Goal: Task Accomplishment & Management: Complete application form

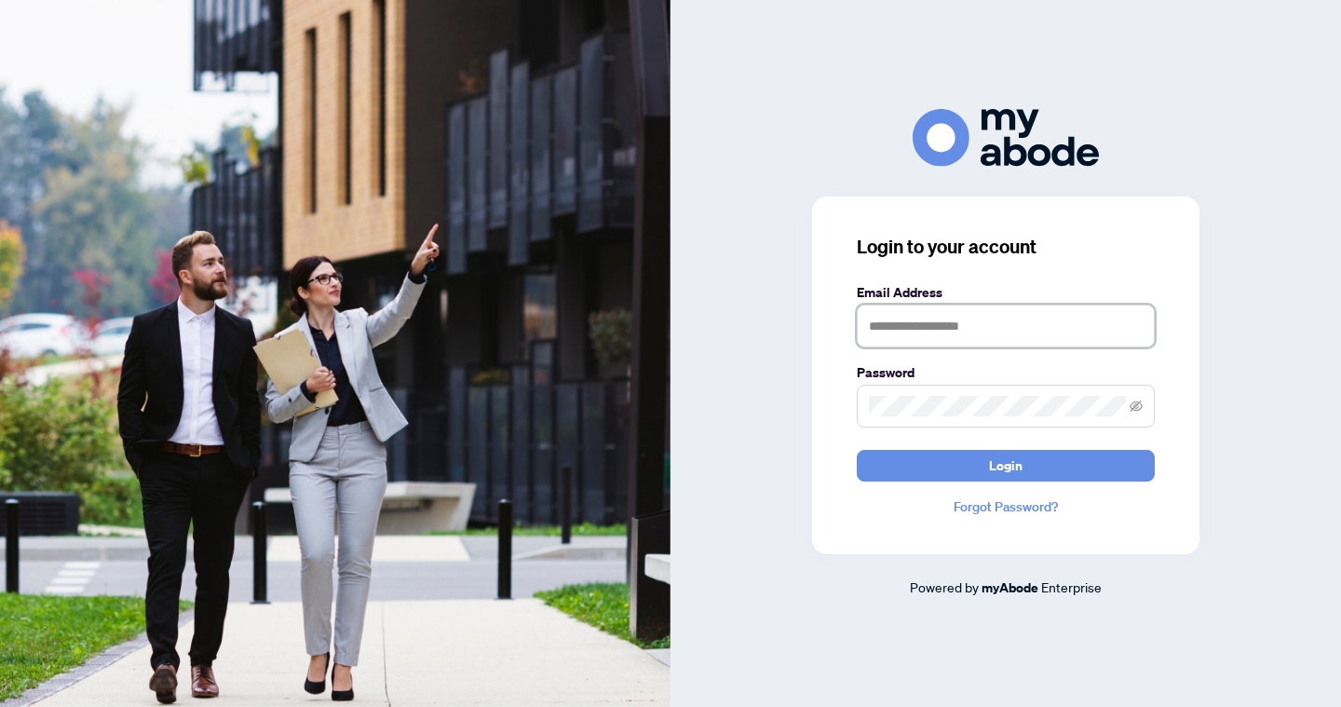
type input "**********"
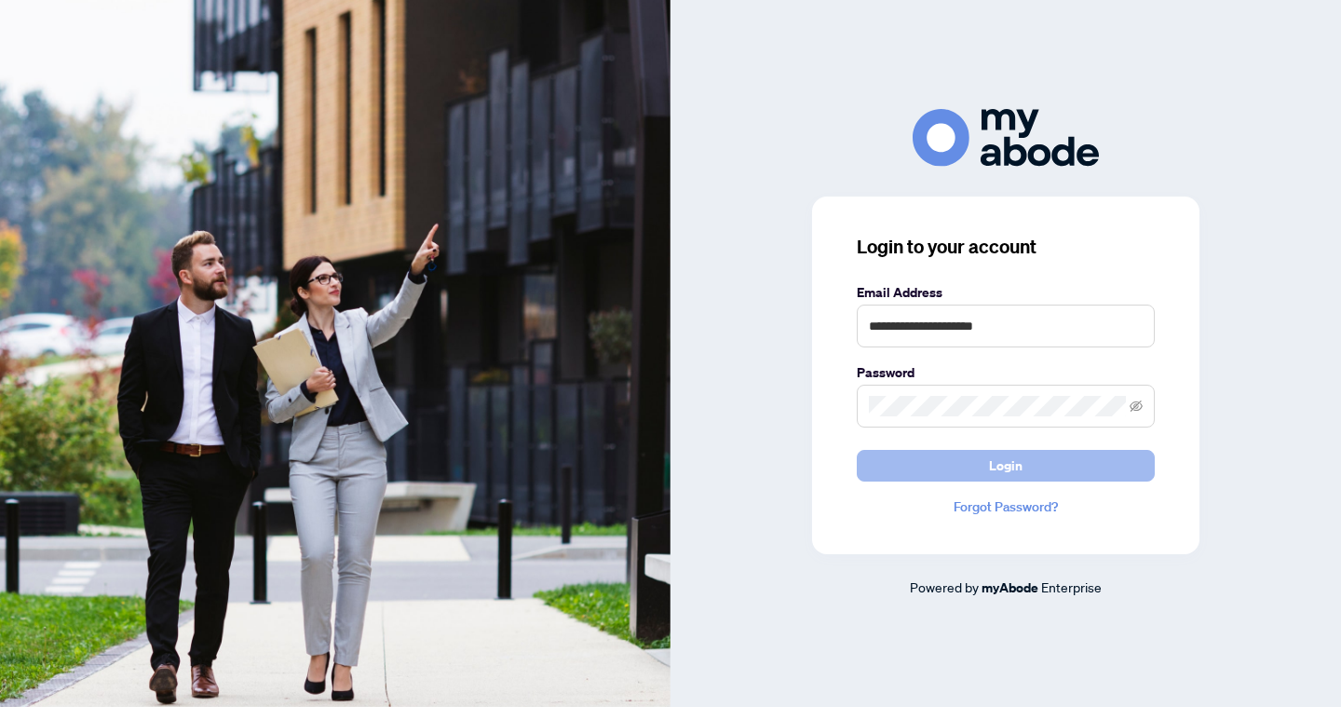
click at [984, 465] on button "Login" at bounding box center [1005, 466] width 298 height 32
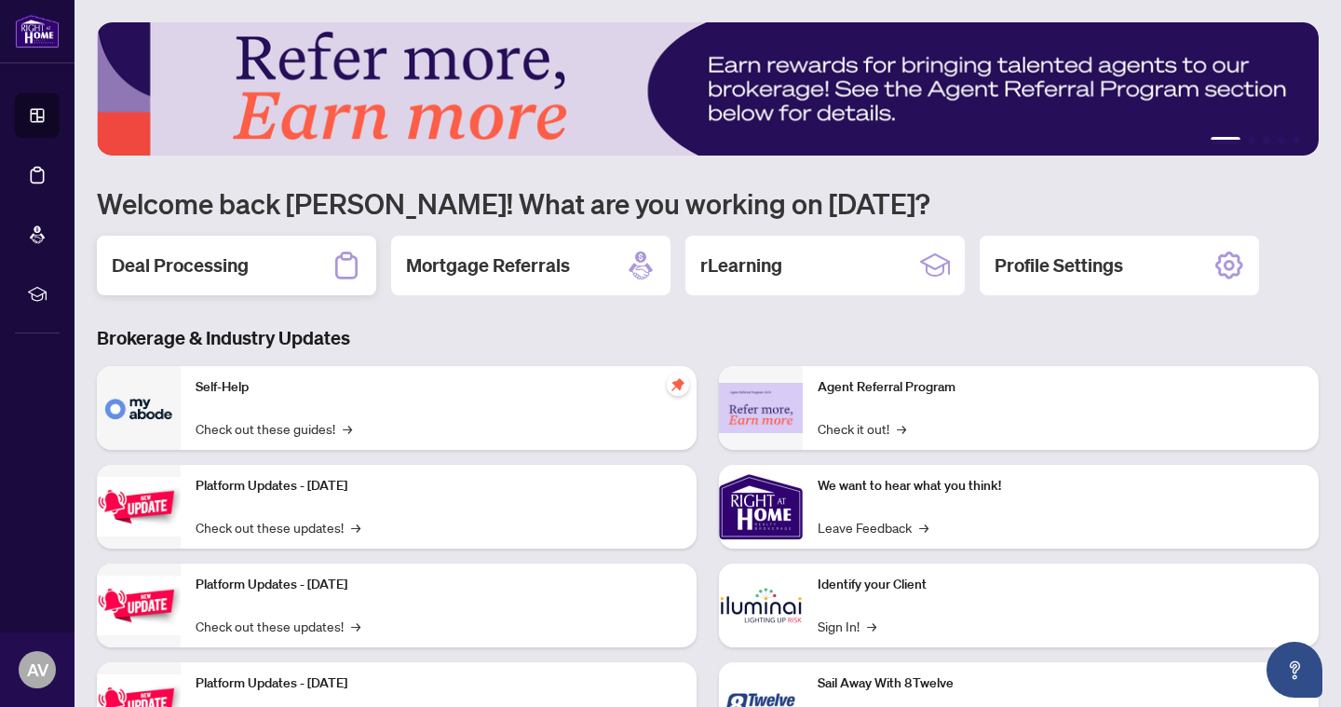
click at [244, 261] on h2 "Deal Processing" at bounding box center [180, 265] width 137 height 26
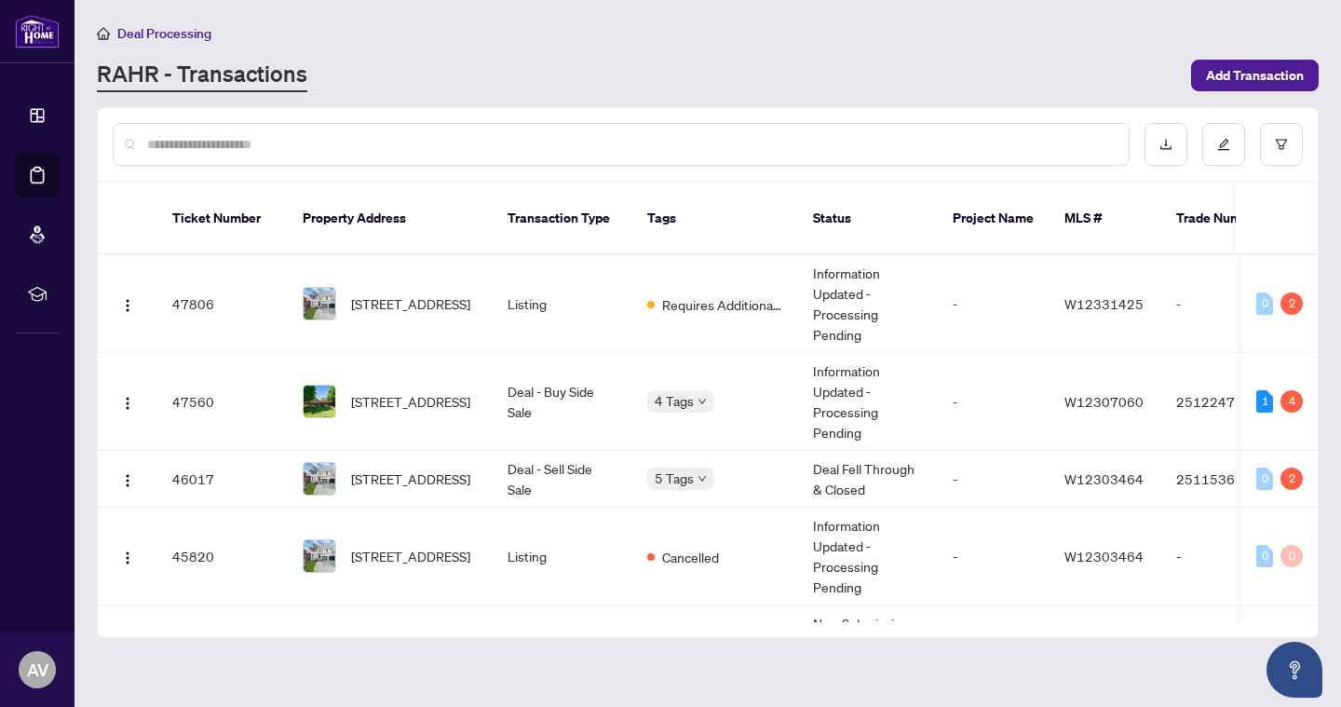
click at [244, 261] on td "47806" at bounding box center [222, 304] width 130 height 98
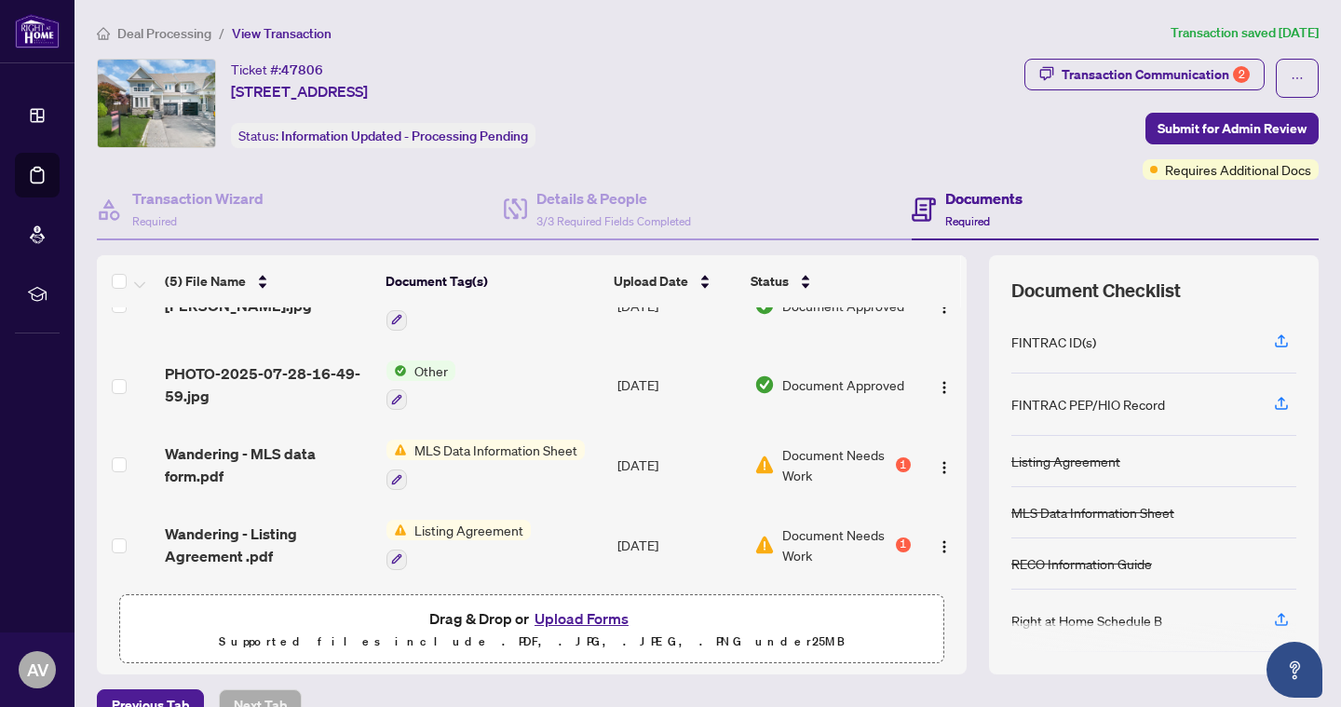
scroll to position [125, 0]
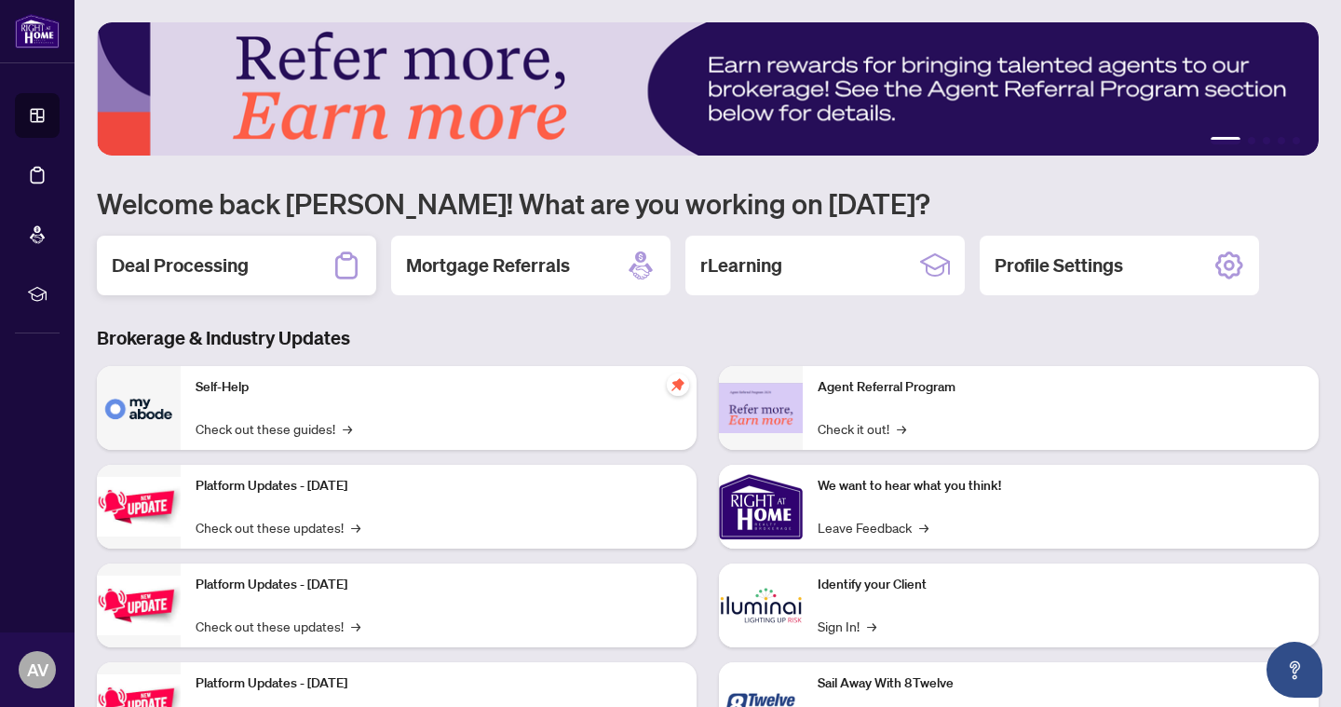
click at [180, 267] on h2 "Deal Processing" at bounding box center [180, 265] width 137 height 26
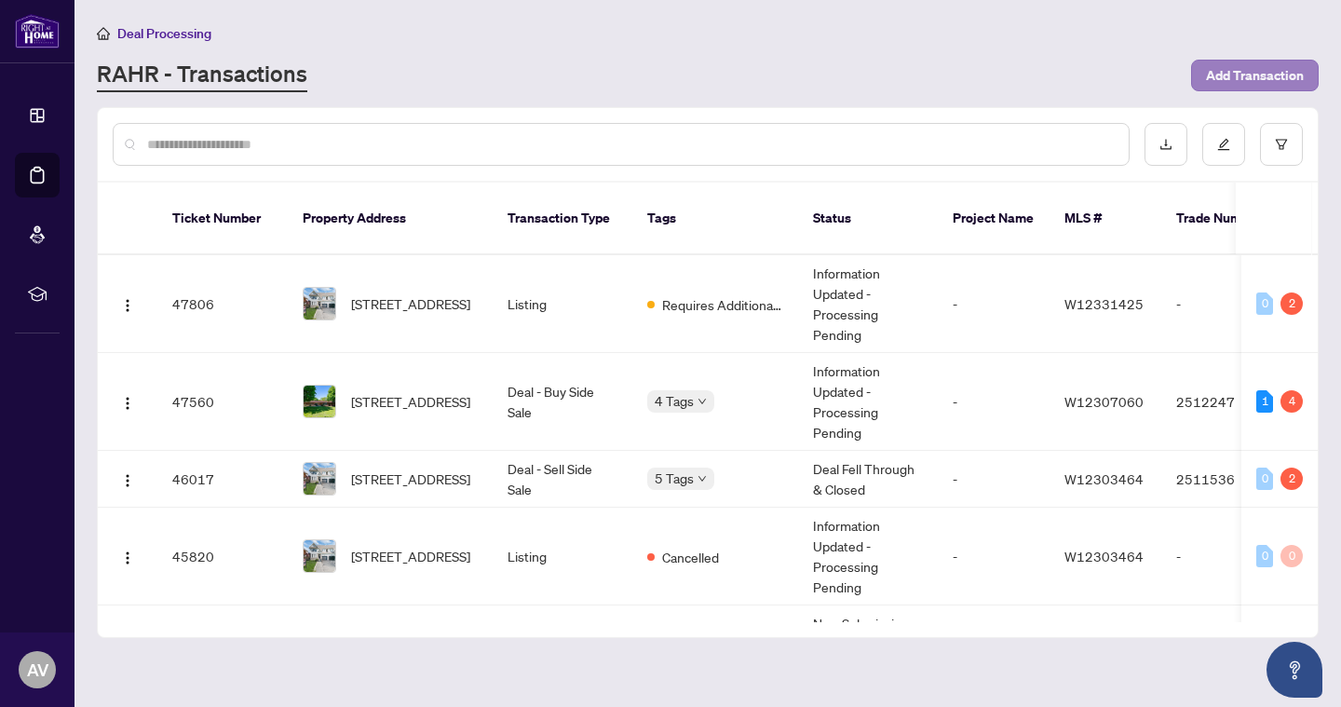
click at [1278, 67] on span "Add Transaction" at bounding box center [1255, 76] width 98 height 30
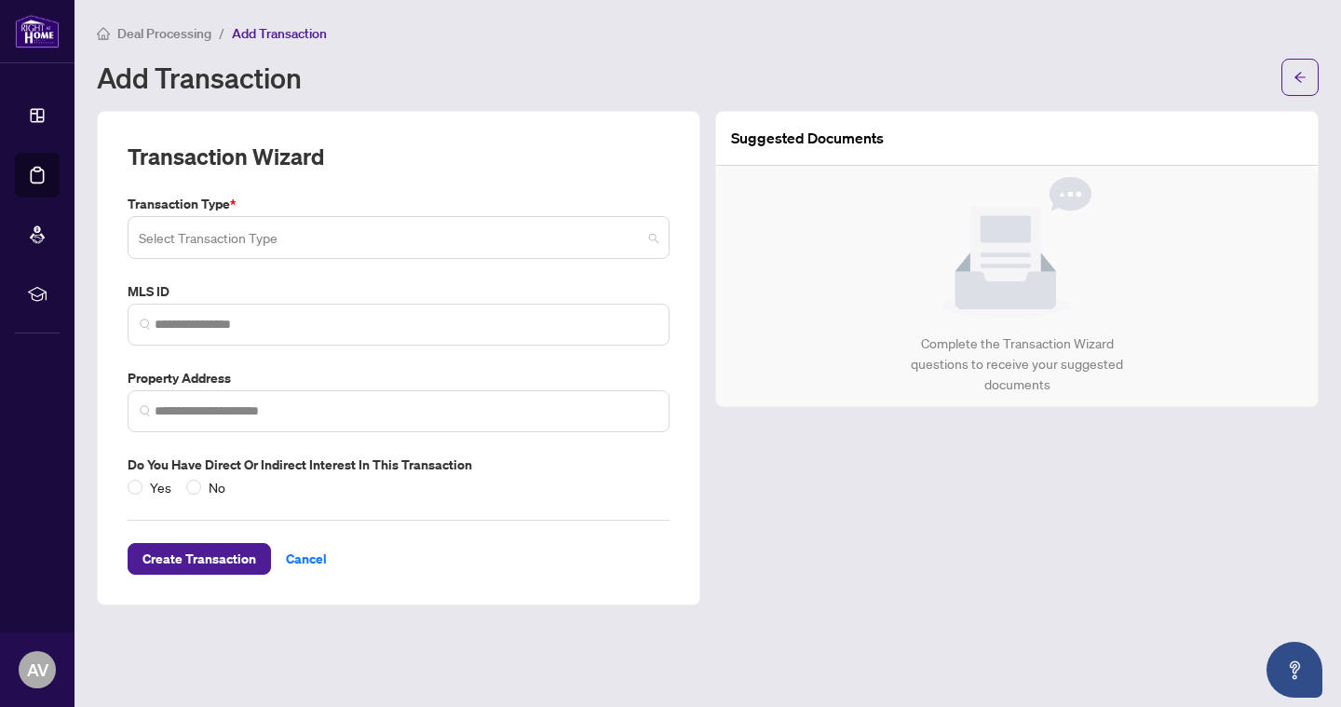
click at [609, 236] on input "search" at bounding box center [390, 240] width 503 height 41
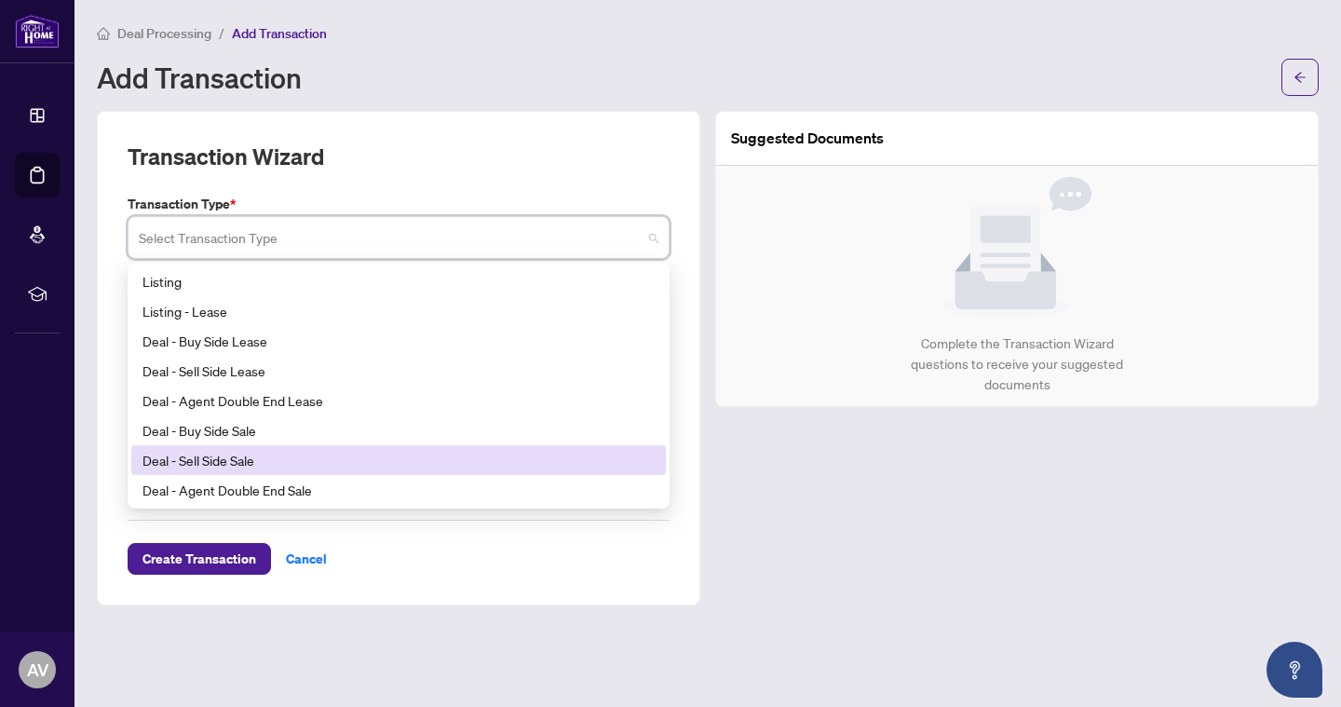
click at [369, 465] on div "Deal - Sell Side Sale" at bounding box center [398, 460] width 512 height 20
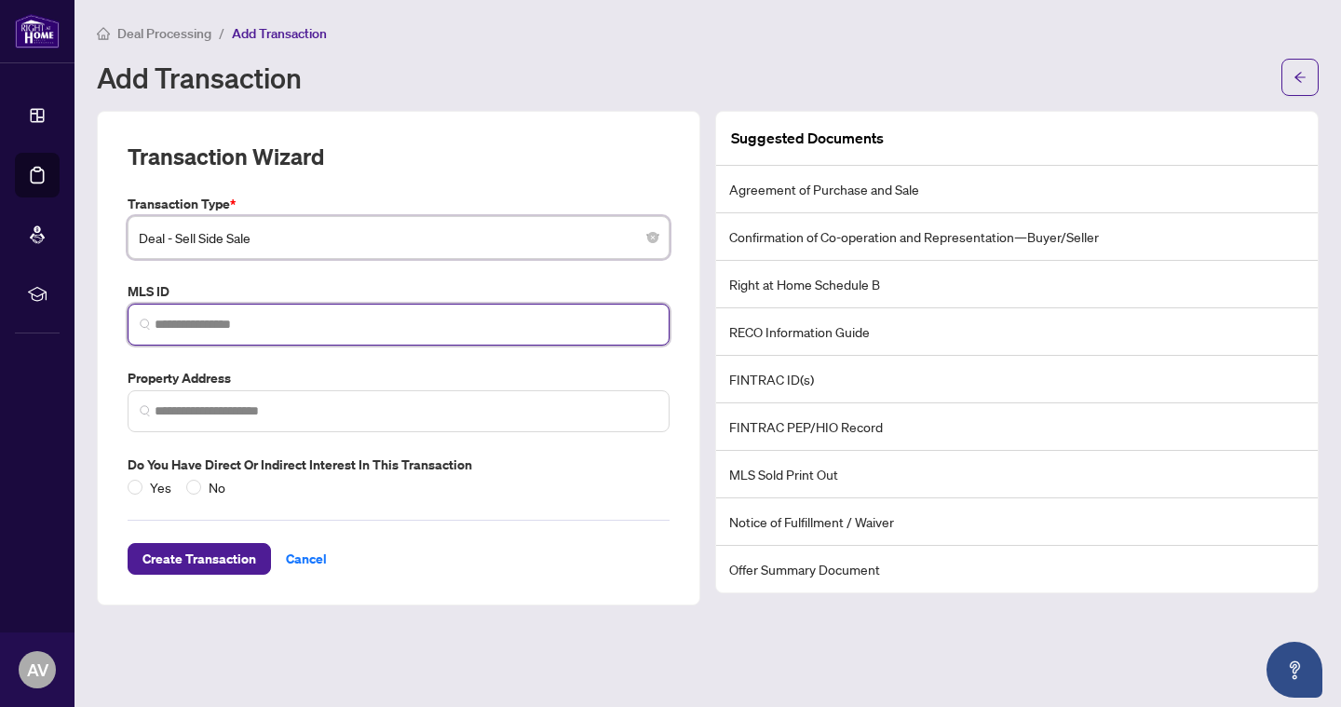
click at [313, 322] on input "search" at bounding box center [406, 325] width 503 height 20
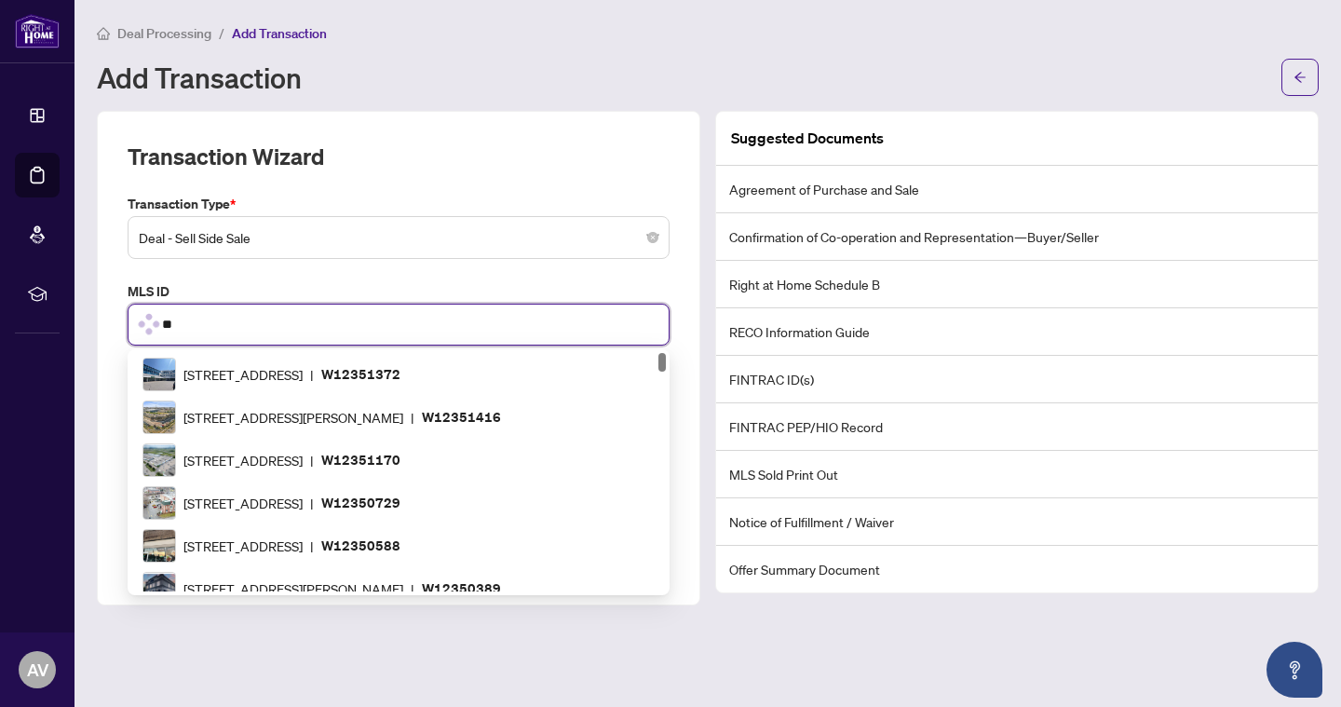
type input "*"
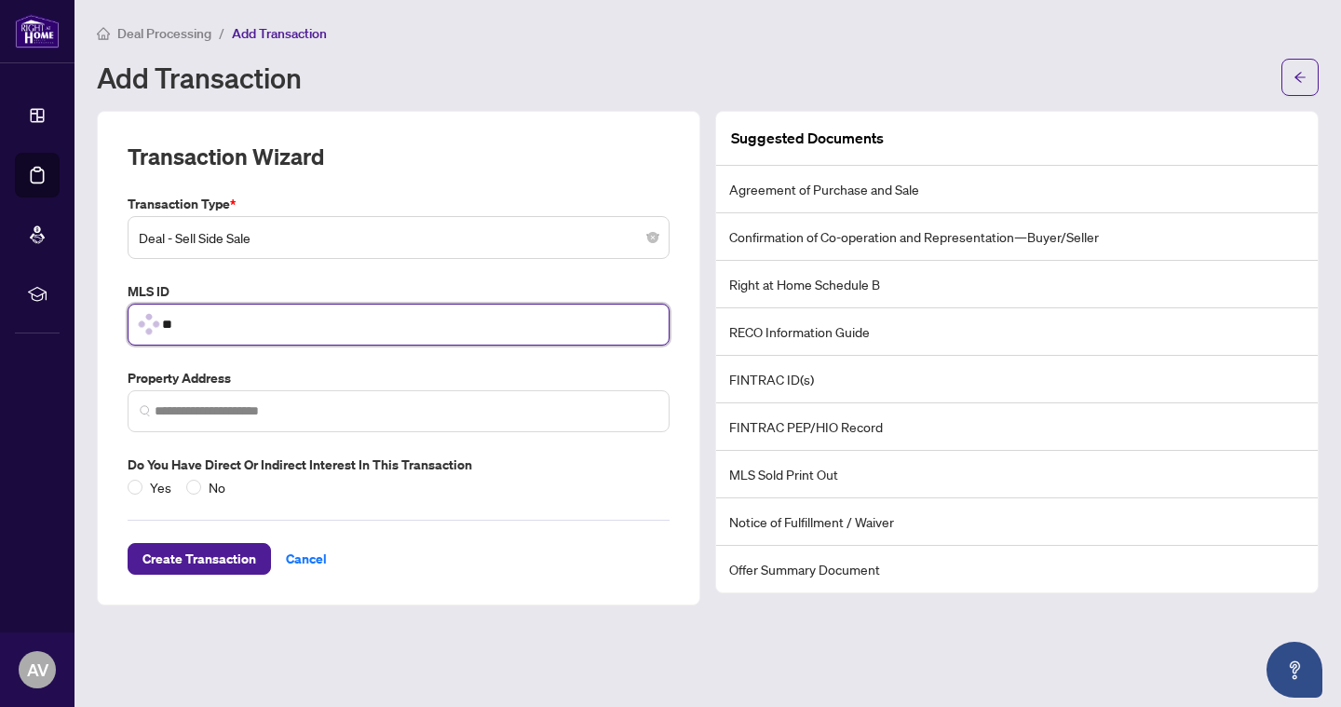
type input "*"
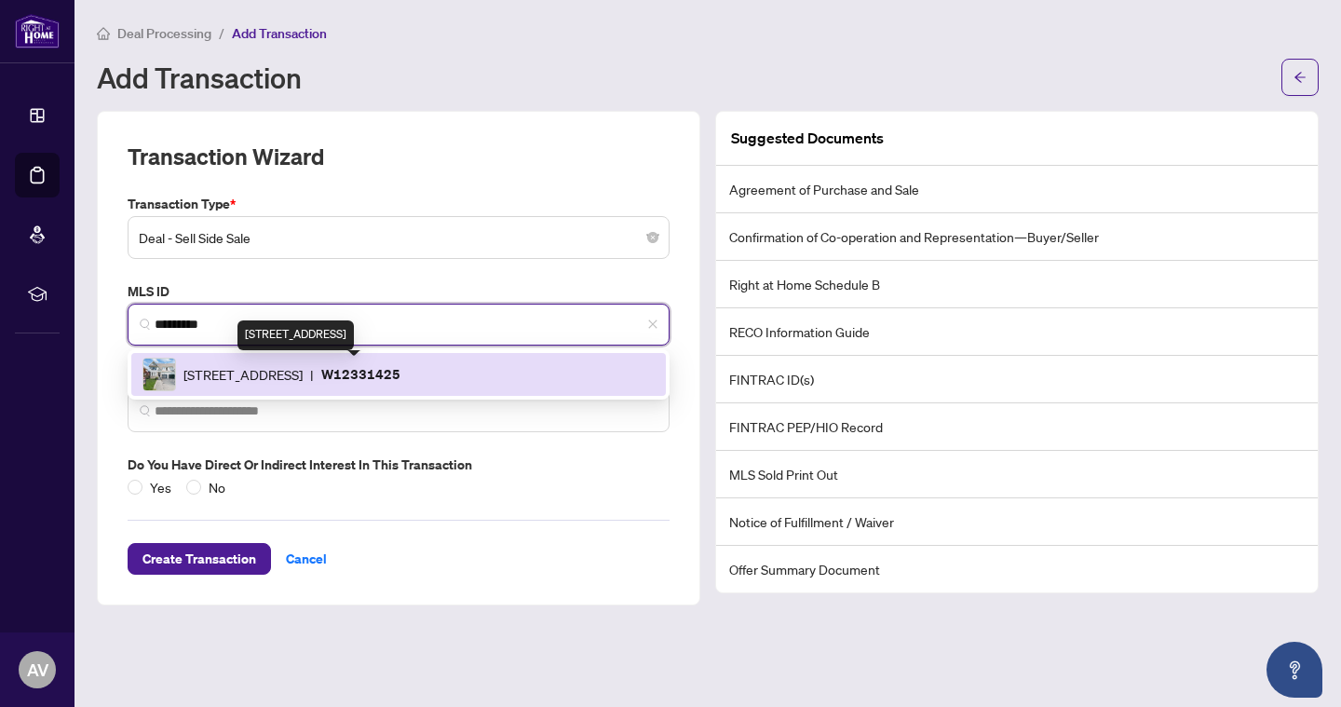
click at [303, 372] on span "59 Wandering Trail Dr, Brampton, Ontario L7A 1T3, Canada" at bounding box center [242, 374] width 119 height 20
type input "*********"
type input "**********"
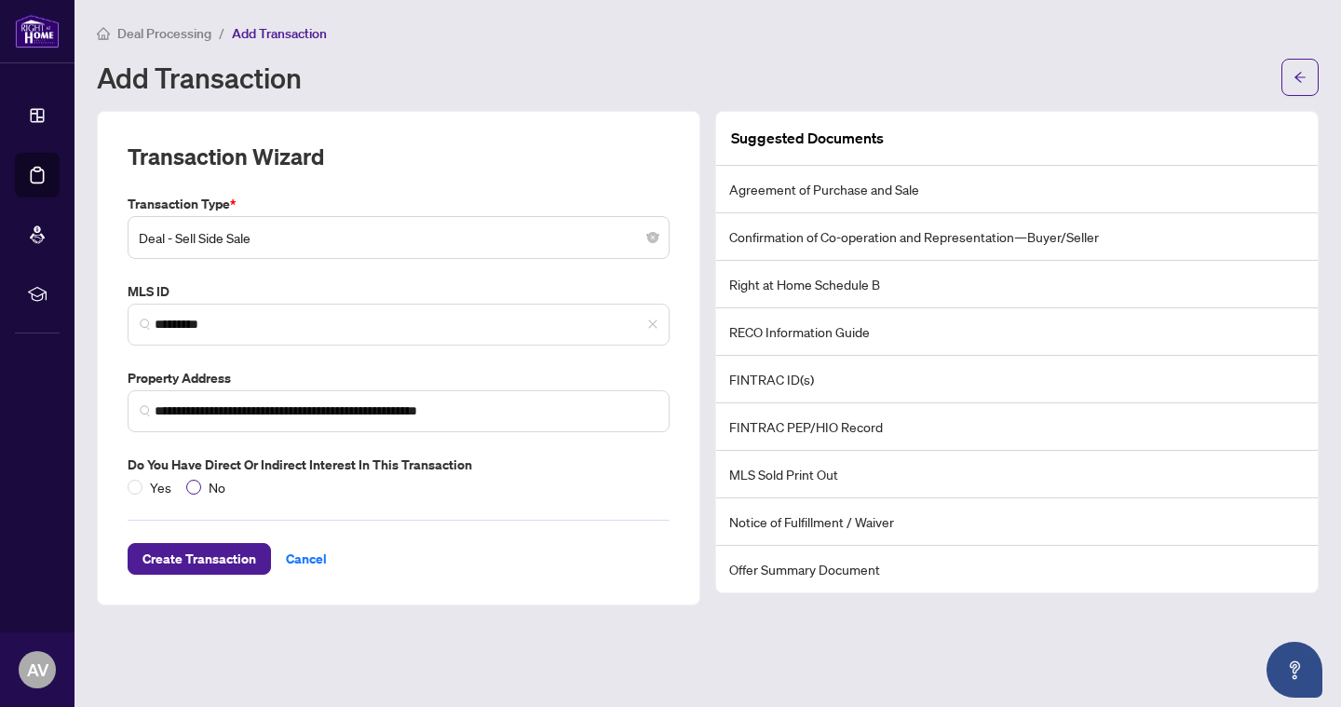
click at [196, 480] on span at bounding box center [193, 486] width 15 height 15
click at [217, 560] on span "Create Transaction" at bounding box center [199, 559] width 114 height 30
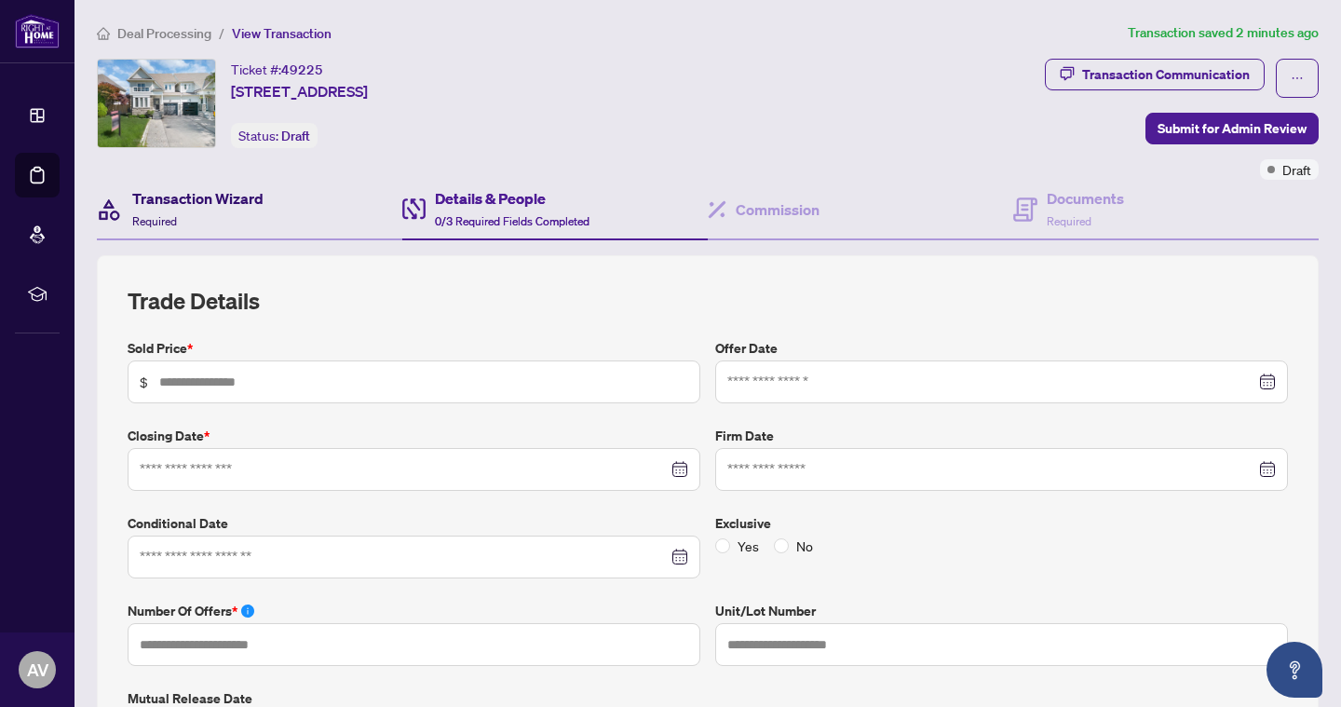
click at [227, 206] on h4 "Transaction Wizard" at bounding box center [197, 198] width 131 height 22
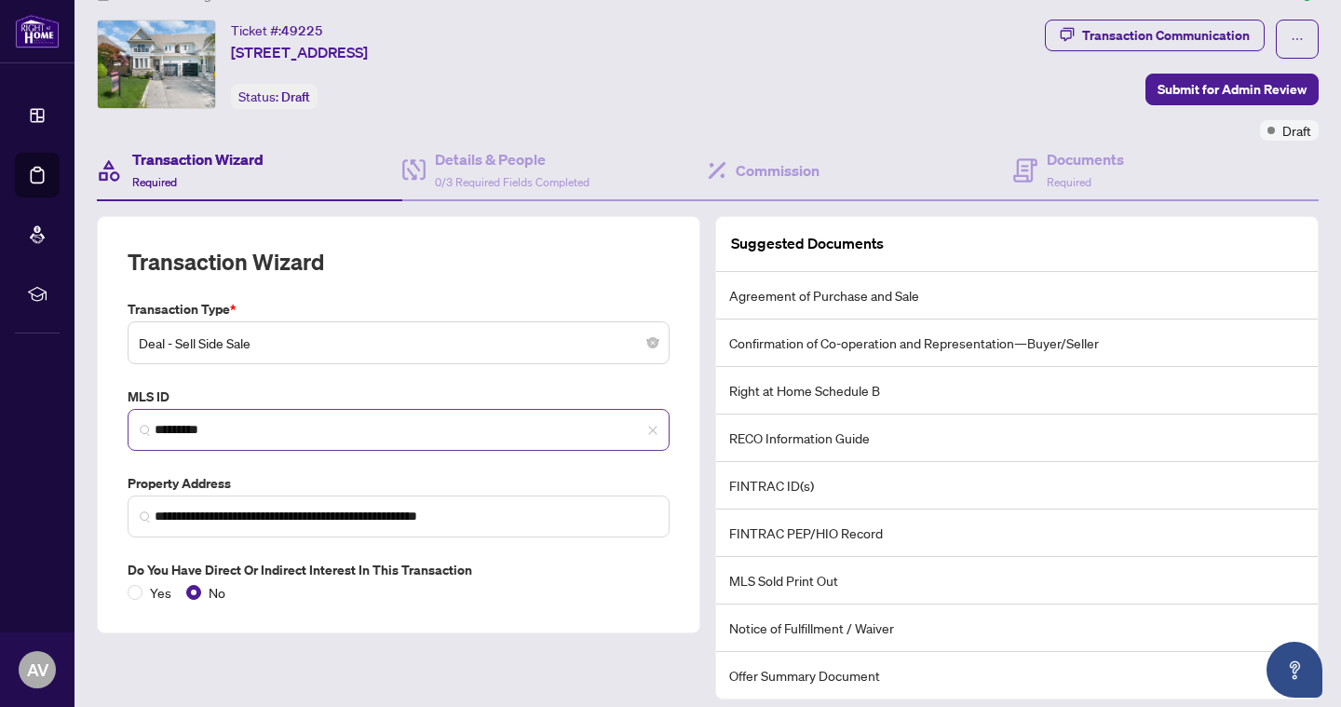
scroll to position [47, 0]
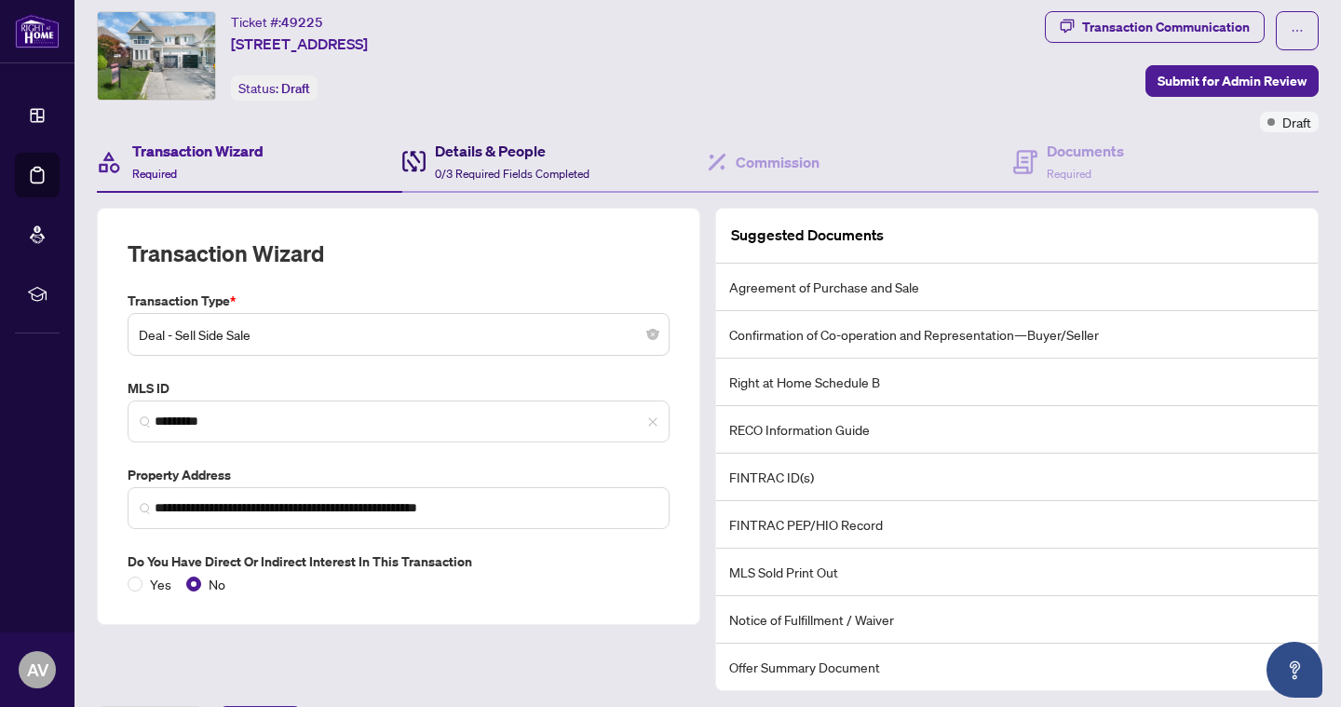
click at [494, 178] on span "0/3 Required Fields Completed" at bounding box center [512, 174] width 155 height 14
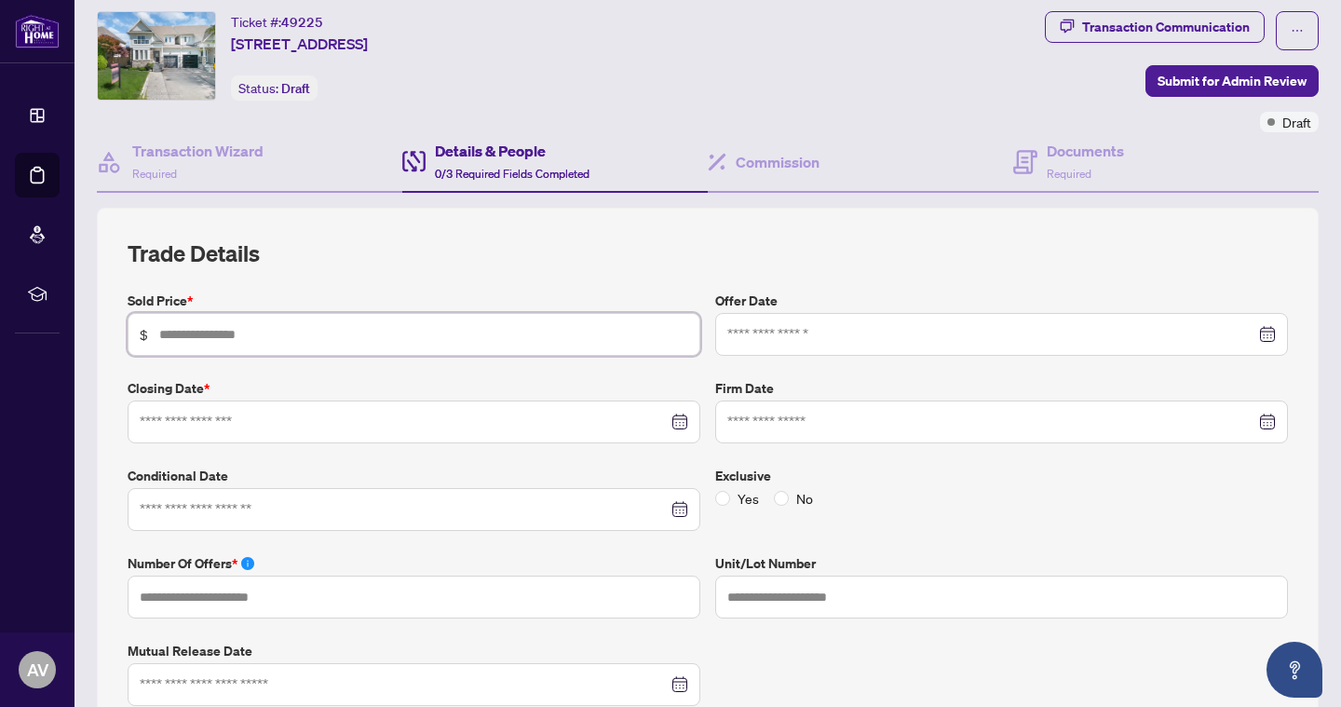
click at [411, 338] on input "text" at bounding box center [423, 334] width 529 height 20
type input "*******"
click at [1269, 336] on div at bounding box center [1001, 334] width 548 height 20
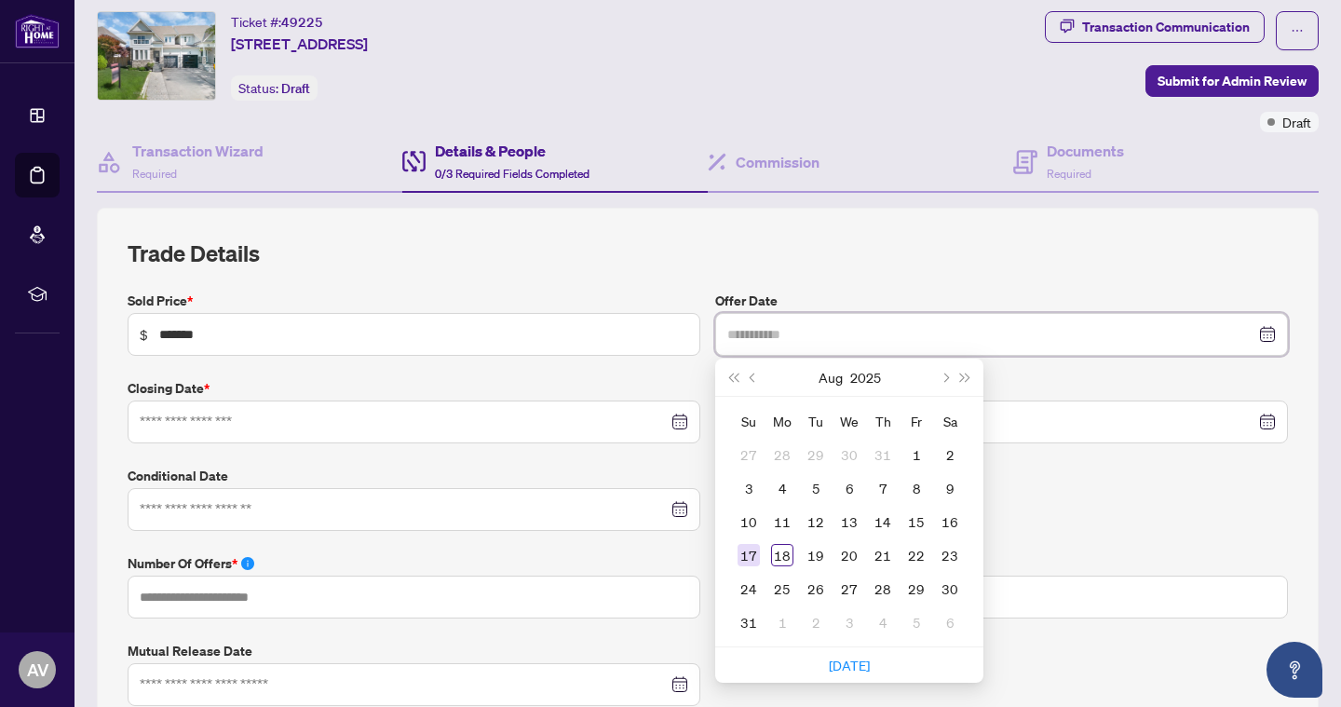
type input "**********"
click at [755, 560] on div "17" at bounding box center [748, 555] width 22 height 22
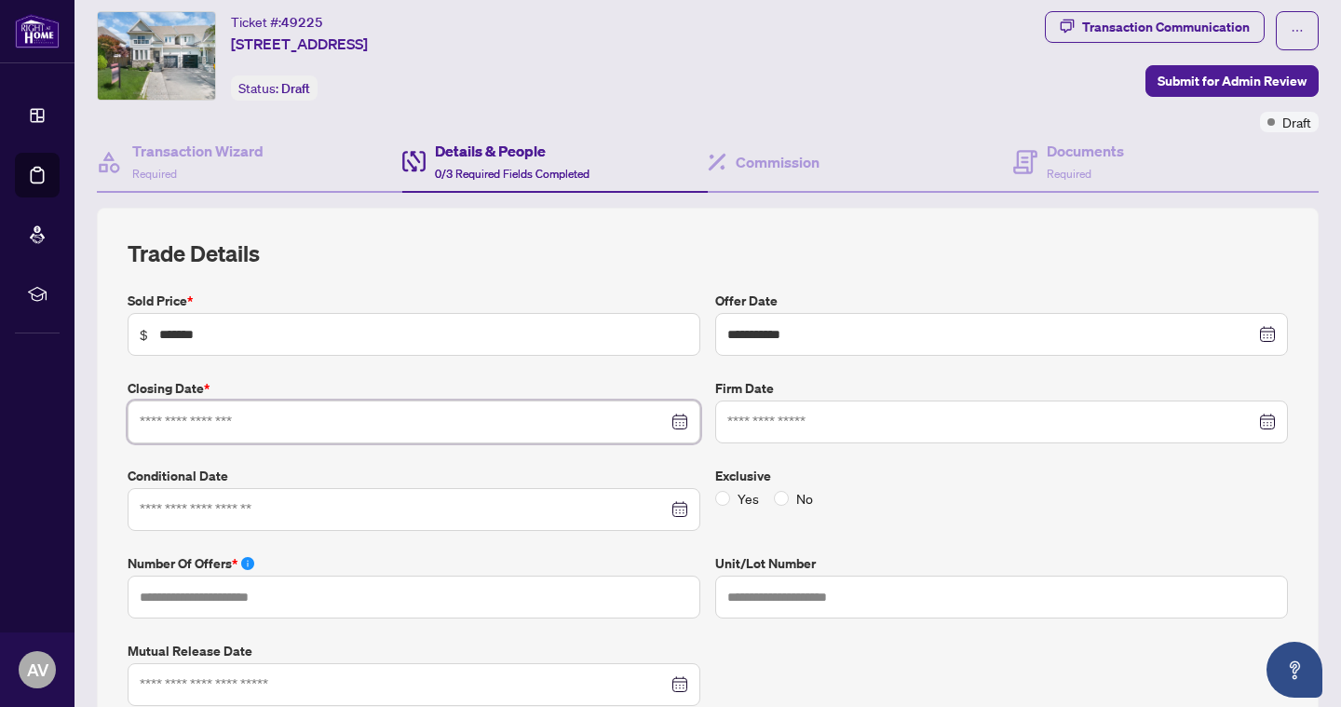
click at [254, 425] on input at bounding box center [404, 421] width 528 height 20
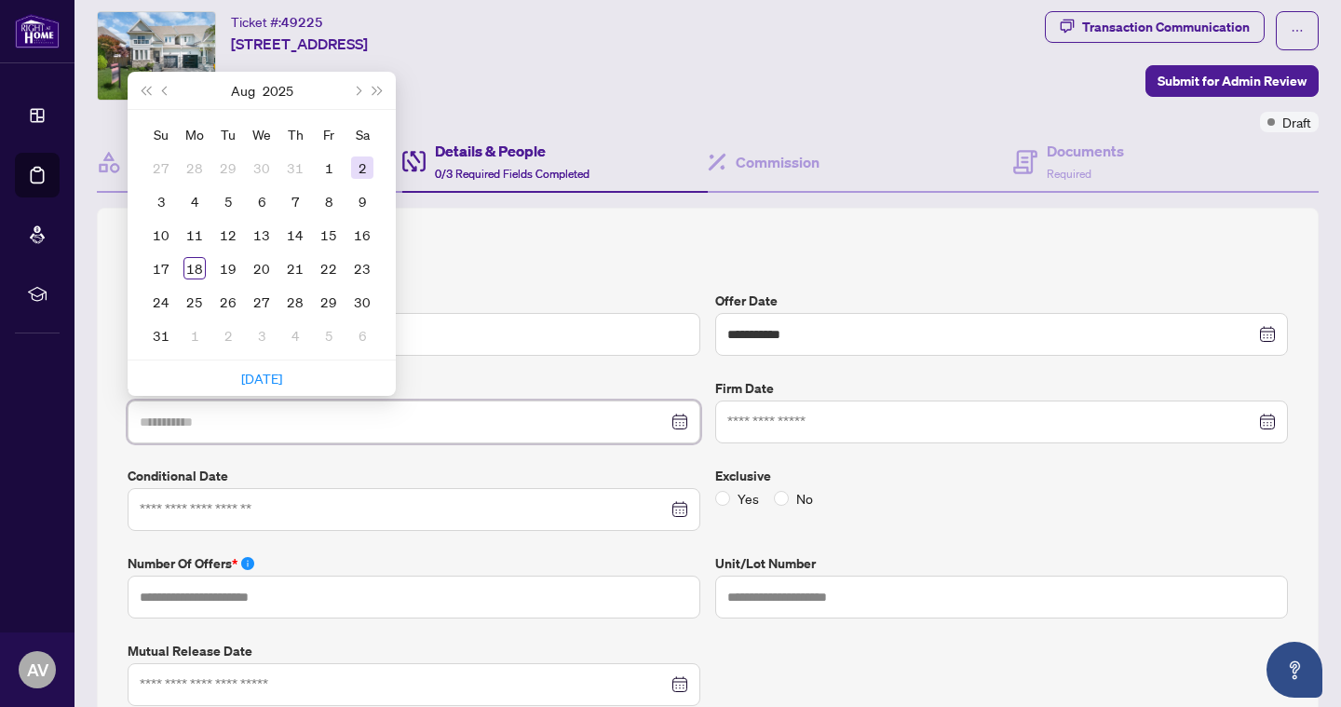
type input "**********"
click at [361, 91] on button "Next month (PageDown)" at bounding box center [356, 90] width 20 height 37
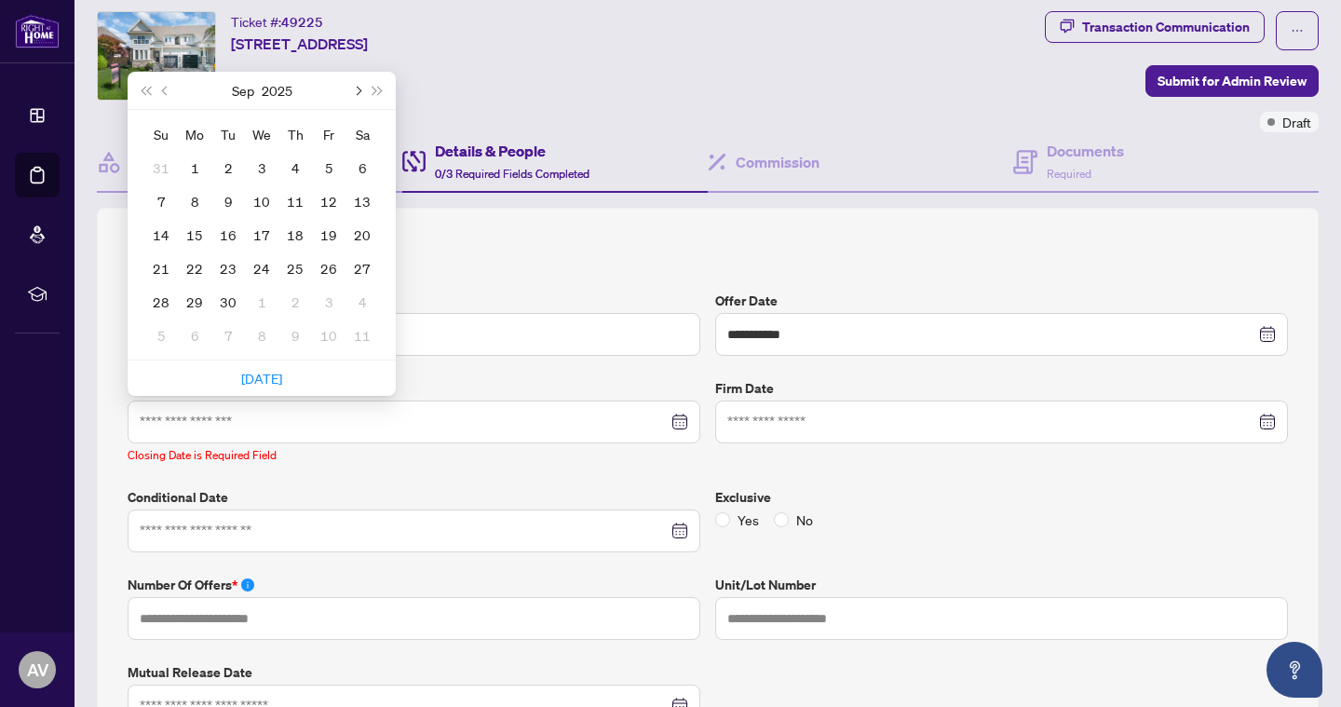
click at [361, 91] on button "Next month (PageDown)" at bounding box center [356, 90] width 20 height 37
type input "**********"
click at [263, 203] on div "8" at bounding box center [261, 201] width 22 height 22
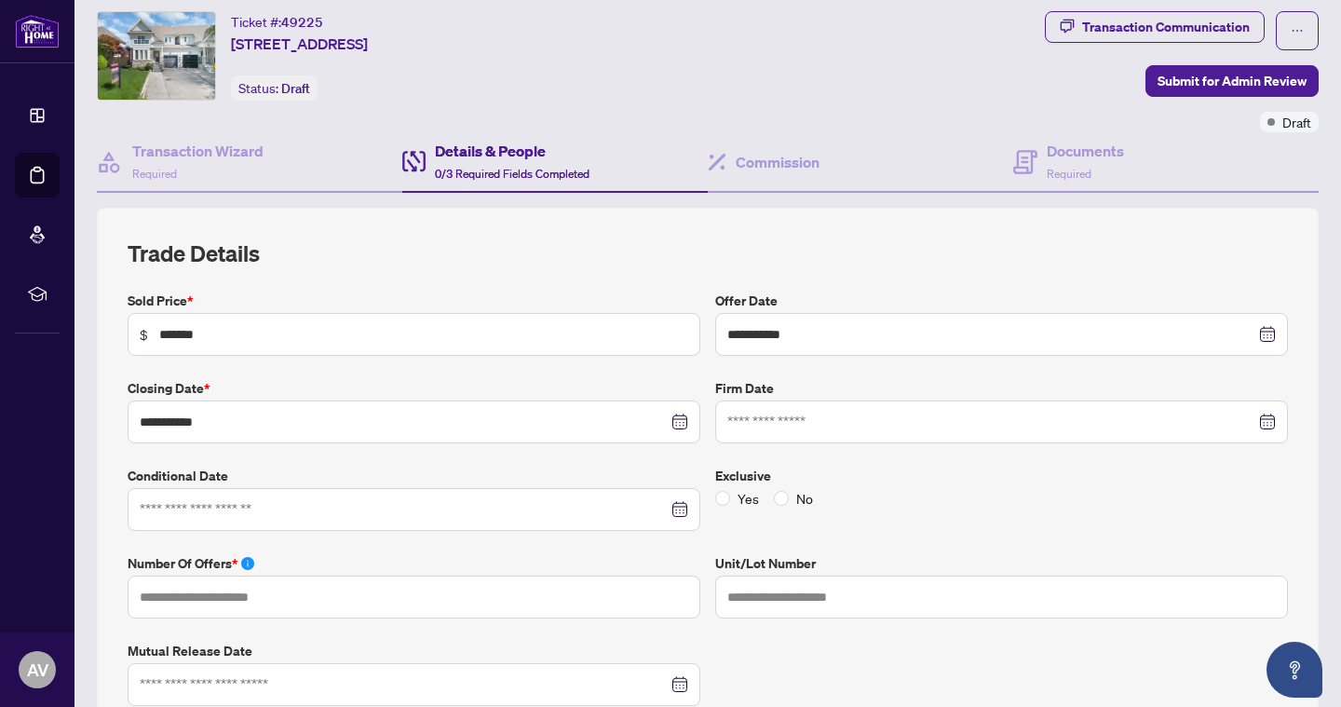
click at [308, 517] on div at bounding box center [414, 509] width 573 height 43
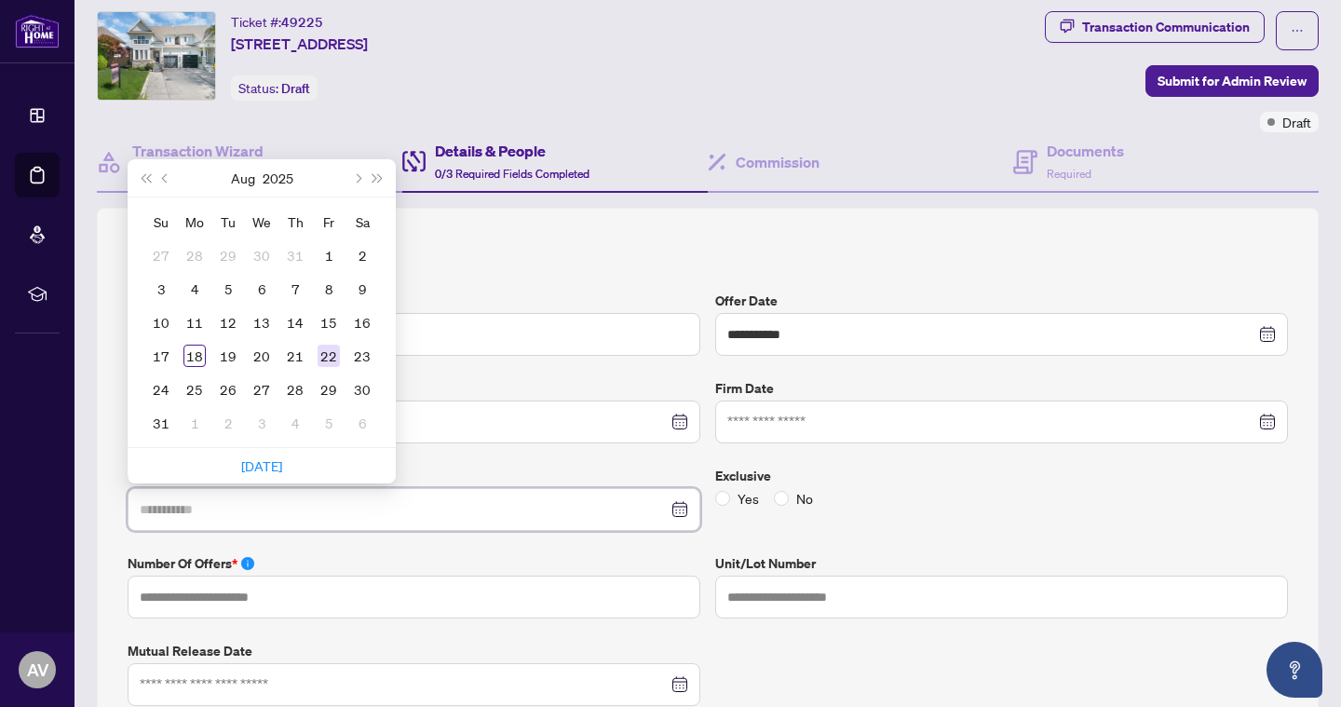
type input "**********"
click at [324, 358] on div "22" at bounding box center [328, 355] width 22 height 22
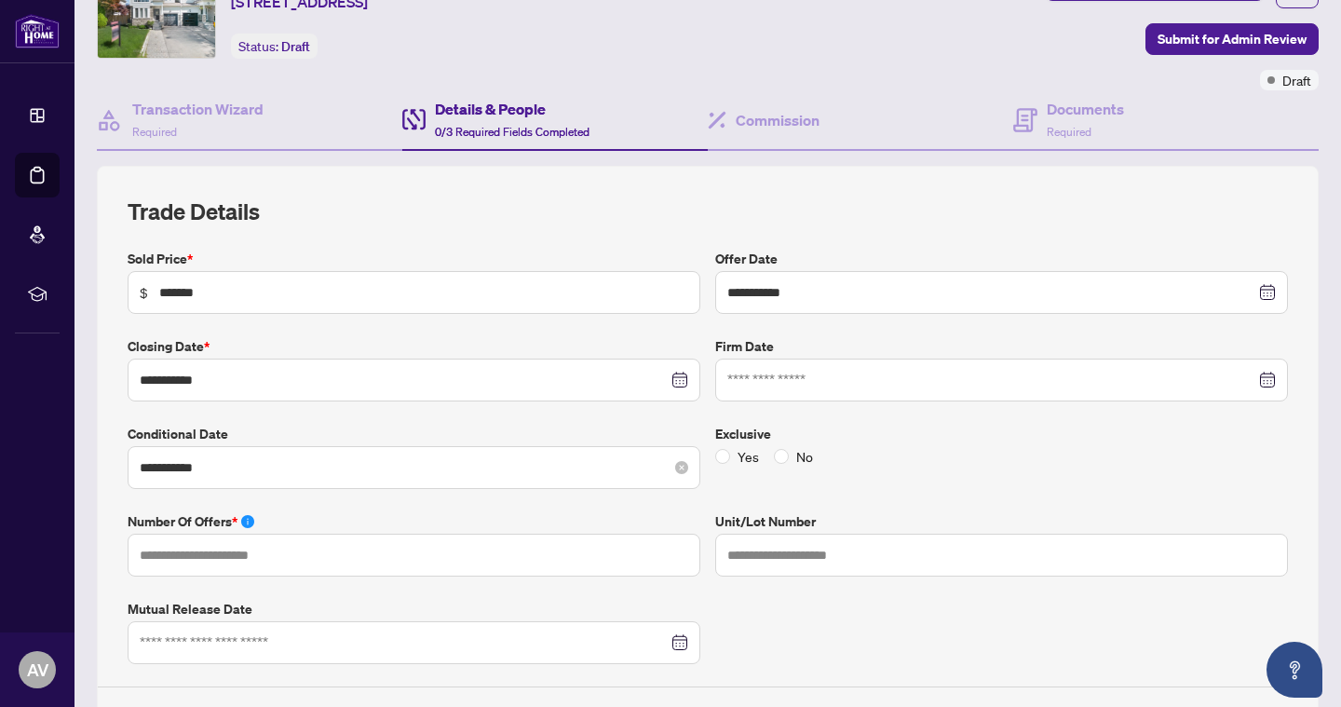
scroll to position [96, 0]
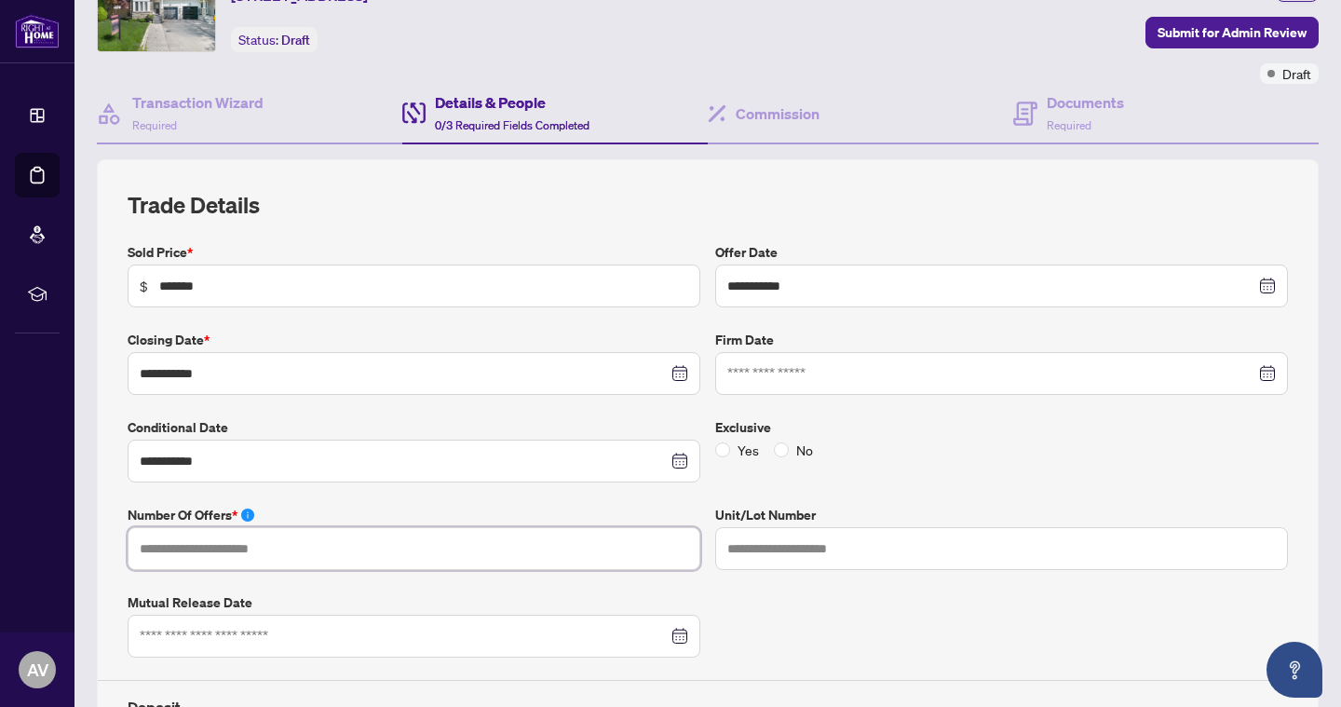
click at [339, 552] on input "text" at bounding box center [414, 548] width 573 height 43
type input "*"
click at [785, 447] on span at bounding box center [781, 449] width 15 height 15
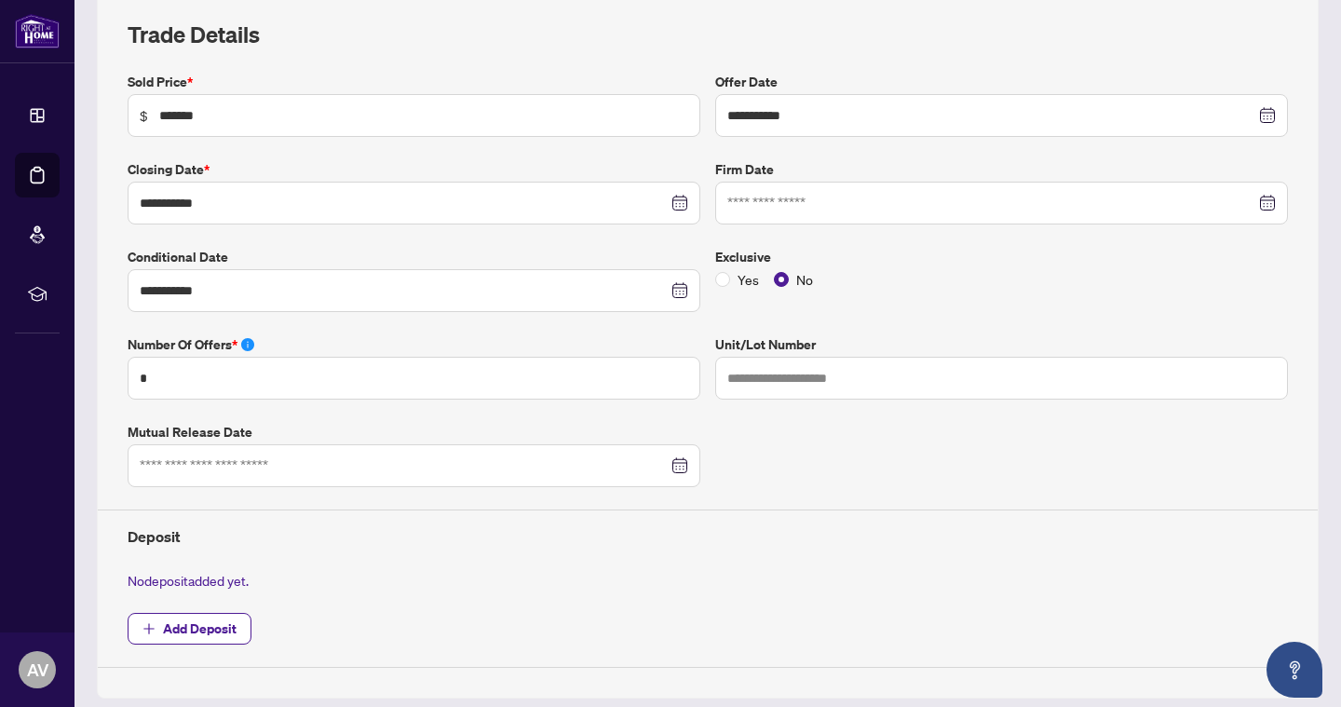
scroll to position [442, 0]
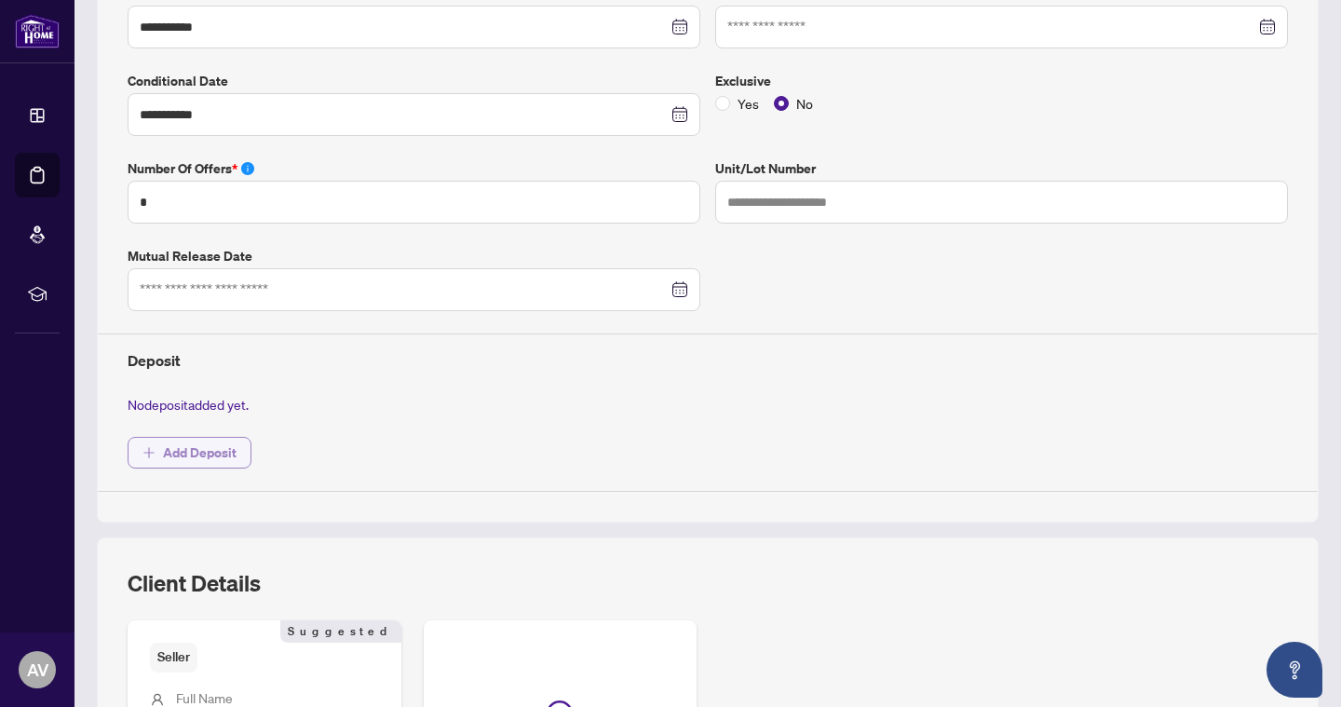
click at [216, 451] on span "Add Deposit" at bounding box center [200, 453] width 74 height 30
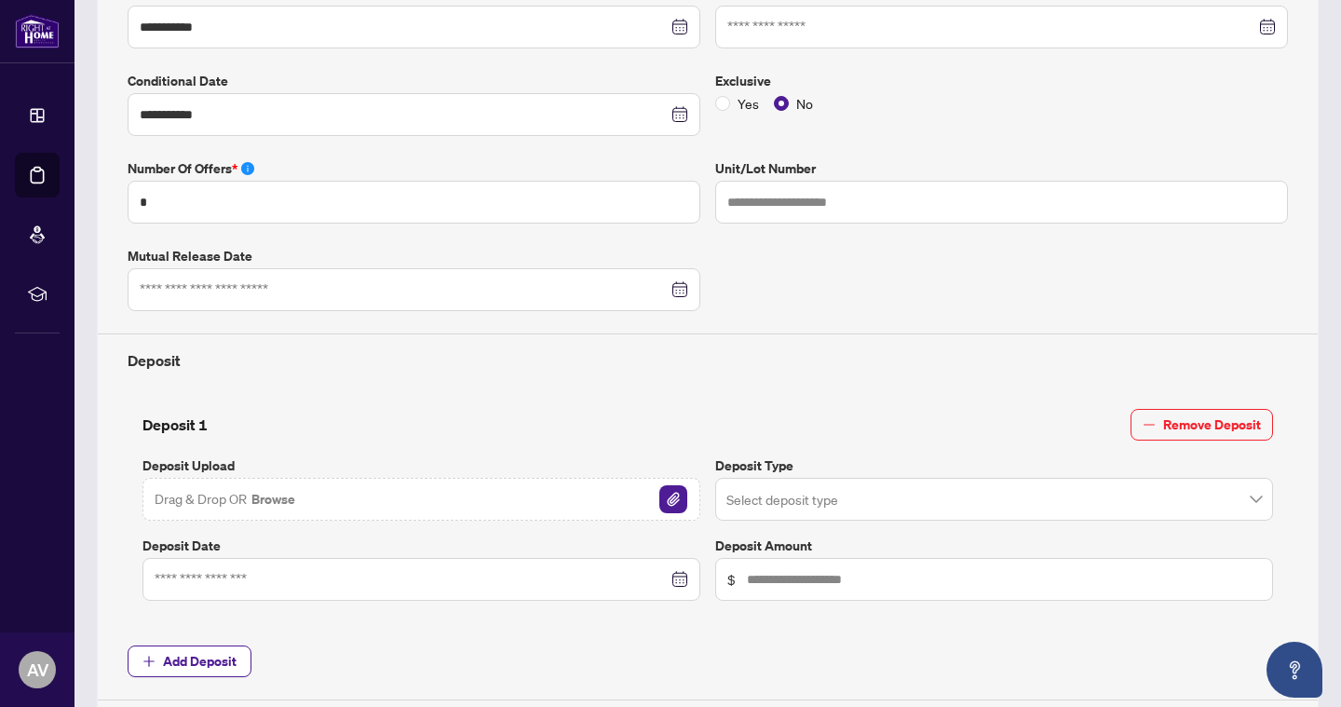
click at [594, 494] on div "Drag & Drop OR Browse" at bounding box center [421, 499] width 558 height 43
click at [670, 488] on img "button" at bounding box center [673, 499] width 28 height 28
click at [910, 485] on input "search" at bounding box center [985, 501] width 519 height 41
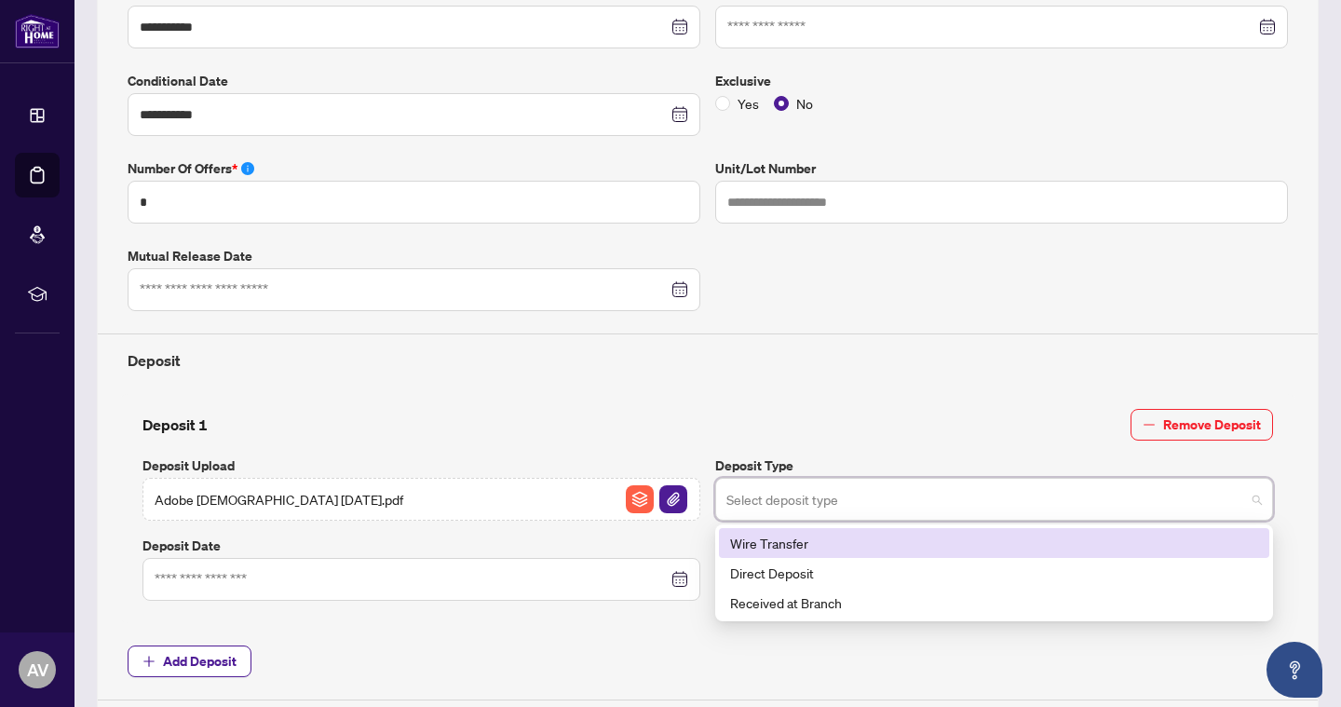
click at [803, 545] on div "Wire Transfer" at bounding box center [994, 543] width 528 height 20
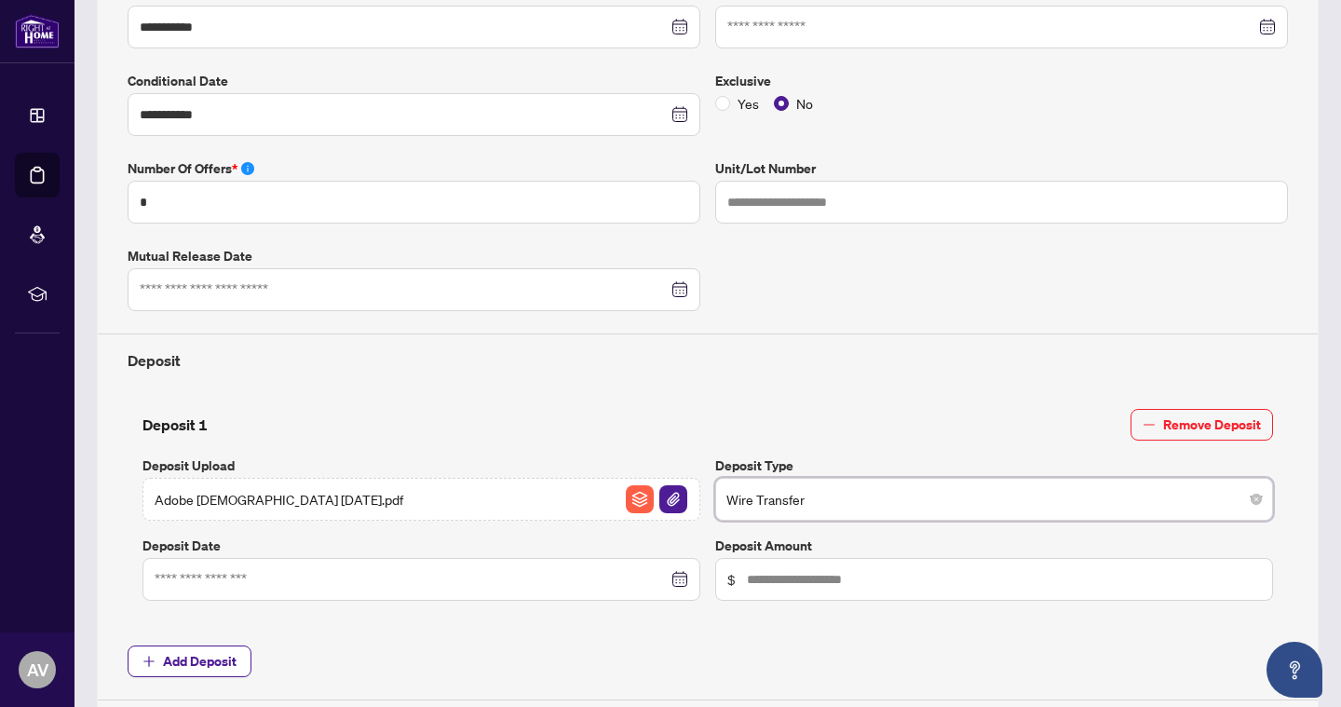
click at [828, 399] on div "Deposit 1 Remove Deposit Deposit Upload Adobe Scan Aug 18 2025.pdf Deposit Type…" at bounding box center [707, 508] width 1175 height 229
click at [294, 578] on input at bounding box center [411, 579] width 513 height 20
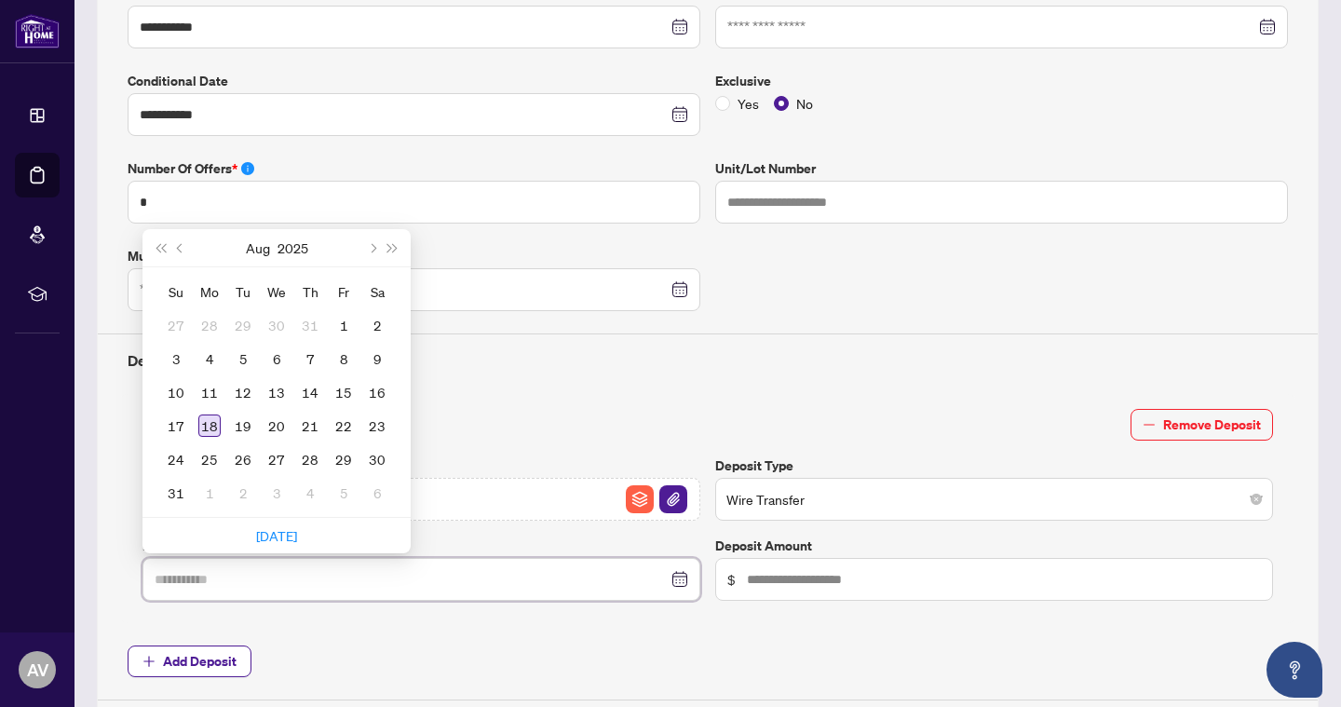
type input "**********"
click at [207, 420] on div "18" at bounding box center [209, 425] width 22 height 22
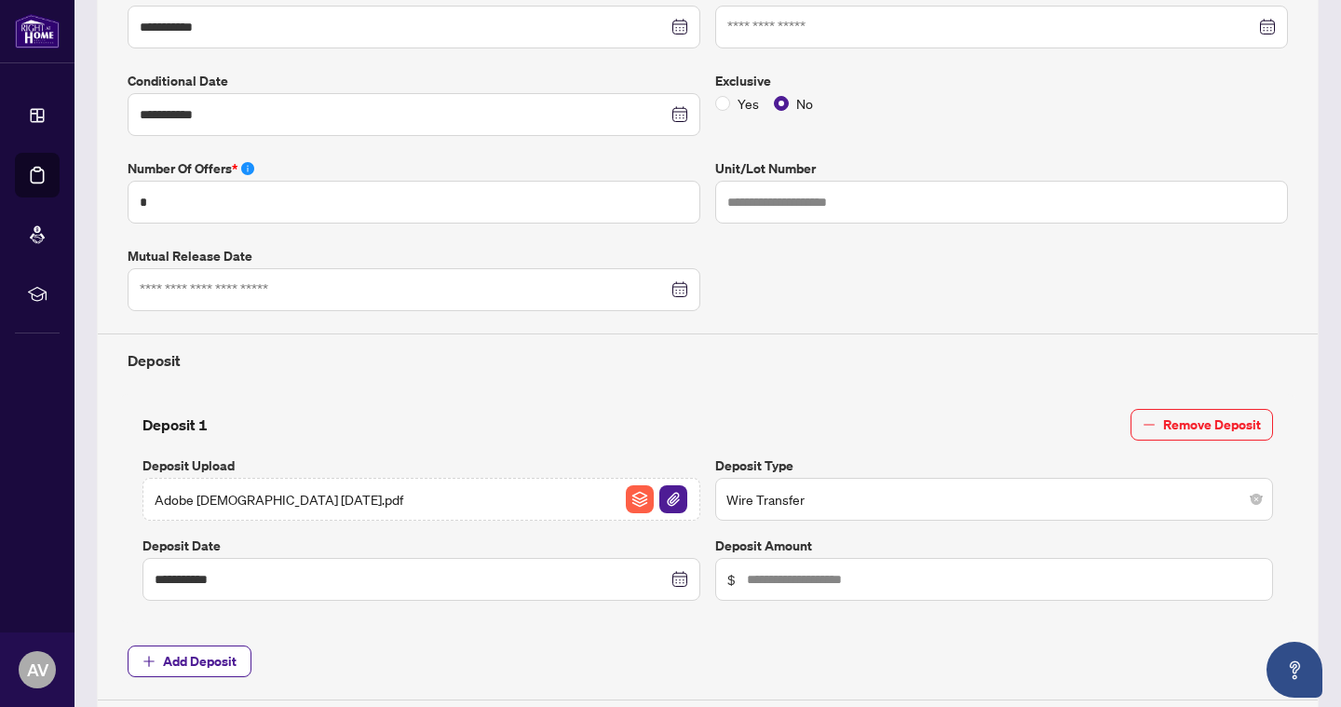
click at [782, 560] on span "$" at bounding box center [994, 579] width 558 height 43
click at [777, 572] on input "text" at bounding box center [1004, 579] width 514 height 20
type input "******"
click at [778, 645] on span "Add Deposit" at bounding box center [708, 661] width 1160 height 32
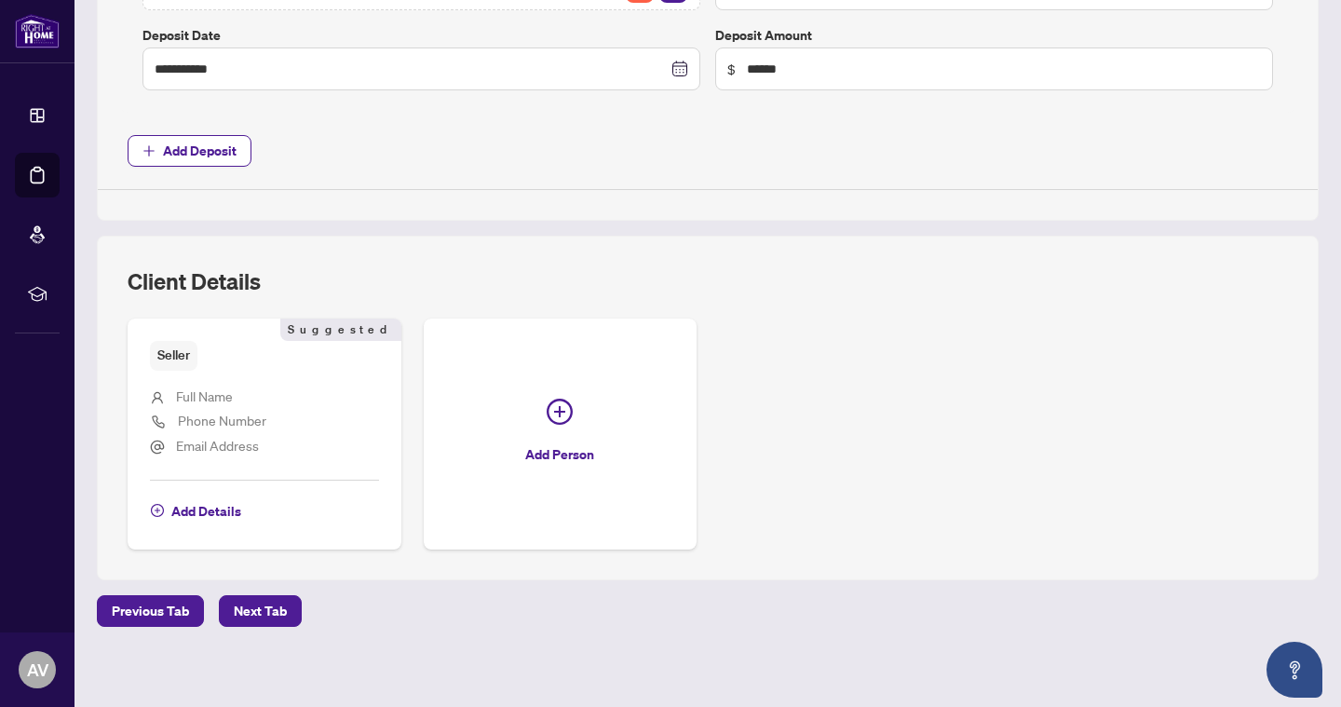
scroll to position [951, 0]
click at [223, 392] on span "Full Name" at bounding box center [204, 396] width 57 height 17
click at [198, 506] on span "Add Details" at bounding box center [206, 512] width 70 height 30
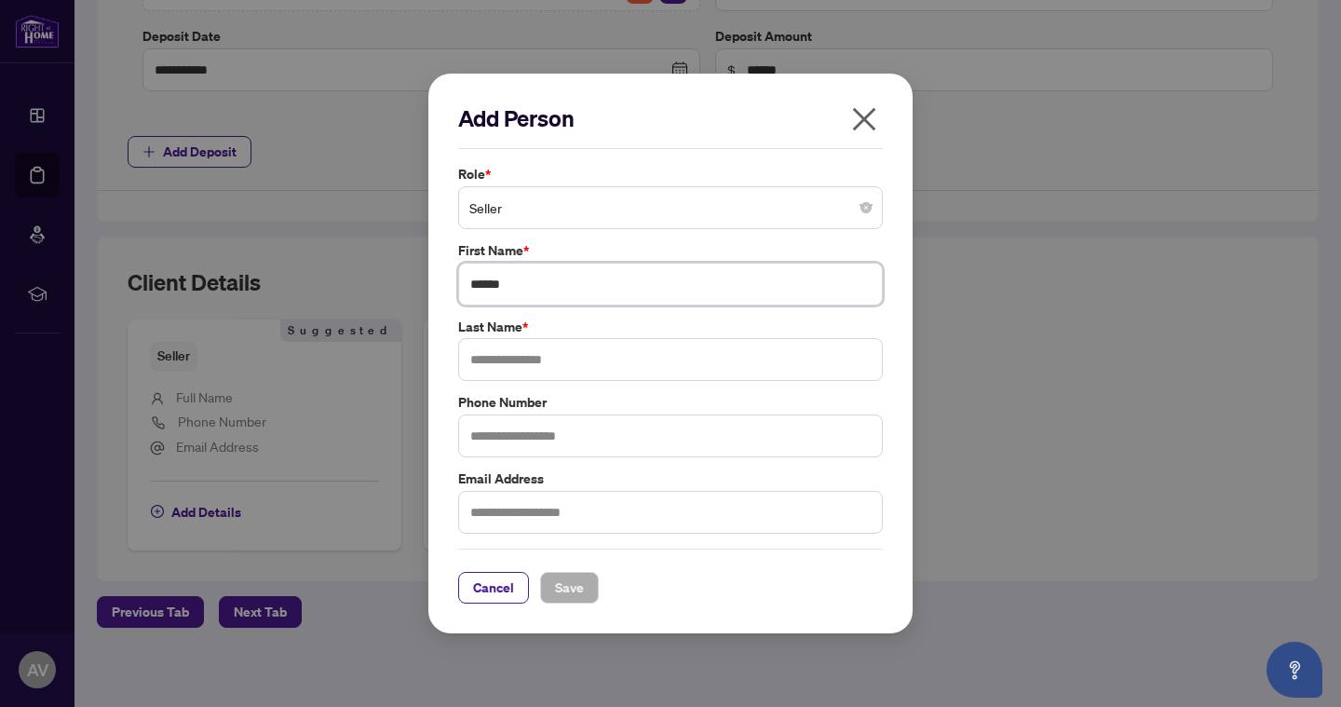
type input "*****"
type input "**********"
click at [562, 436] on input "text" at bounding box center [670, 435] width 425 height 43
type input "**********"
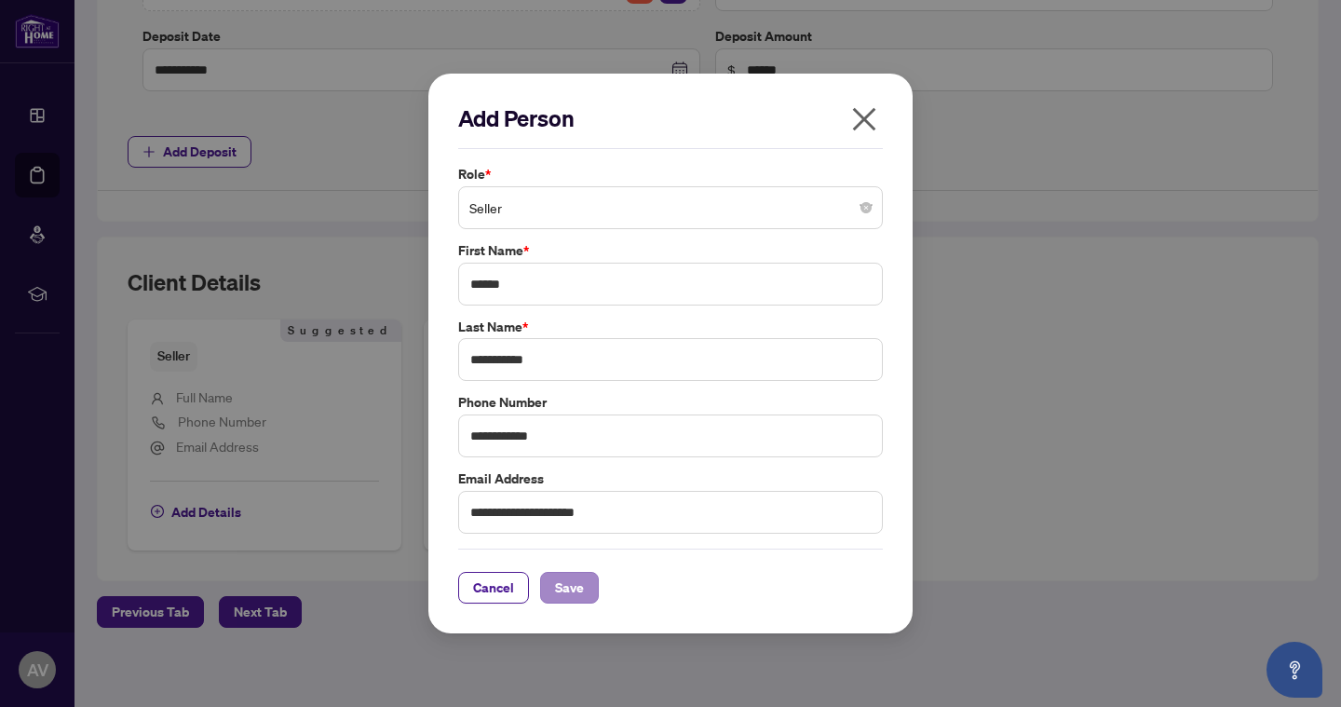
click at [567, 599] on span "Save" at bounding box center [569, 588] width 29 height 30
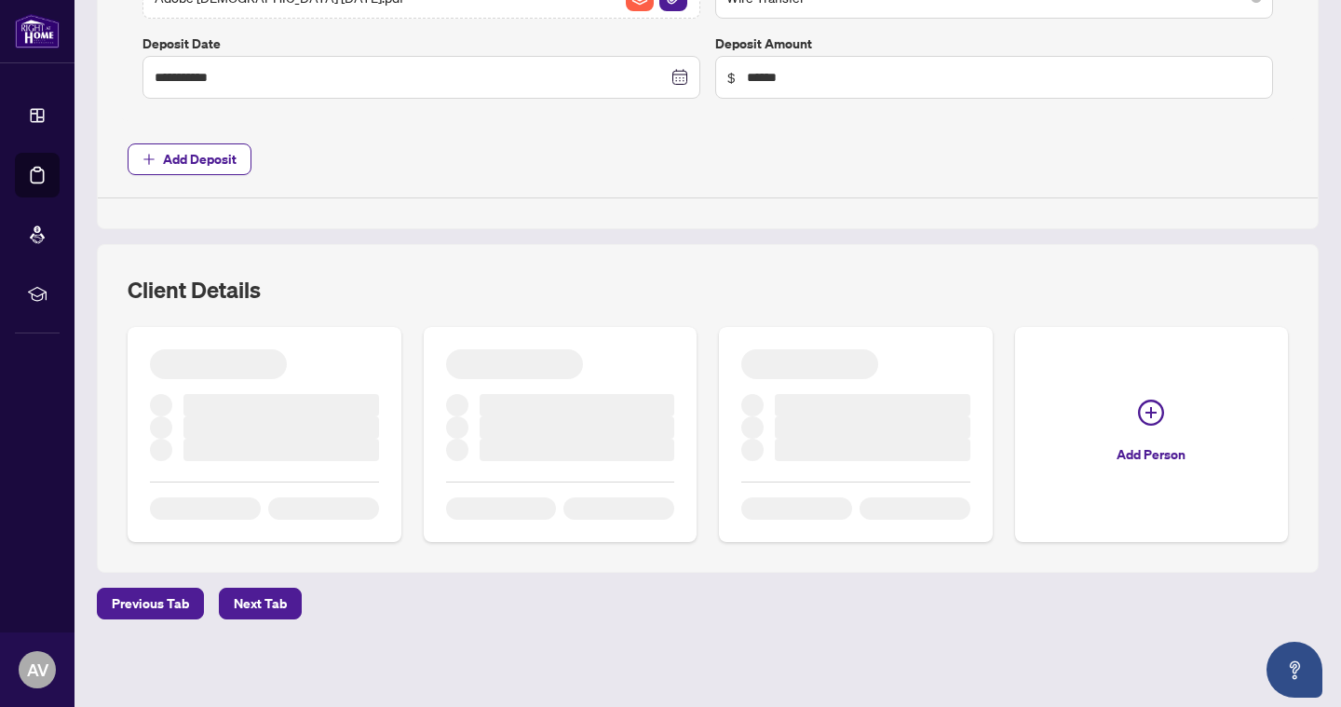
scroll to position [937, 0]
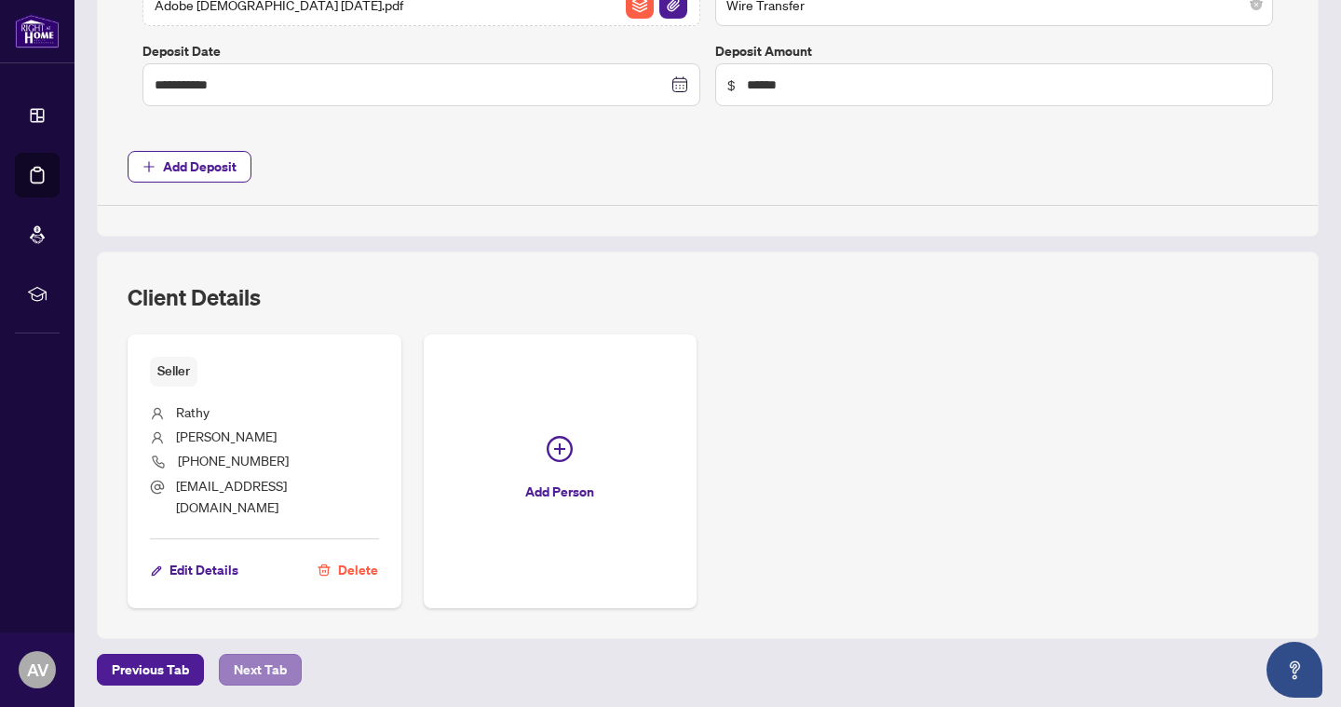
click at [273, 654] on span "Next Tab" at bounding box center [260, 669] width 53 height 30
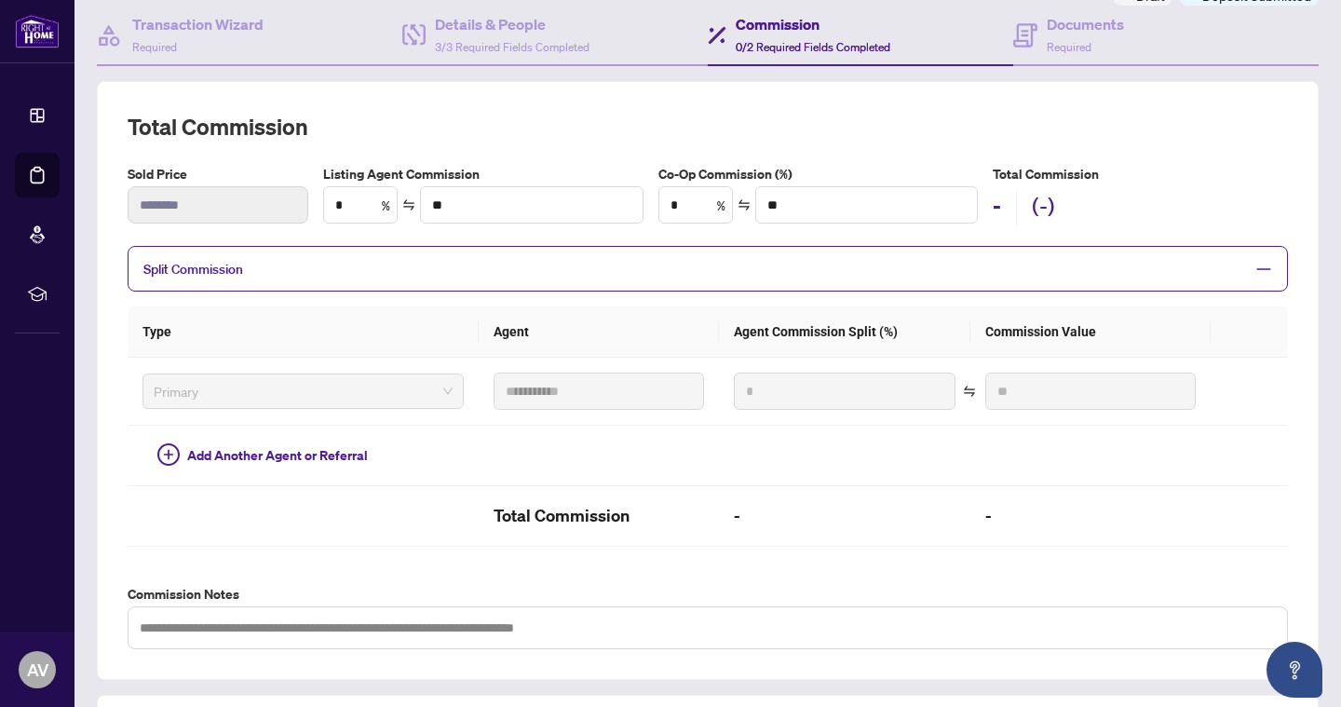
scroll to position [188, 0]
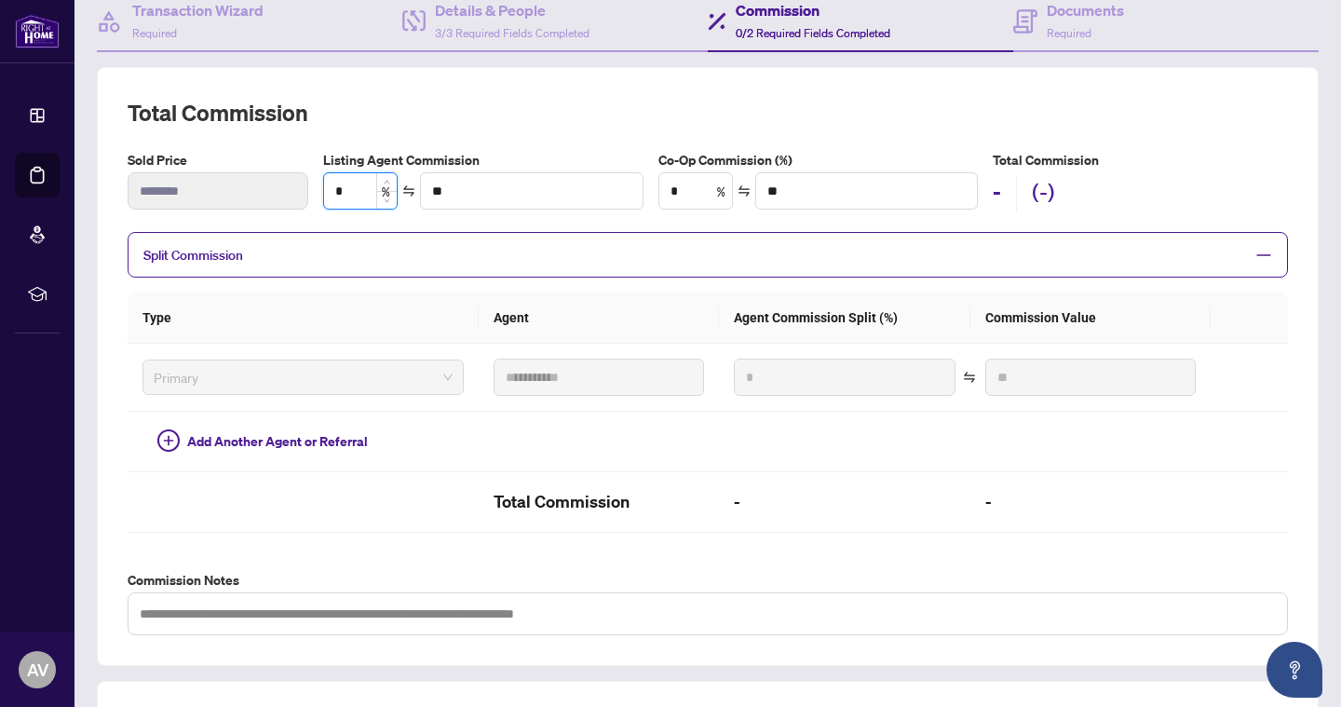
click at [357, 188] on input "*" at bounding box center [360, 190] width 73 height 35
type input "**"
type input "******"
type input "*"
click at [698, 197] on input "*" at bounding box center [695, 190] width 73 height 35
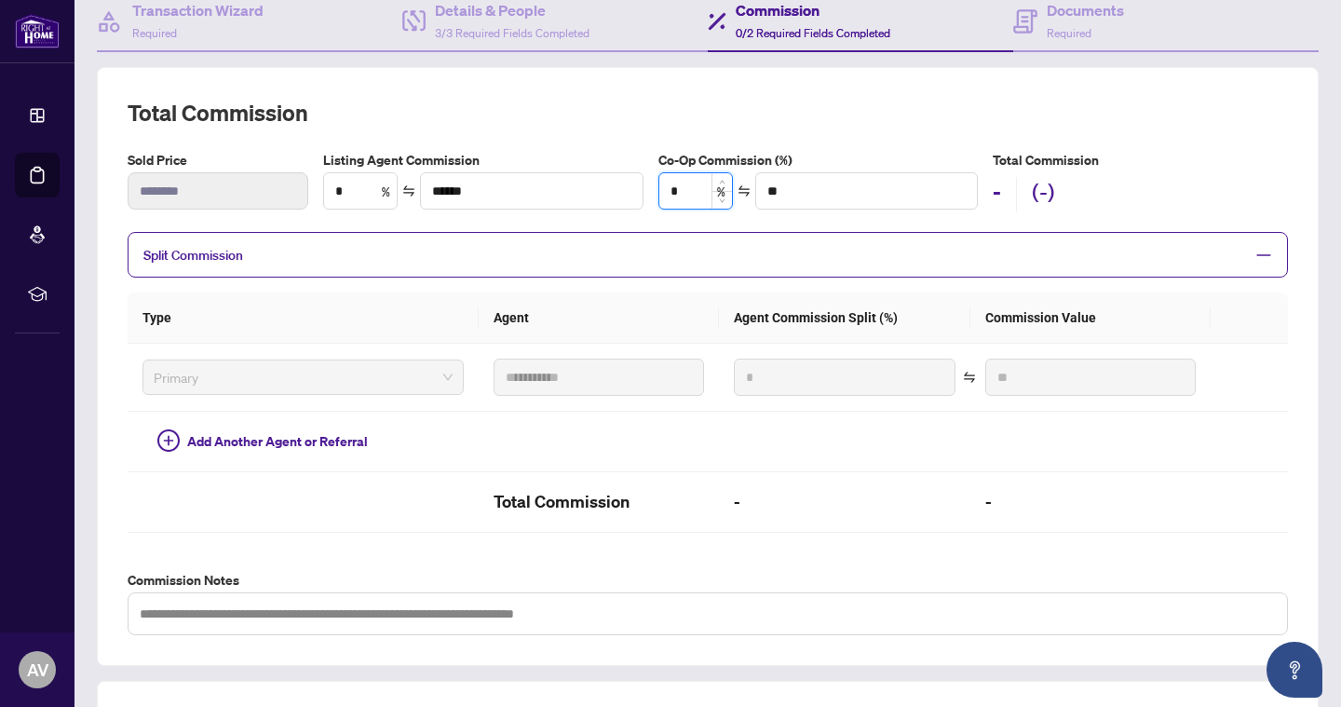
click at [698, 197] on input "*" at bounding box center [695, 190] width 73 height 35
type input "***"
type input "******"
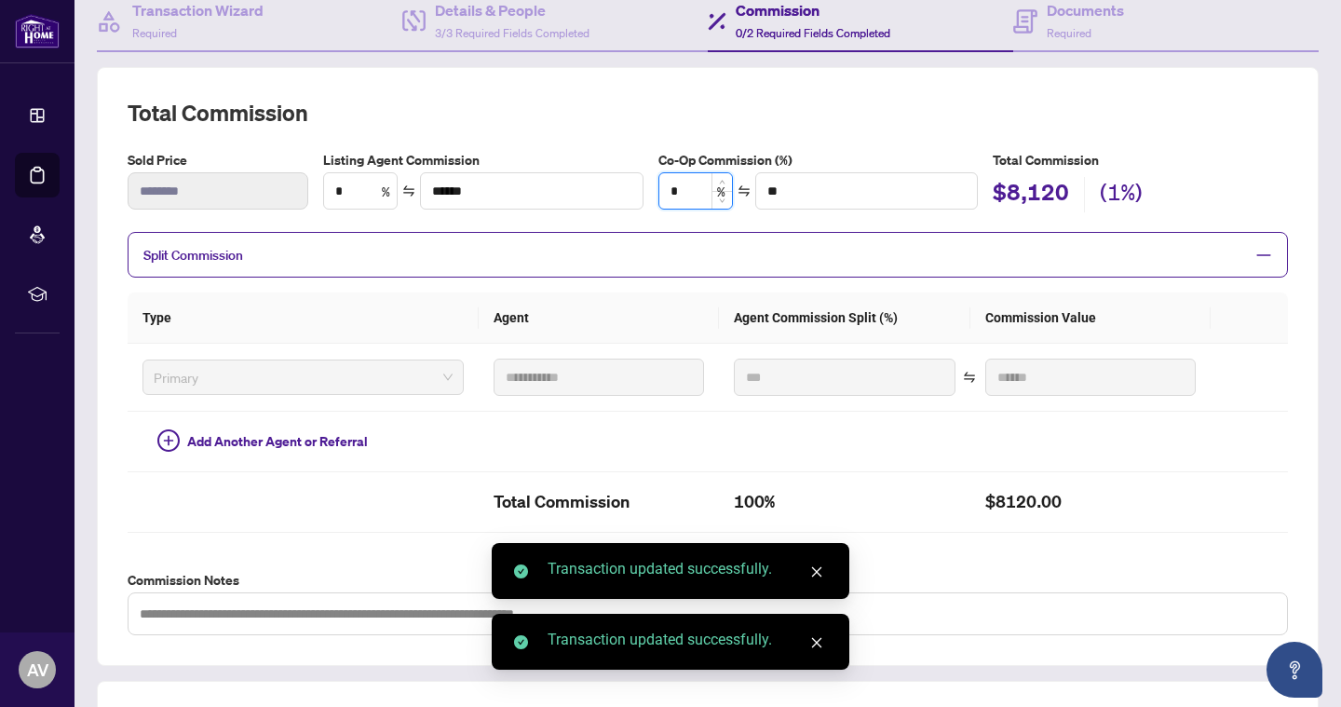
click at [694, 188] on input "*" at bounding box center [695, 190] width 73 height 35
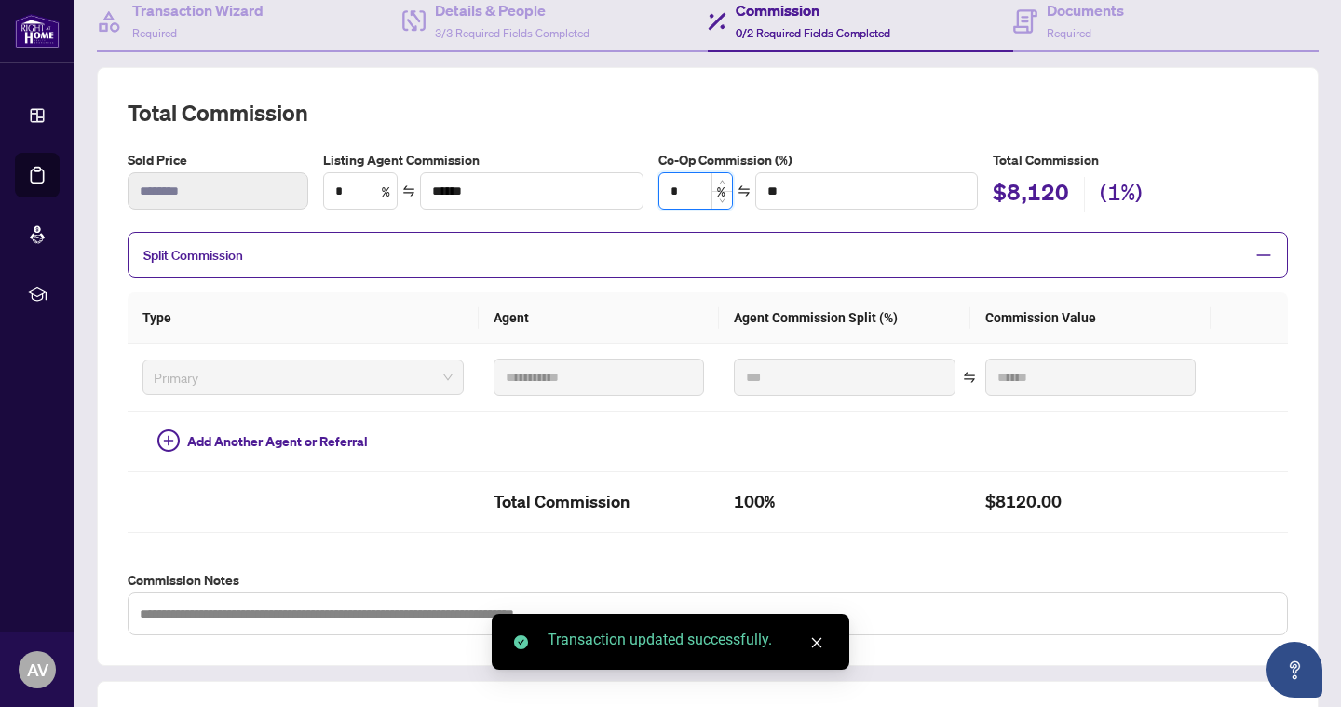
type input "**"
type input "*******"
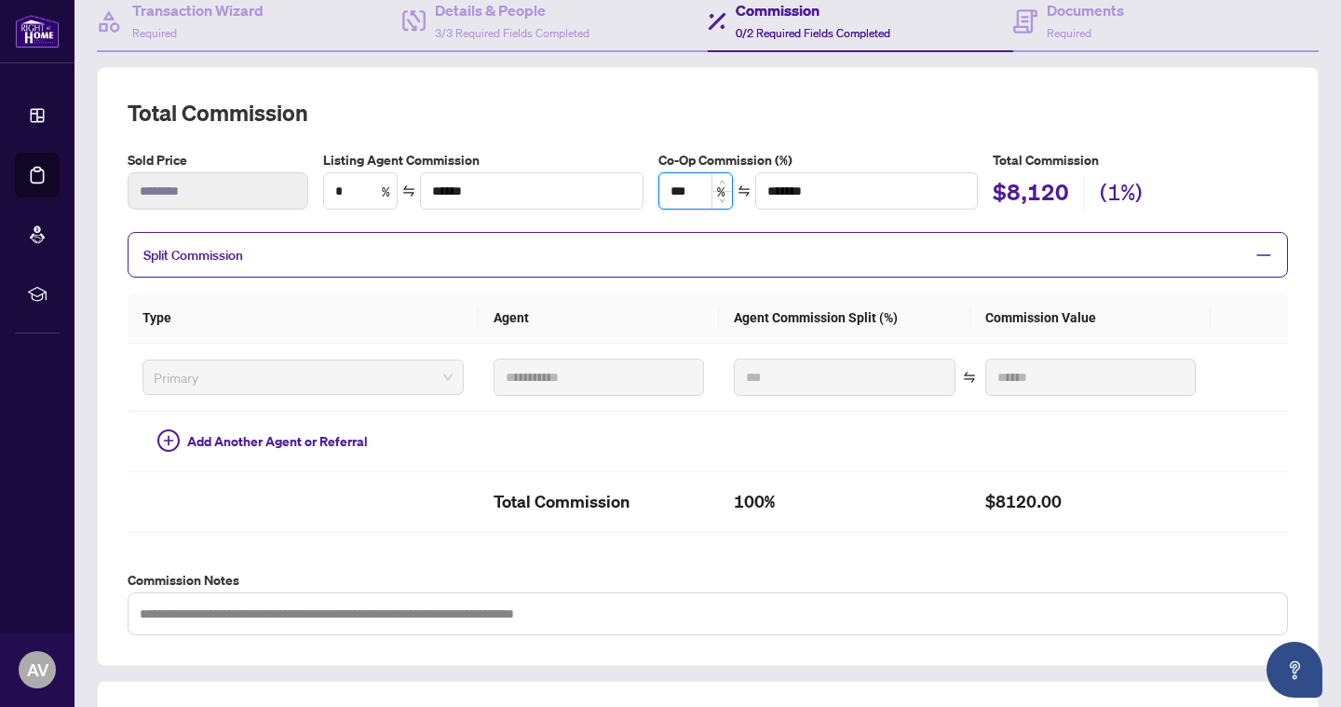
type input "****"
type input "*******"
type input "***"
click at [1029, 115] on h2 "Total Commission" at bounding box center [708, 113] width 1160 height 30
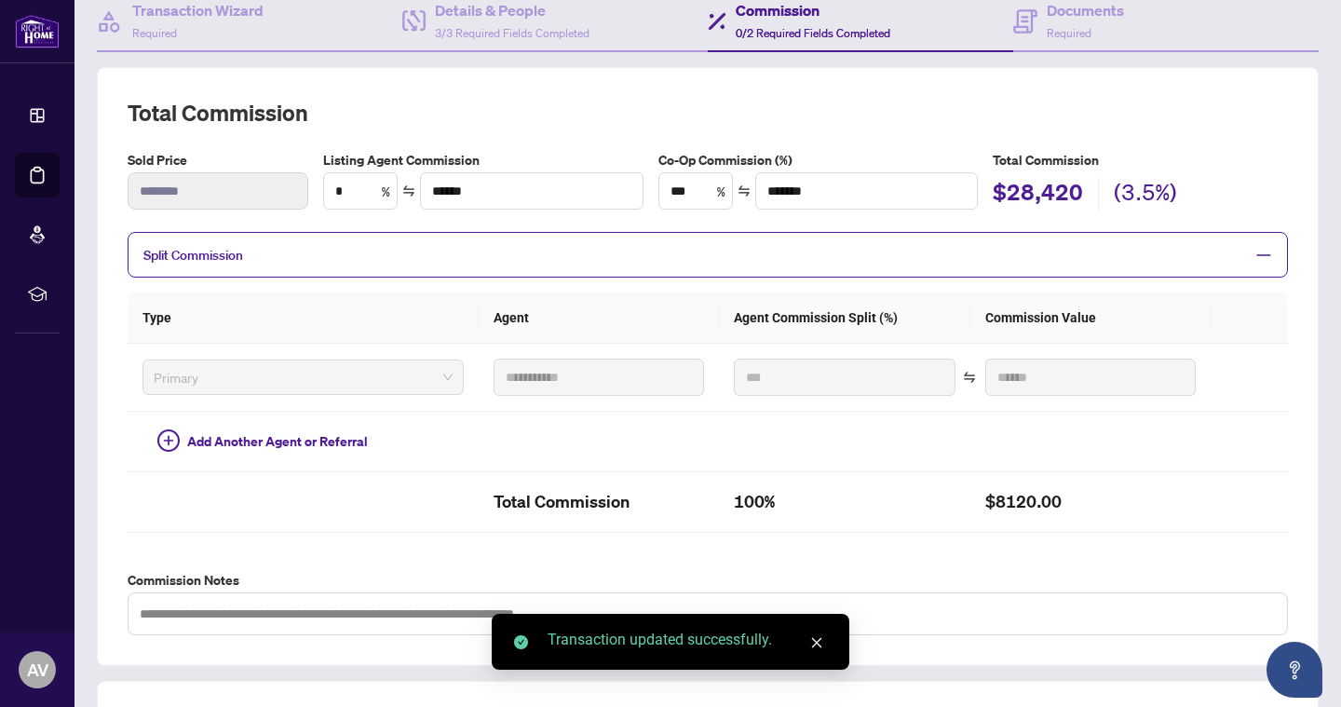
click at [359, 262] on span "Split Commission" at bounding box center [693, 254] width 1100 height 21
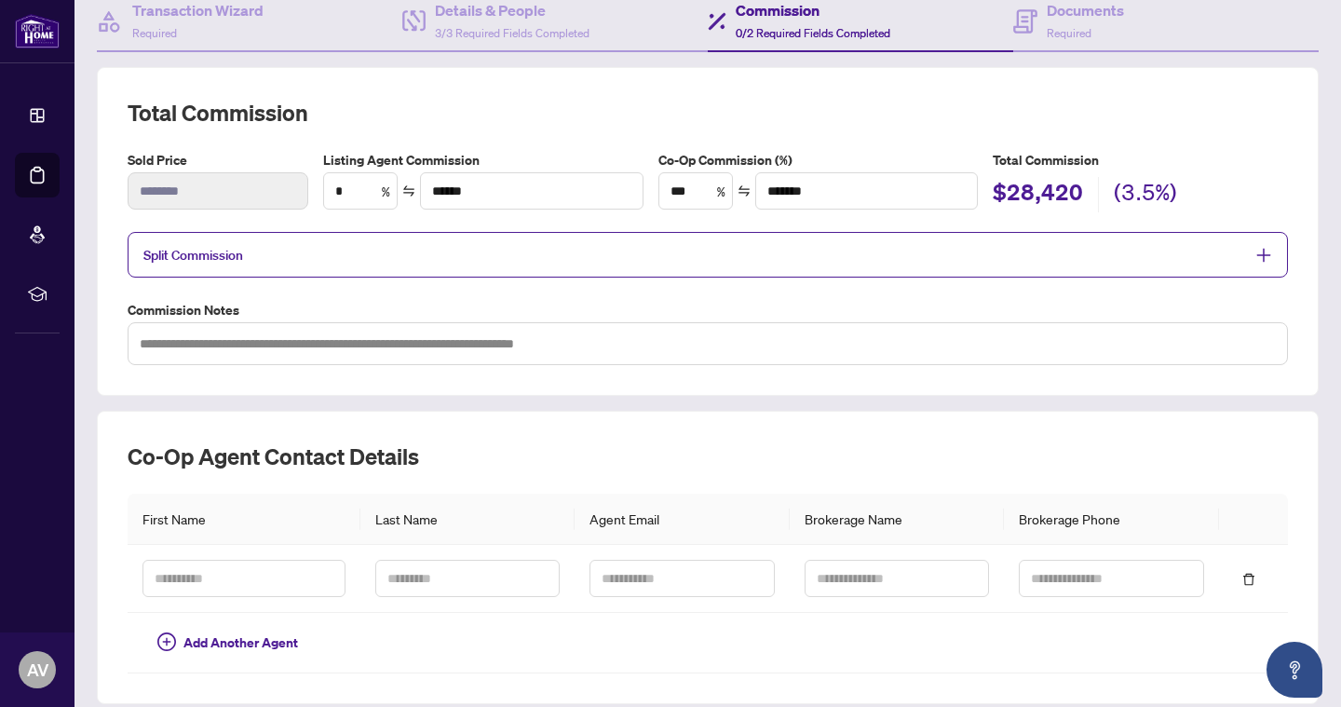
click at [360, 262] on span "Split Commission" at bounding box center [693, 254] width 1100 height 21
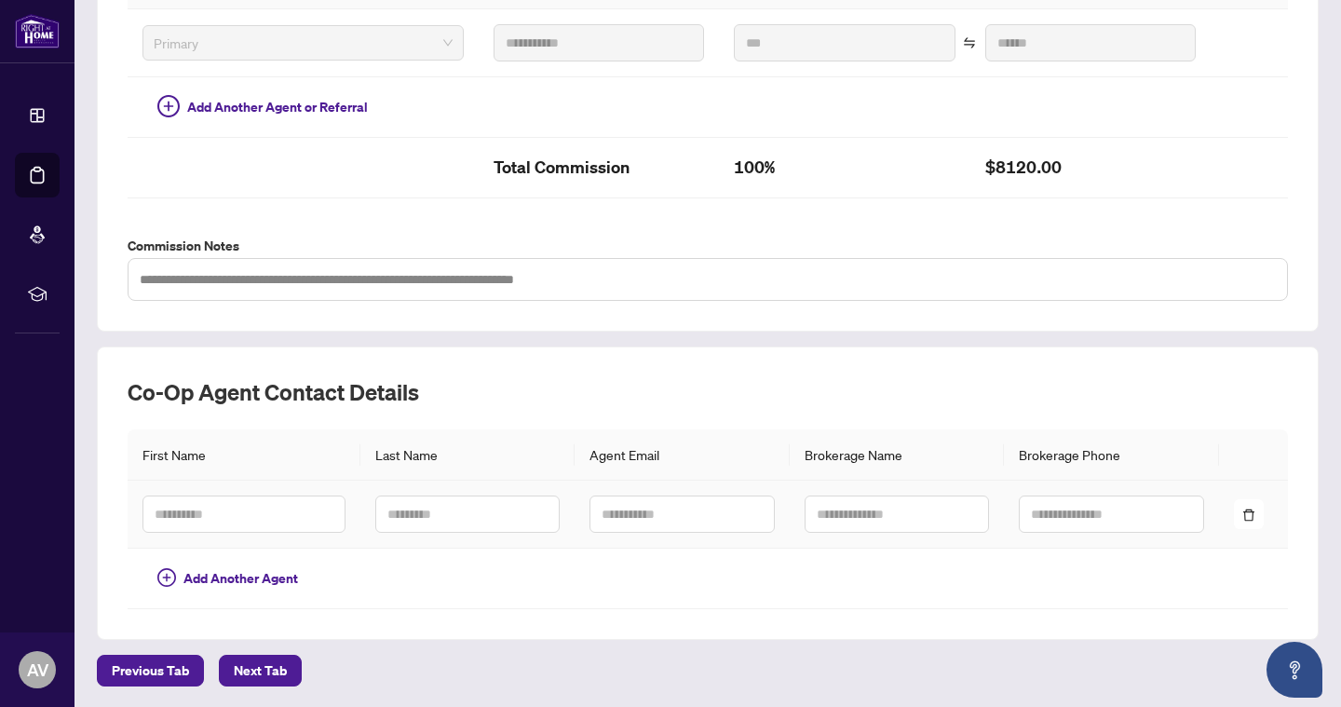
scroll to position [528, 0]
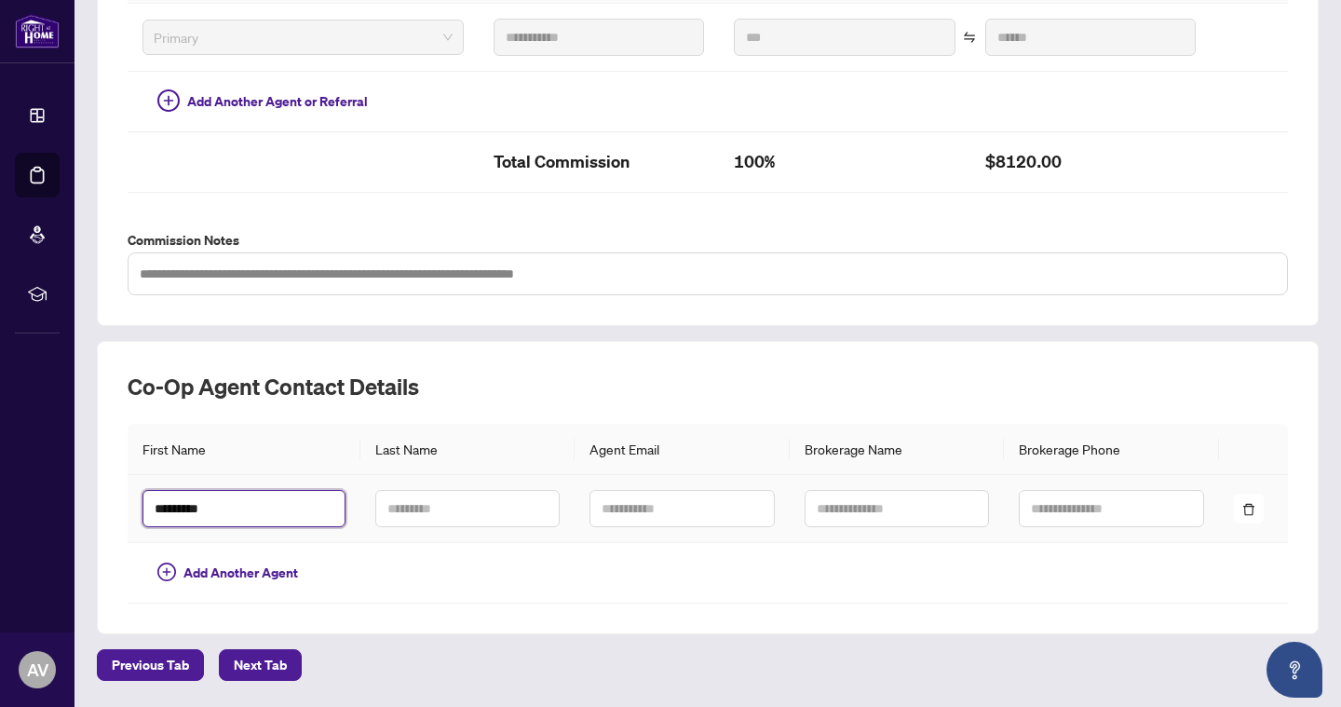
type input "*********"
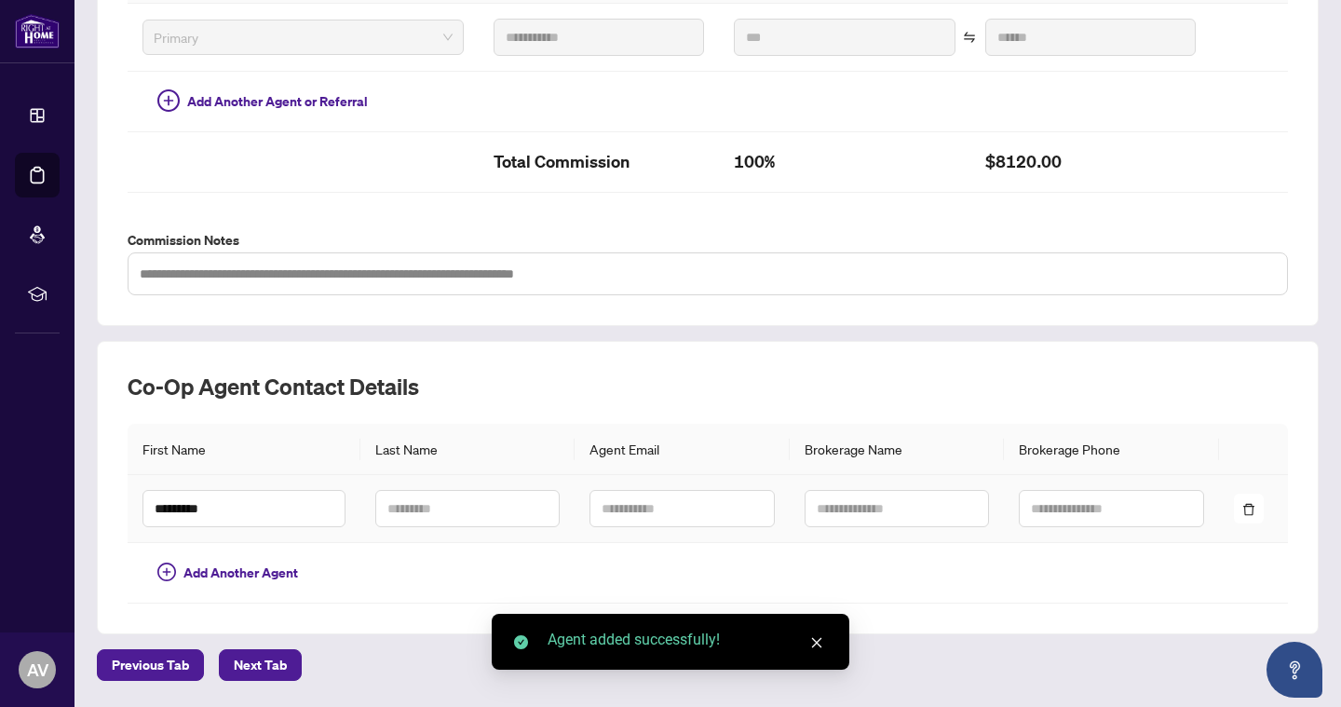
click at [398, 527] on td at bounding box center [467, 509] width 214 height 68
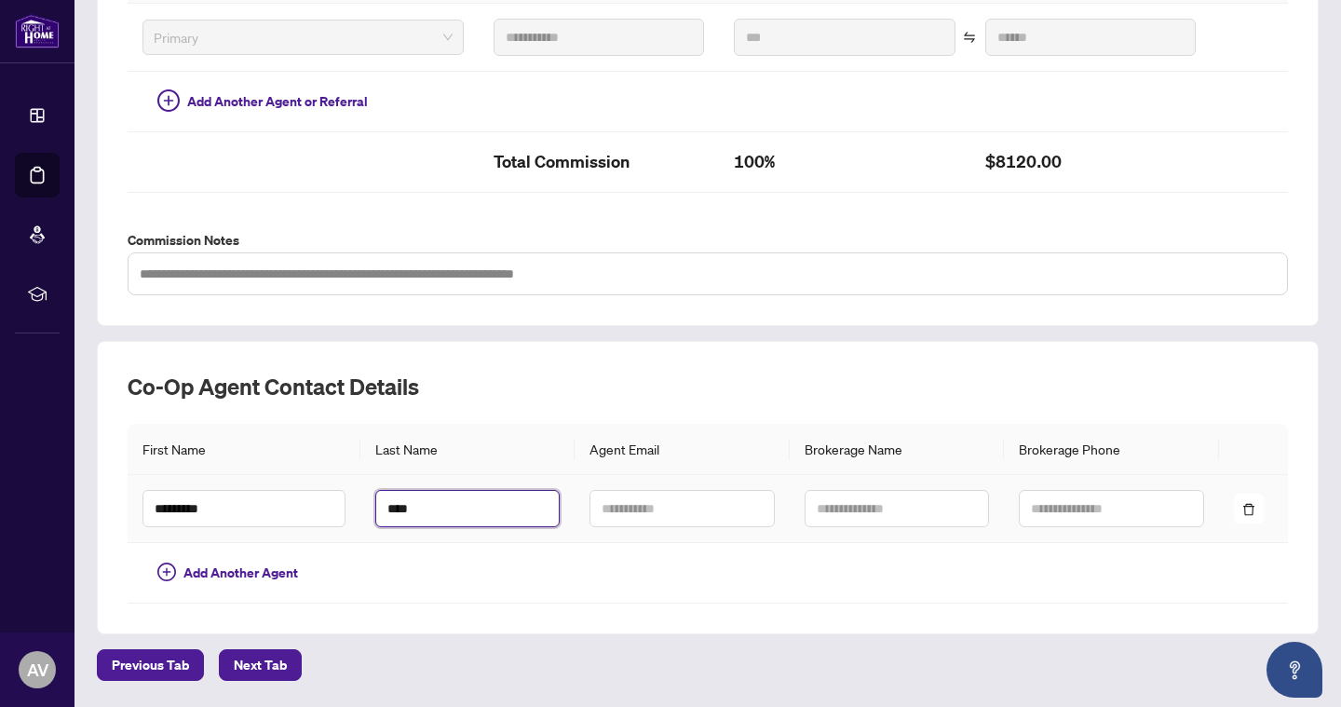
type input "****"
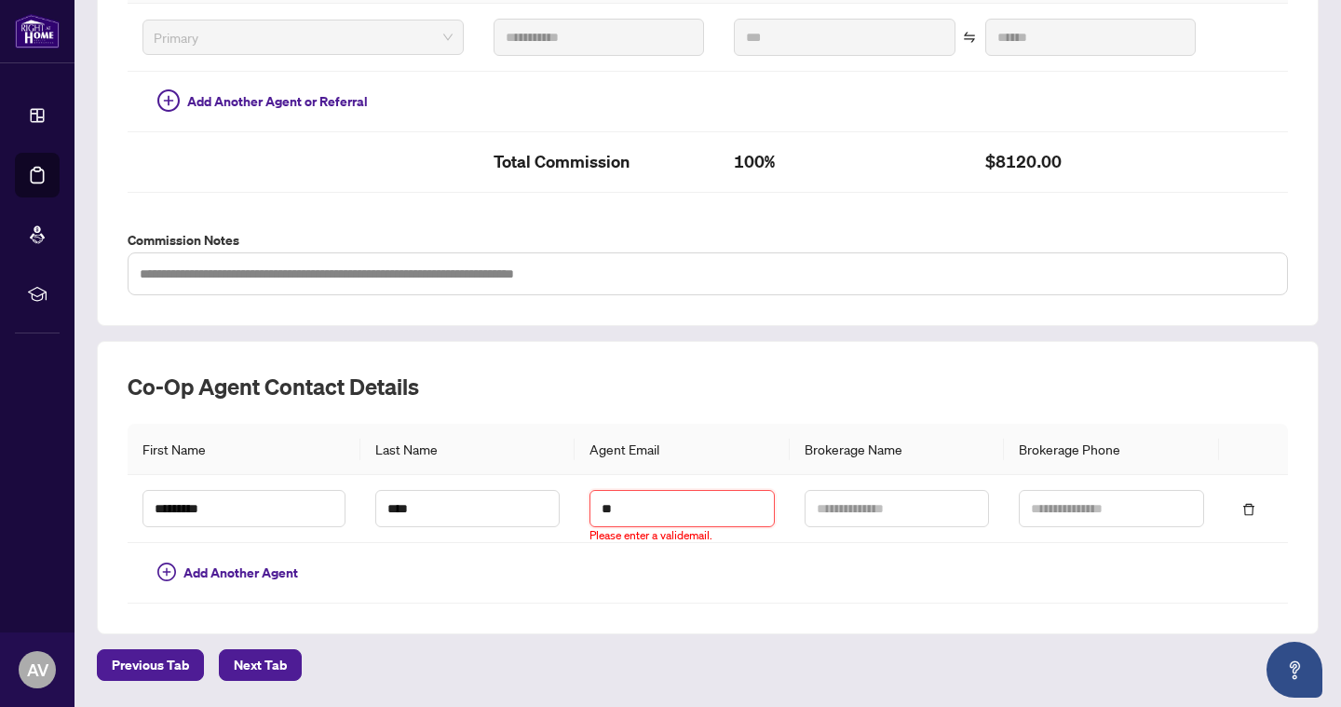
type input "*"
type input "**********"
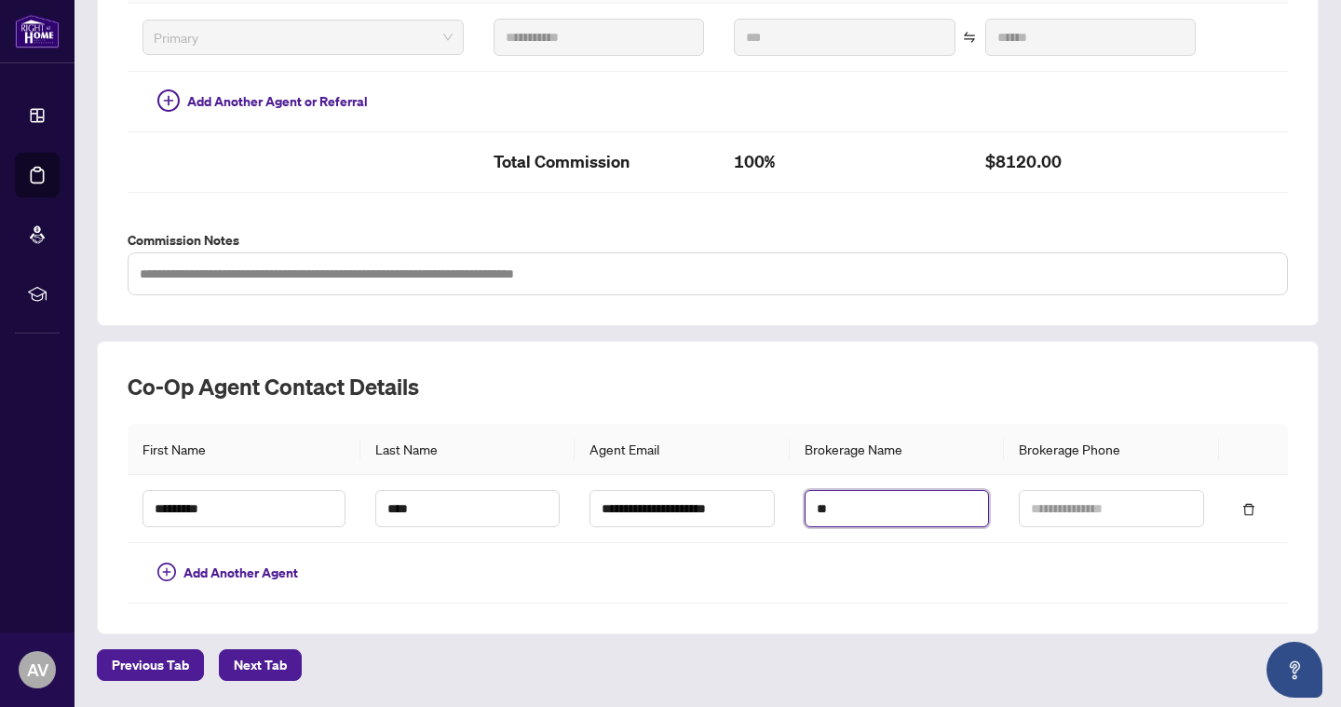
type input "*"
type input "**********"
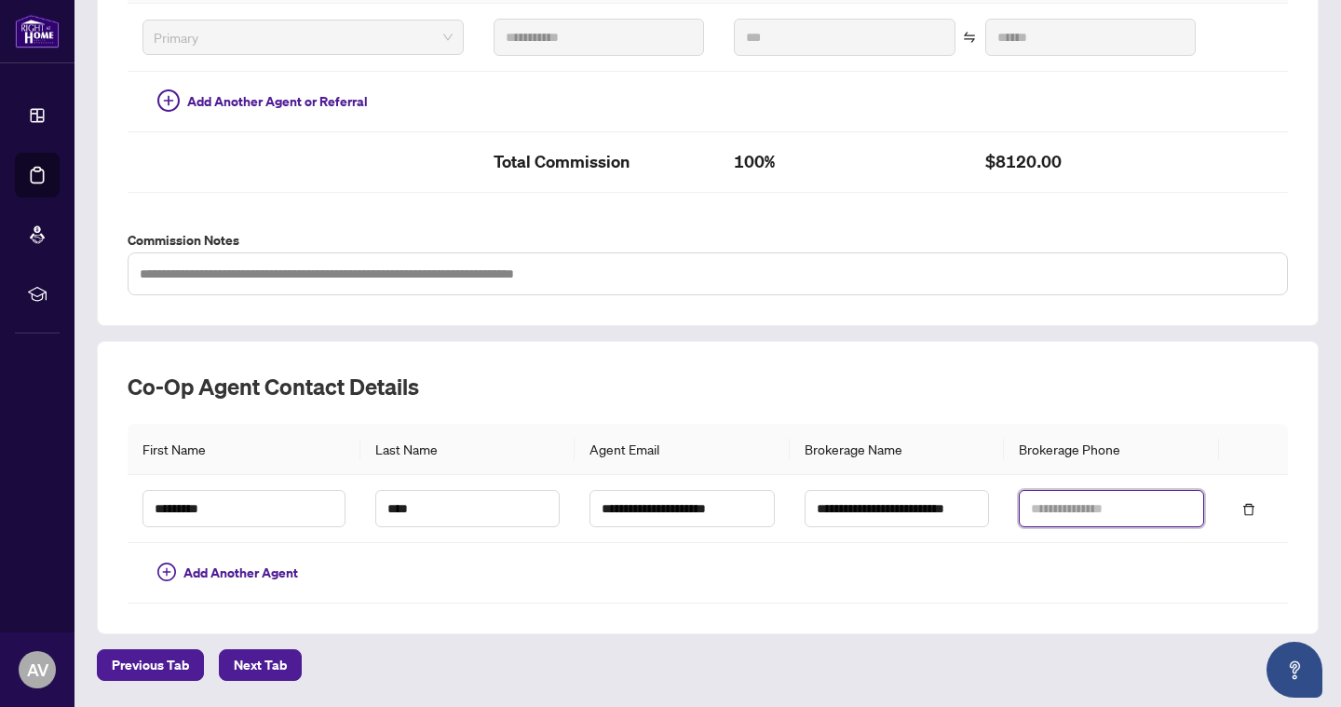
type input "*"
type input "**********"
click at [397, 538] on td "****" at bounding box center [467, 509] width 214 height 68
click at [243, 652] on span "Next Tab" at bounding box center [260, 665] width 53 height 30
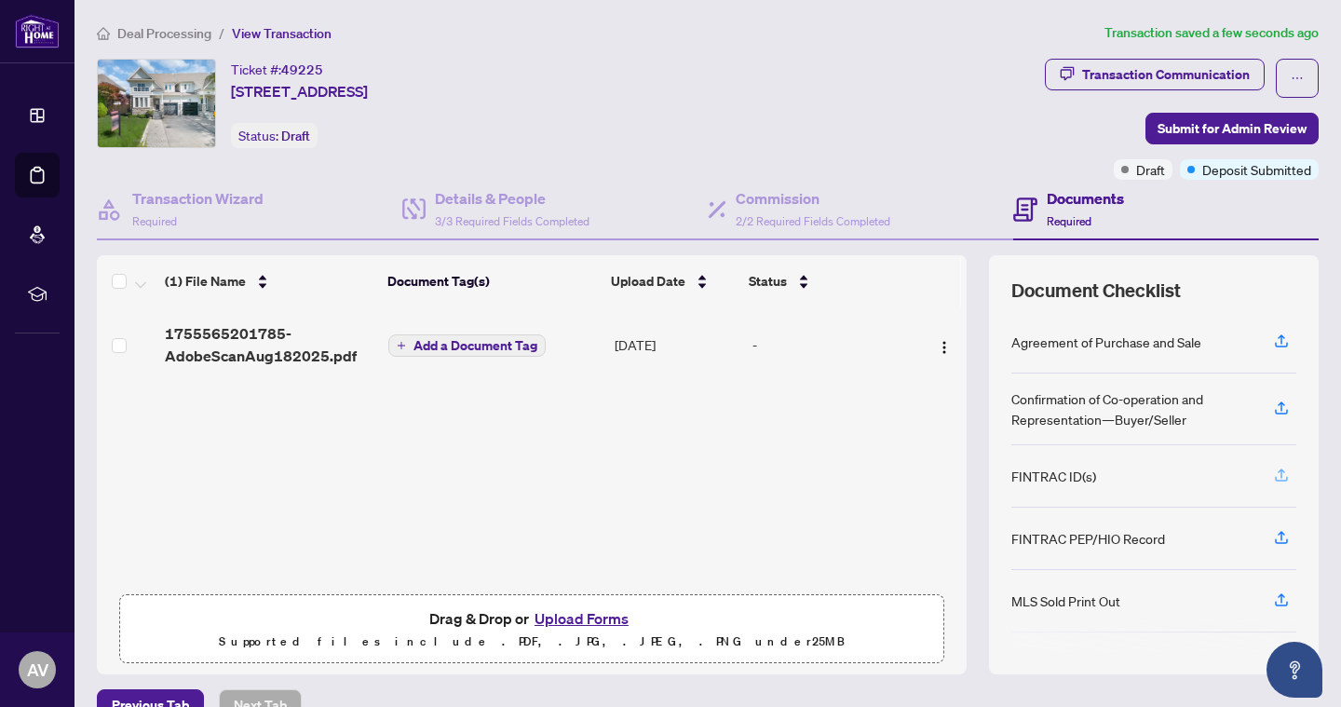
click at [1287, 477] on icon "button" at bounding box center [1280, 478] width 13 height 5
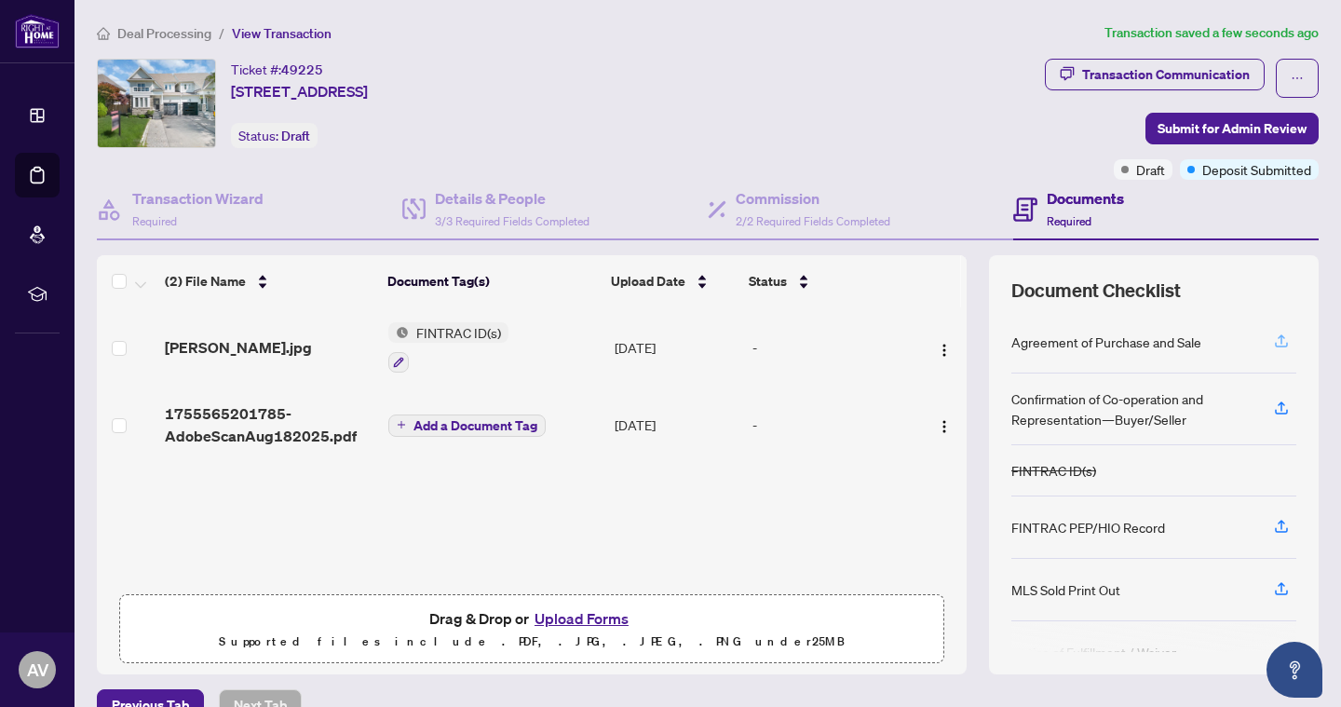
click at [1287, 347] on icon "button" at bounding box center [1281, 340] width 17 height 17
click at [1284, 335] on icon "button" at bounding box center [1281, 340] width 17 height 17
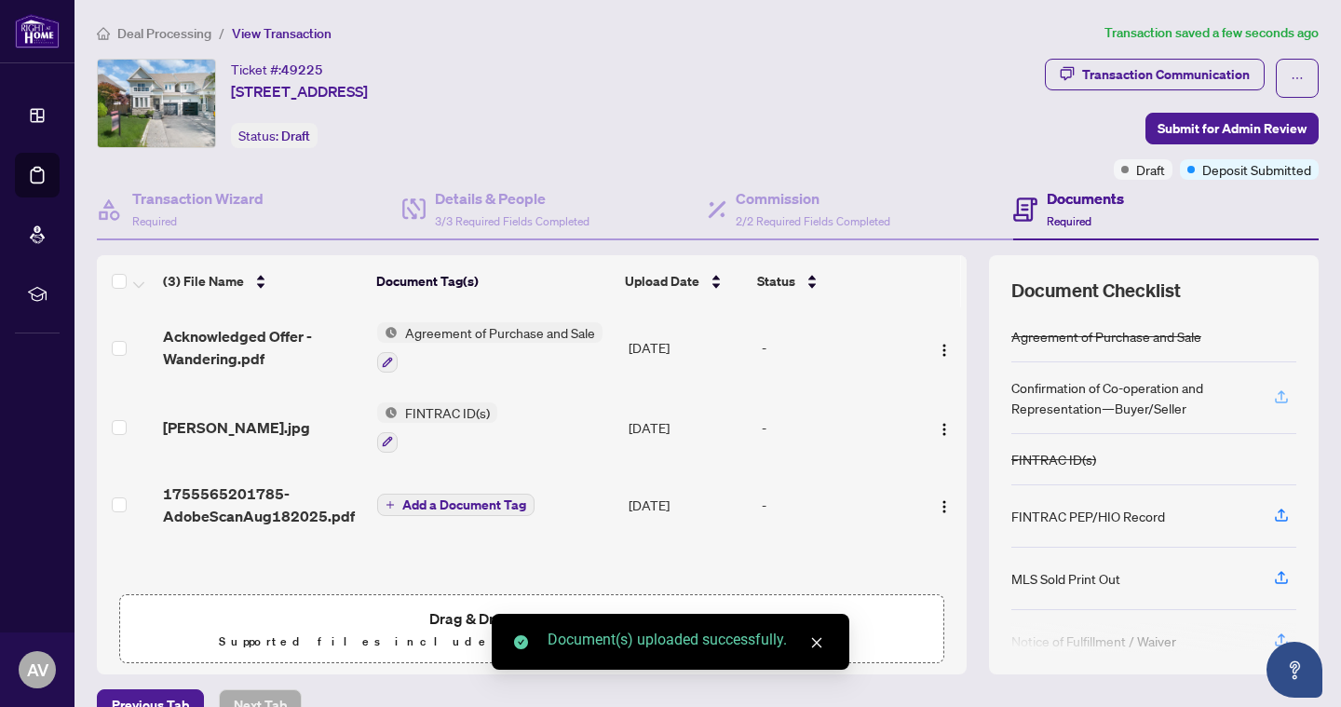
click at [1277, 397] on icon "button" at bounding box center [1281, 396] width 17 height 17
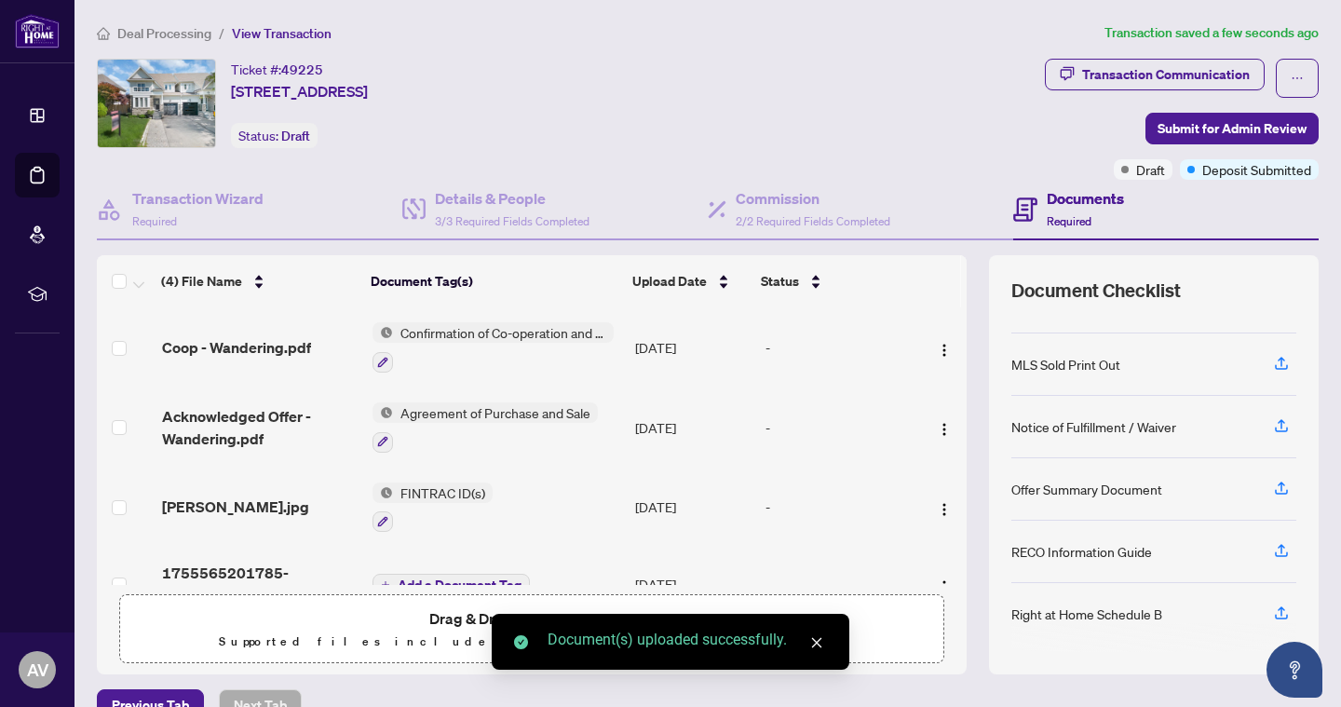
scroll to position [214, 0]
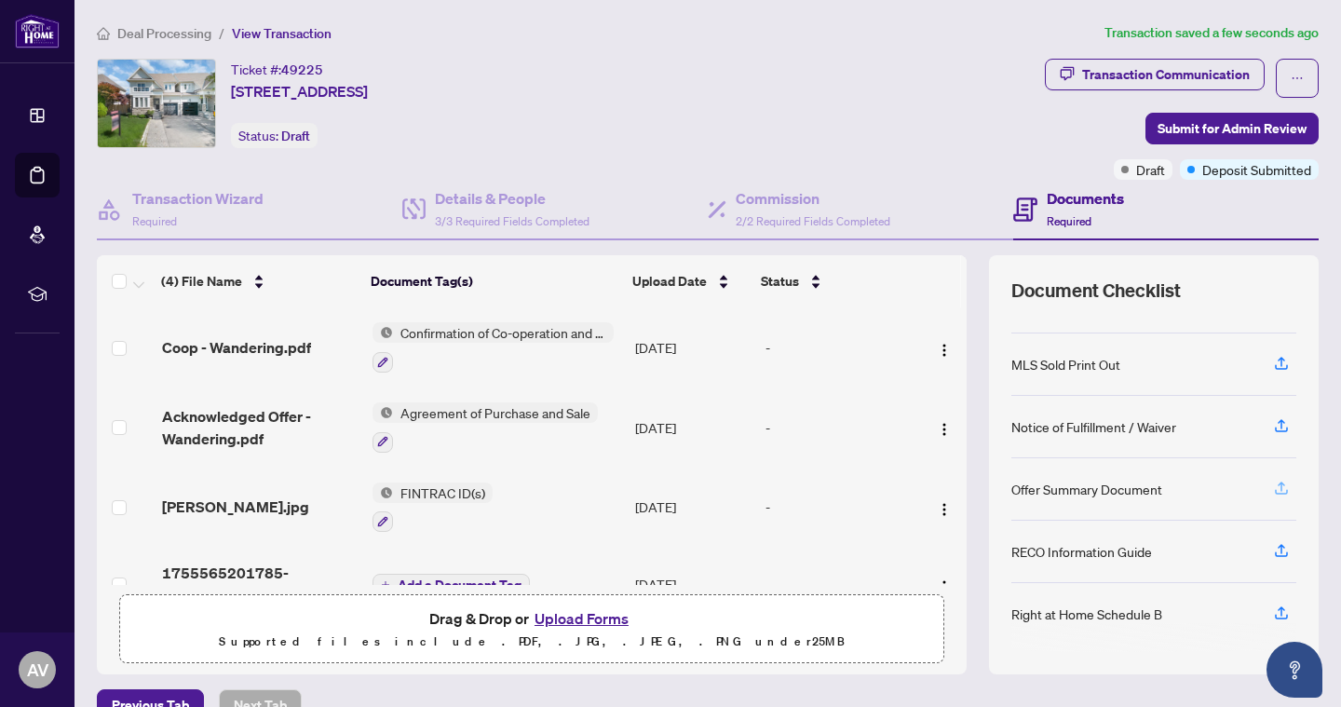
click at [1283, 479] on icon "button" at bounding box center [1281, 487] width 17 height 17
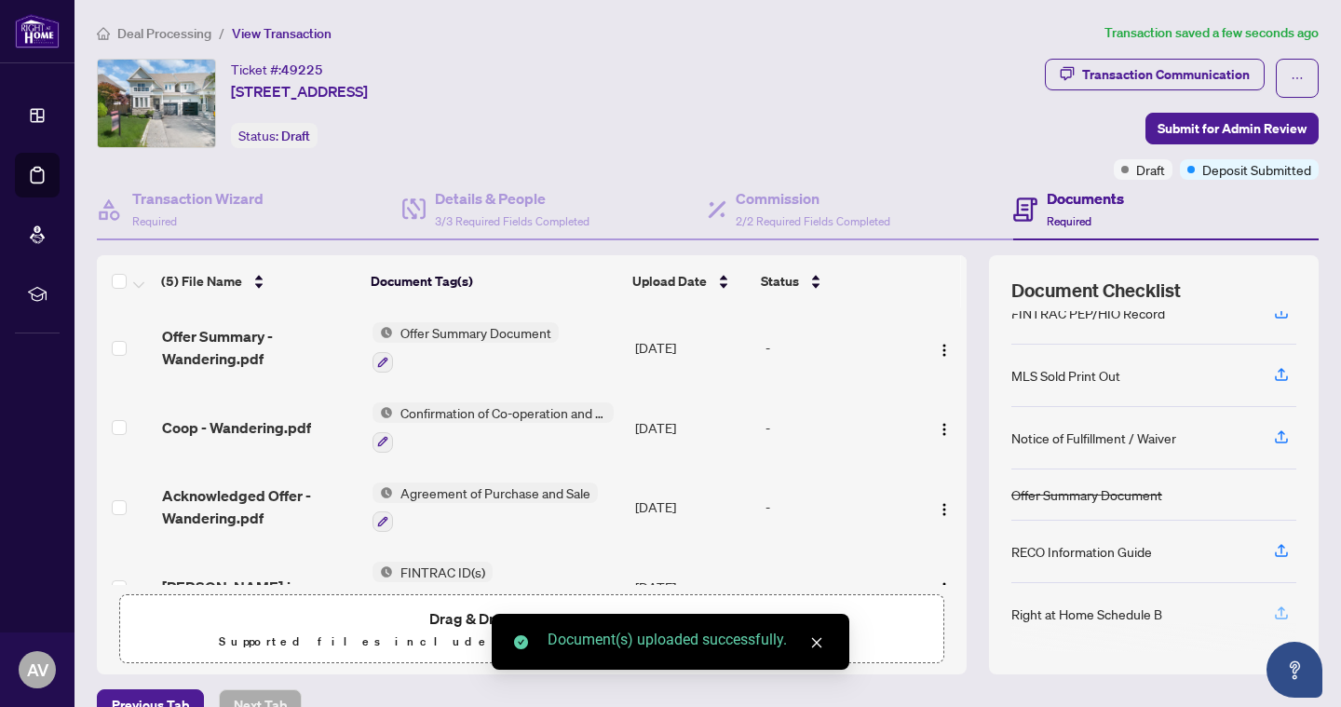
scroll to position [203, 0]
click at [1277, 613] on icon "button" at bounding box center [1281, 612] width 17 height 17
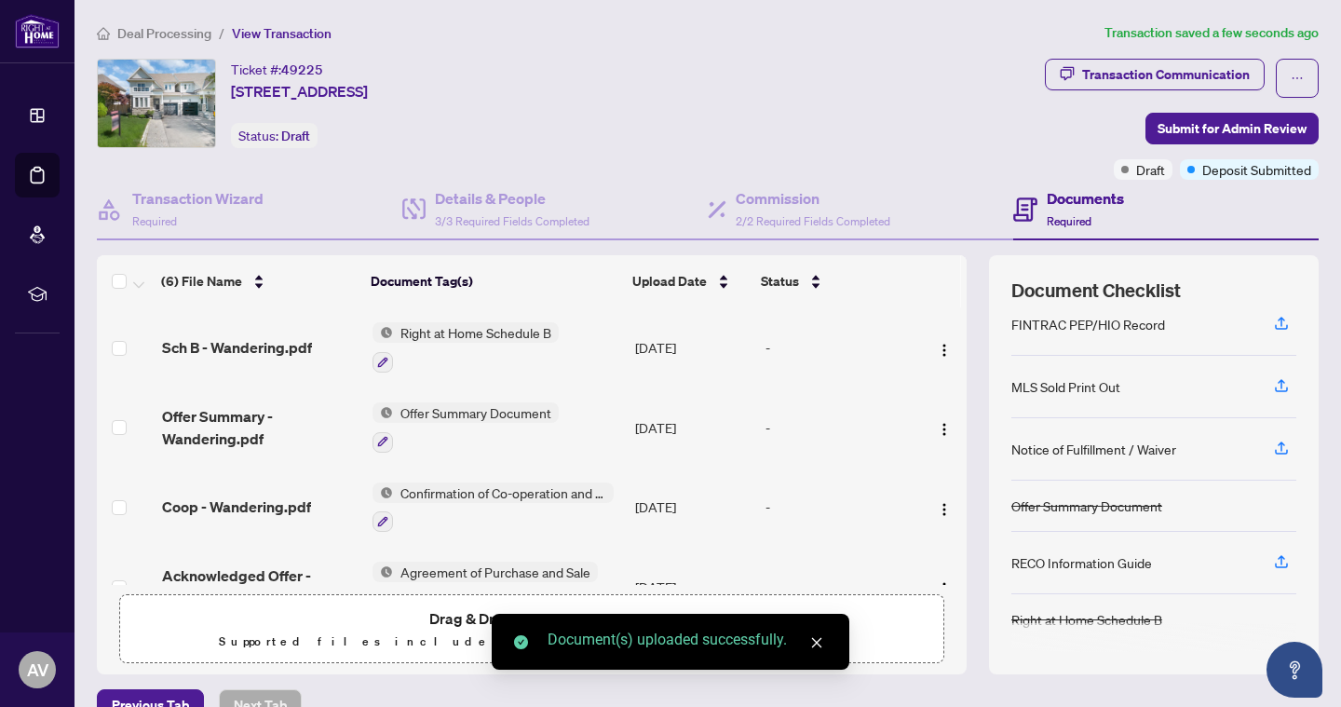
scroll to position [192, 0]
click at [1288, 565] on icon "button" at bounding box center [1281, 561] width 17 height 17
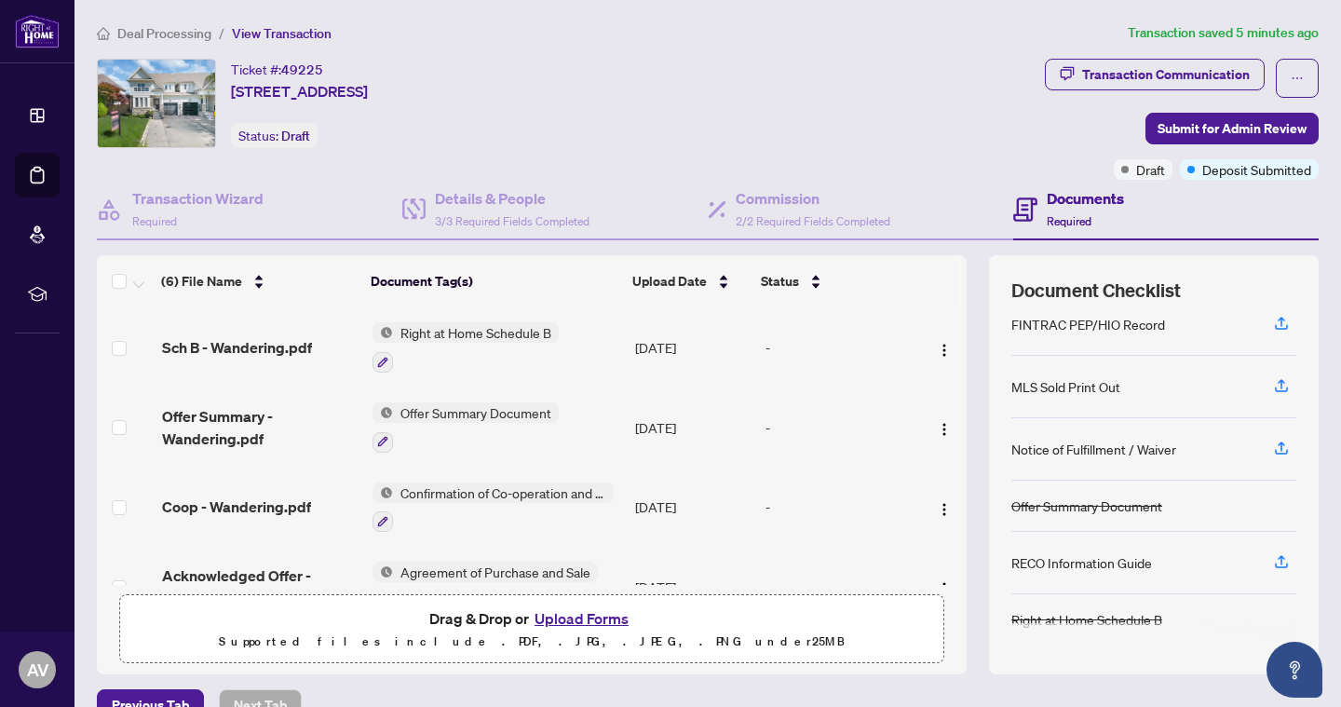
click at [175, 37] on span "Deal Processing" at bounding box center [164, 33] width 94 height 17
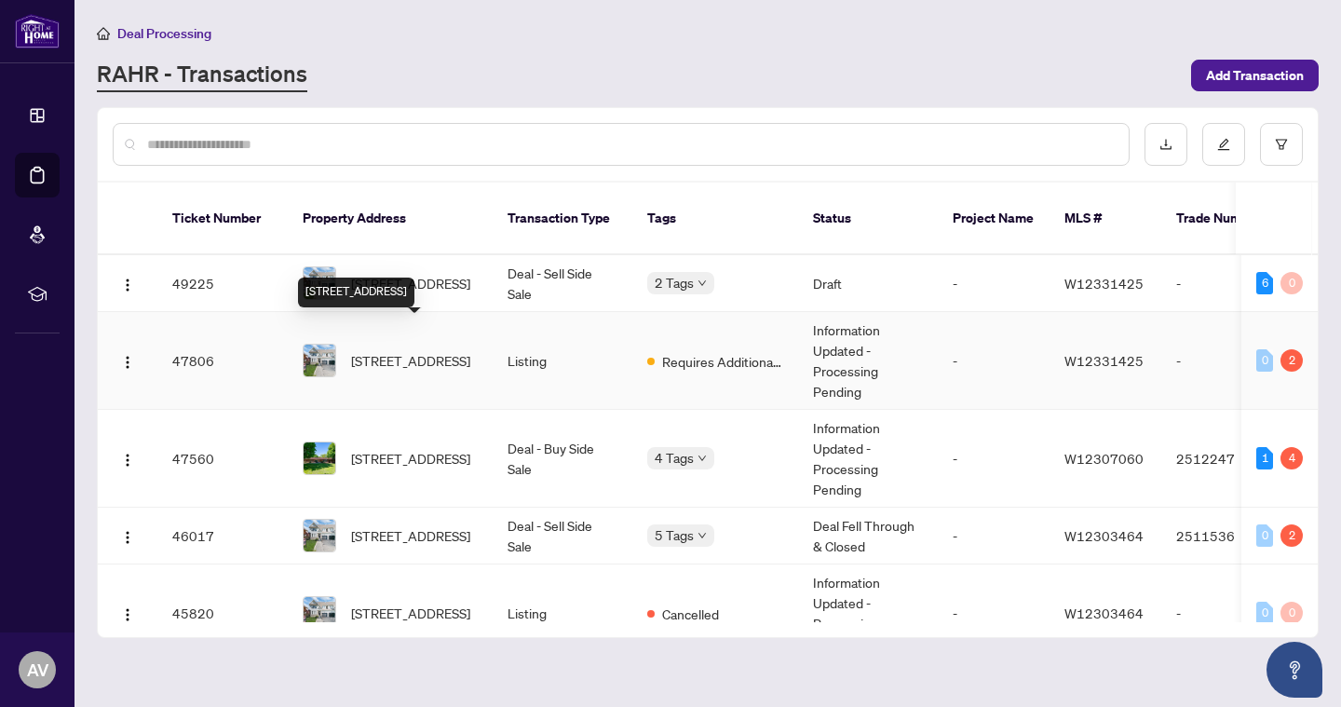
click at [416, 350] on span "59 Wandering Trail Dr, Brampton, Ontario L7A 1T3, Canada" at bounding box center [410, 360] width 119 height 20
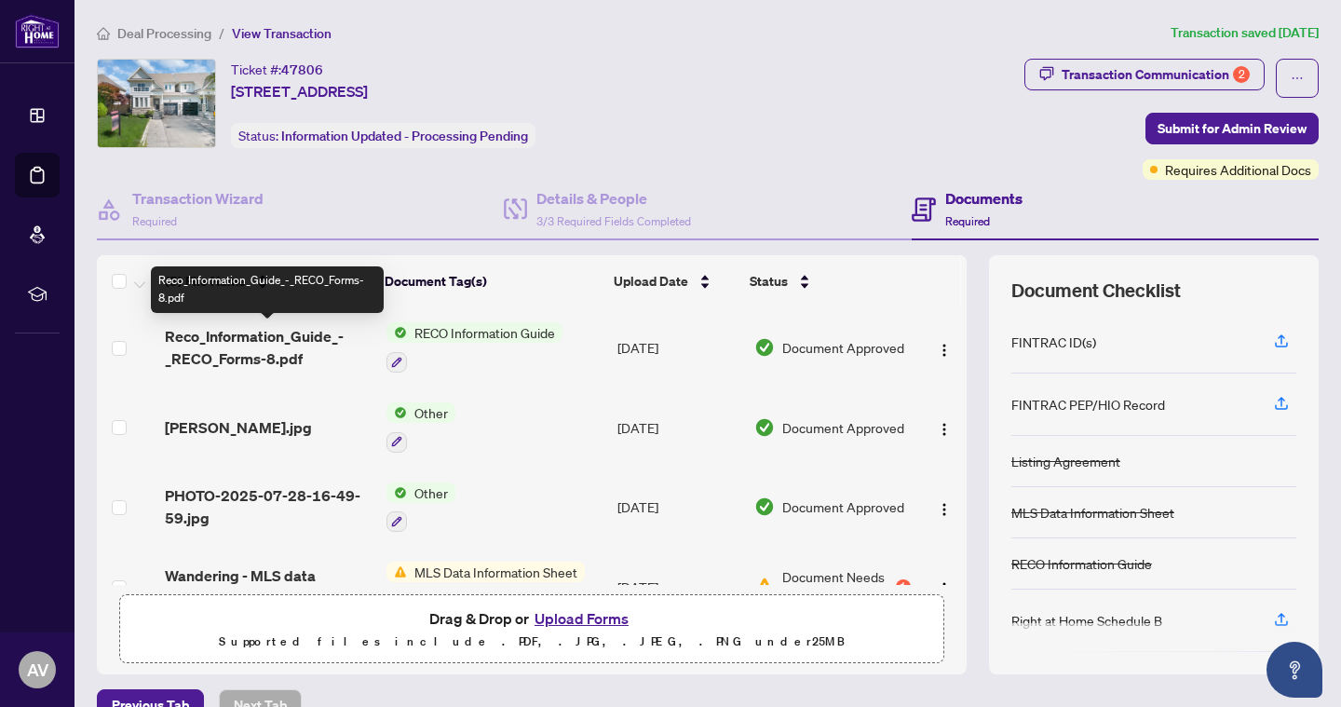
click at [268, 347] on span "Reco_Information_Guide_-_RECO_Forms-8.pdf" at bounding box center [268, 347] width 207 height 45
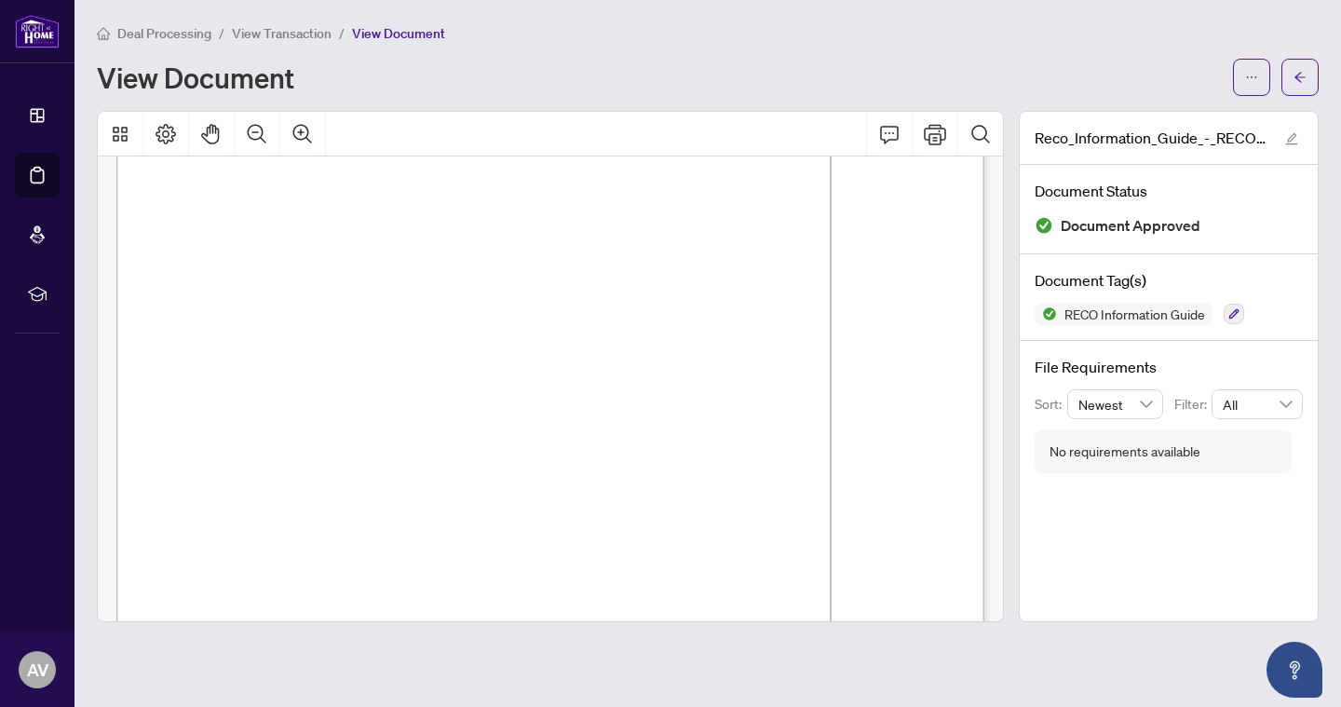
scroll to position [14002, 0]
click at [1243, 95] on div "Deal Processing / View Transaction / View Document View Document Reco_Informati…" at bounding box center [707, 322] width 1221 height 600
click at [1244, 79] on button "button" at bounding box center [1251, 77] width 37 height 37
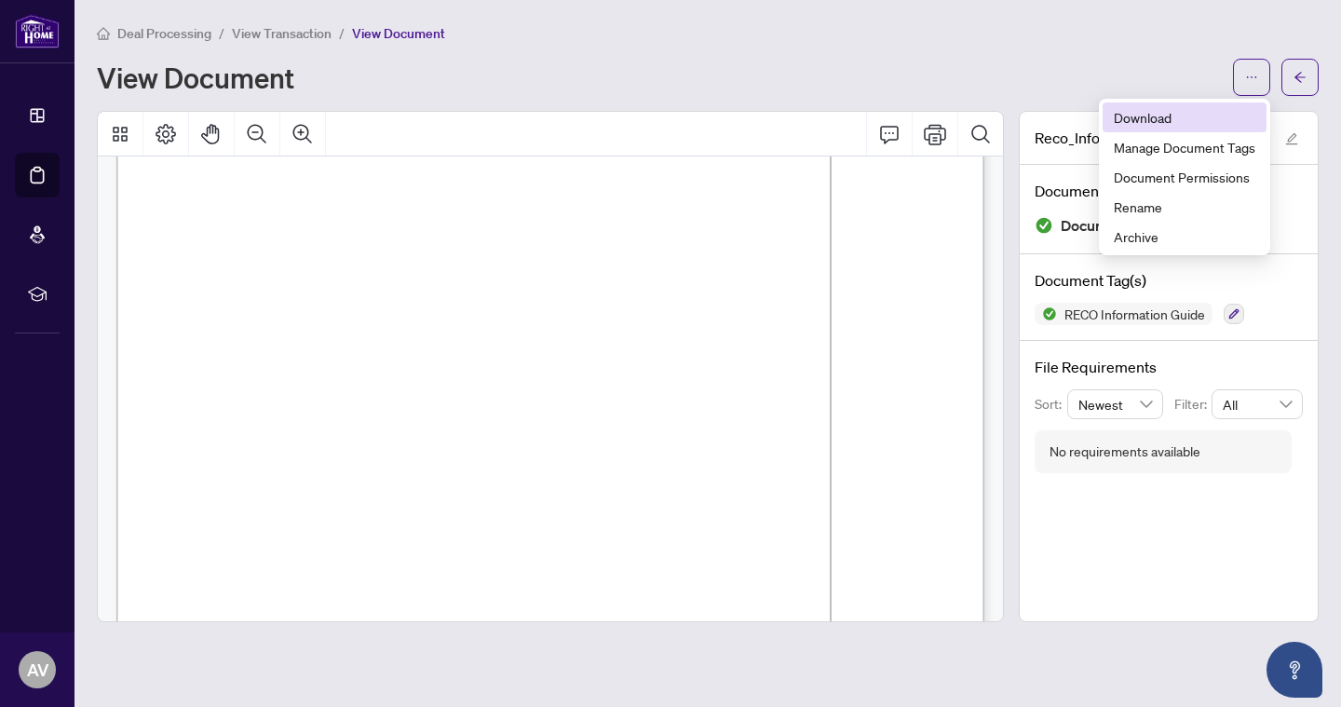
click at [1147, 120] on span "Download" at bounding box center [1184, 117] width 142 height 20
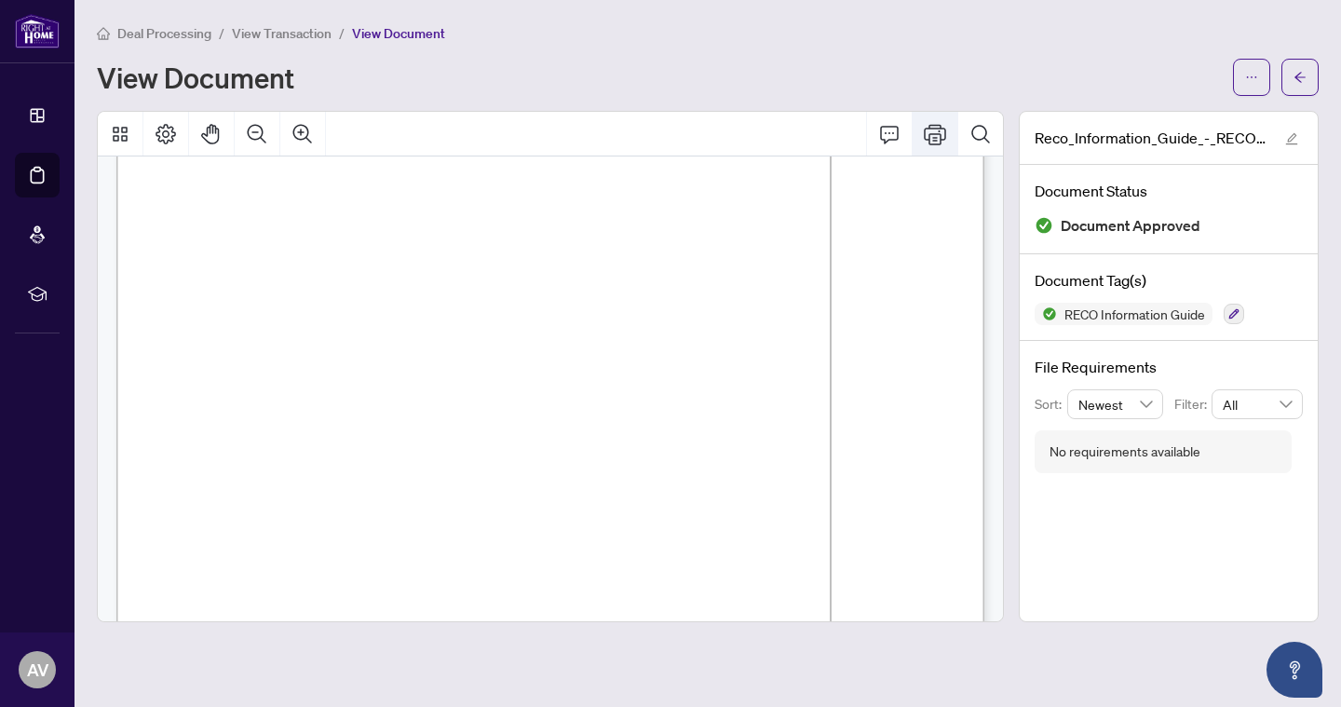
click at [897, 132] on icon "Comment" at bounding box center [889, 135] width 19 height 18
click at [1252, 73] on icon "ellipsis" at bounding box center [1251, 77] width 13 height 13
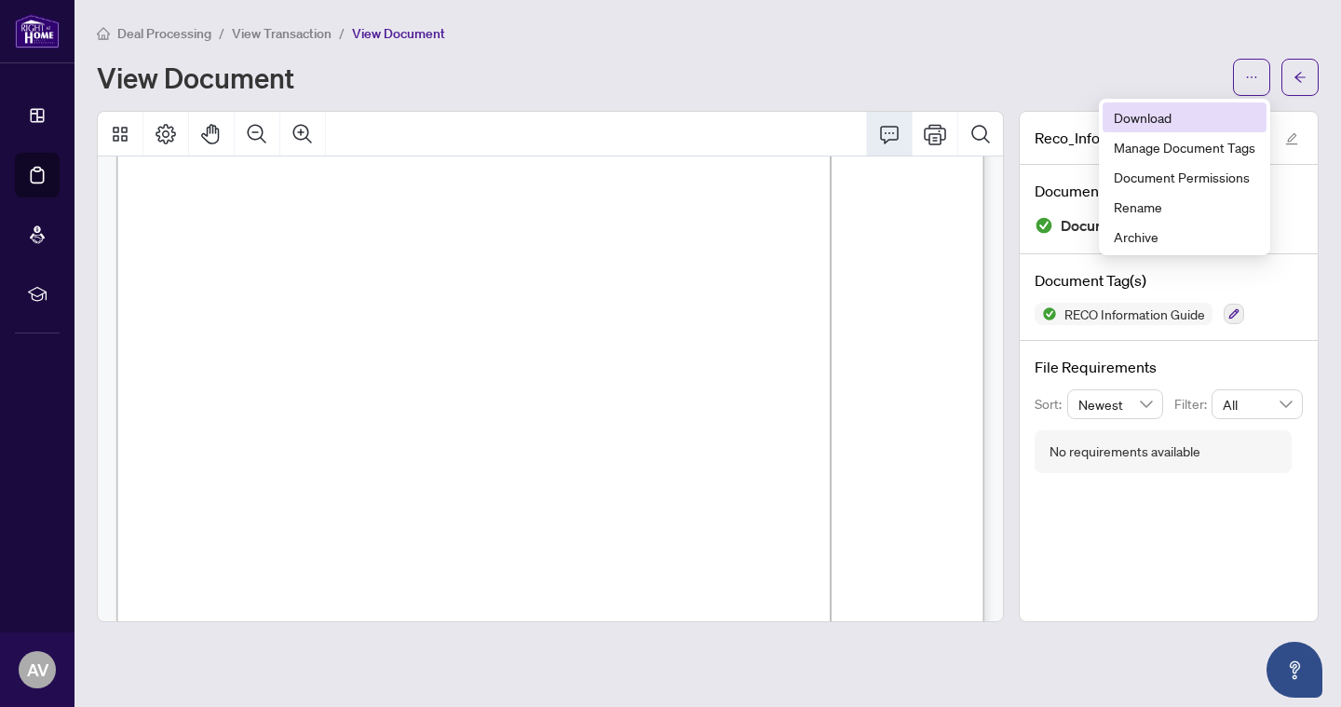
click at [1170, 123] on span "Download" at bounding box center [1184, 117] width 142 height 20
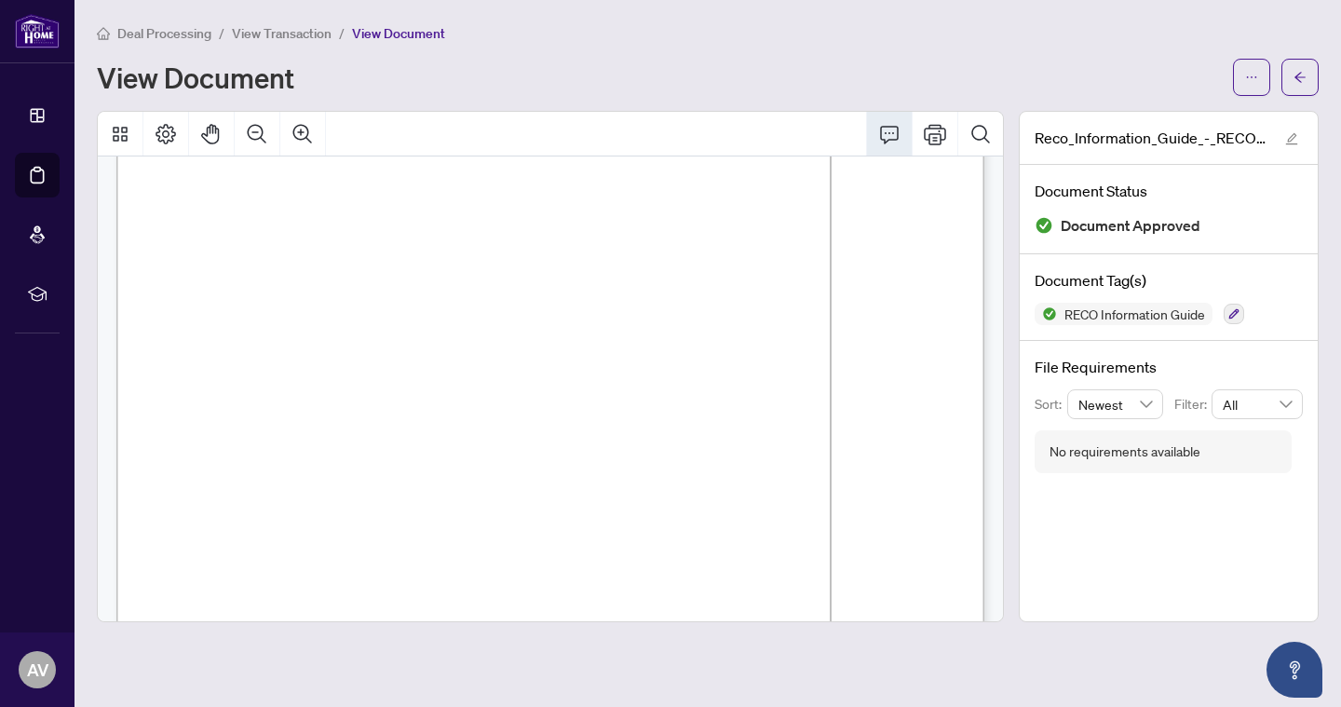
click at [305, 28] on span "View Transaction" at bounding box center [282, 33] width 100 height 17
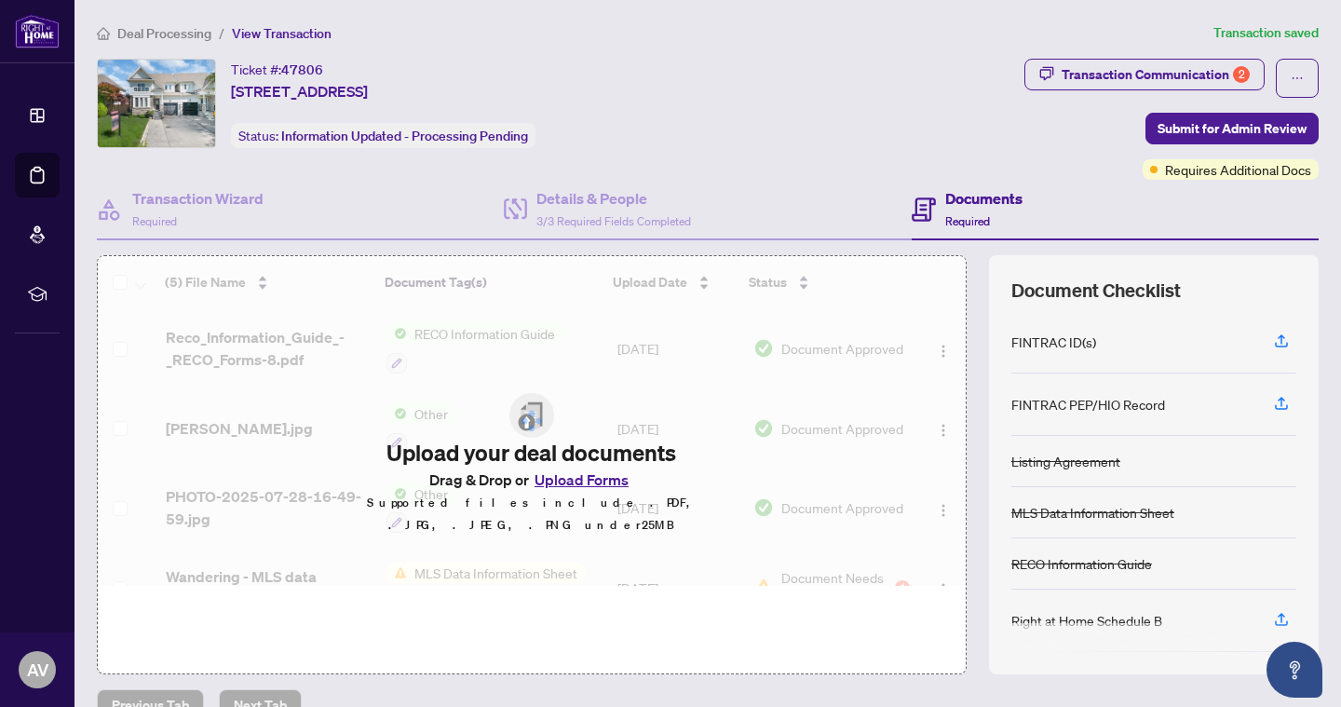
click at [176, 32] on span "Deal Processing" at bounding box center [164, 33] width 94 height 17
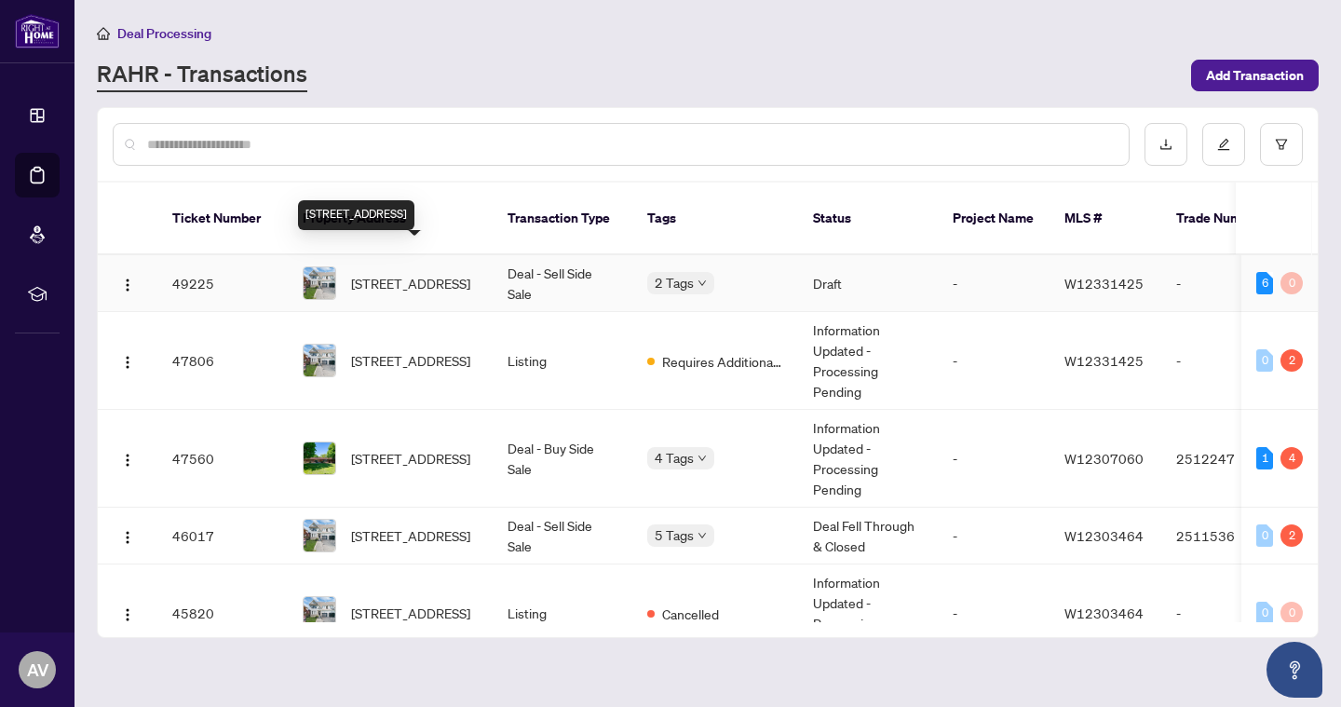
click at [398, 273] on span "59 Wandering Trail Dr, Brampton, Ontario L7A 1T3, Canada" at bounding box center [410, 283] width 119 height 20
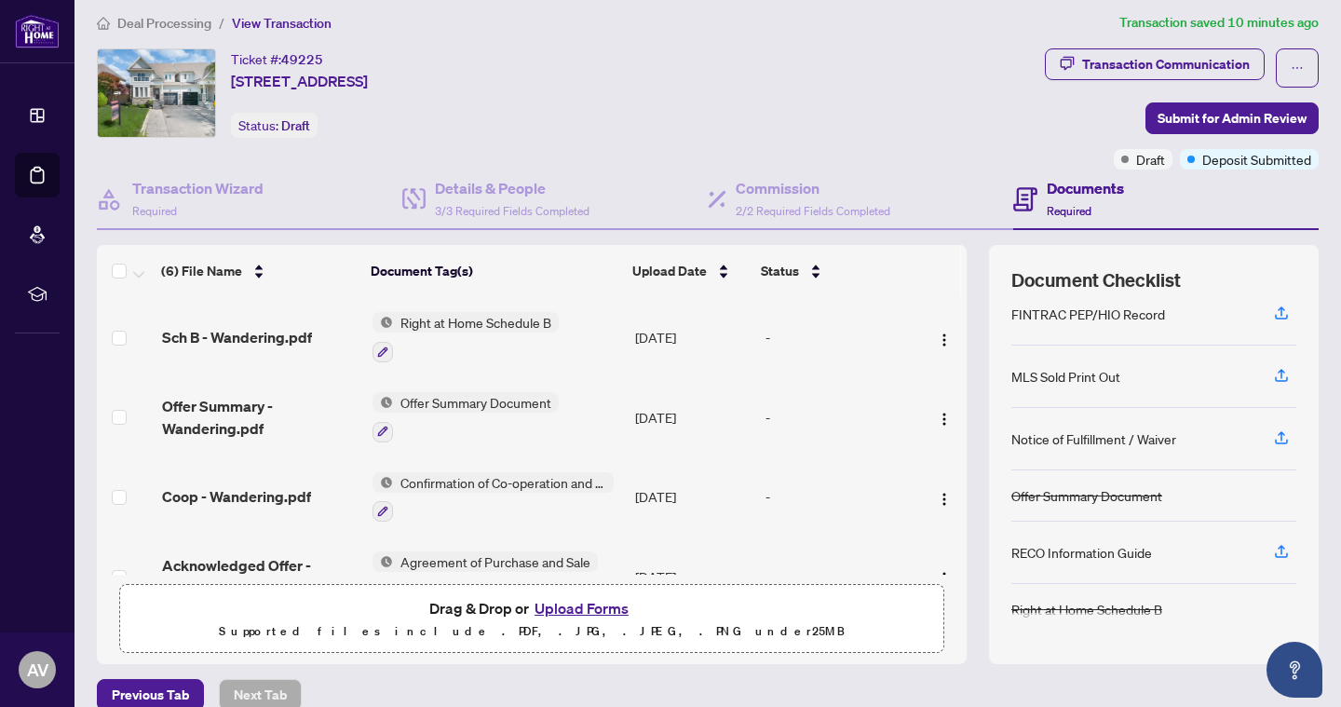
scroll to position [12, 0]
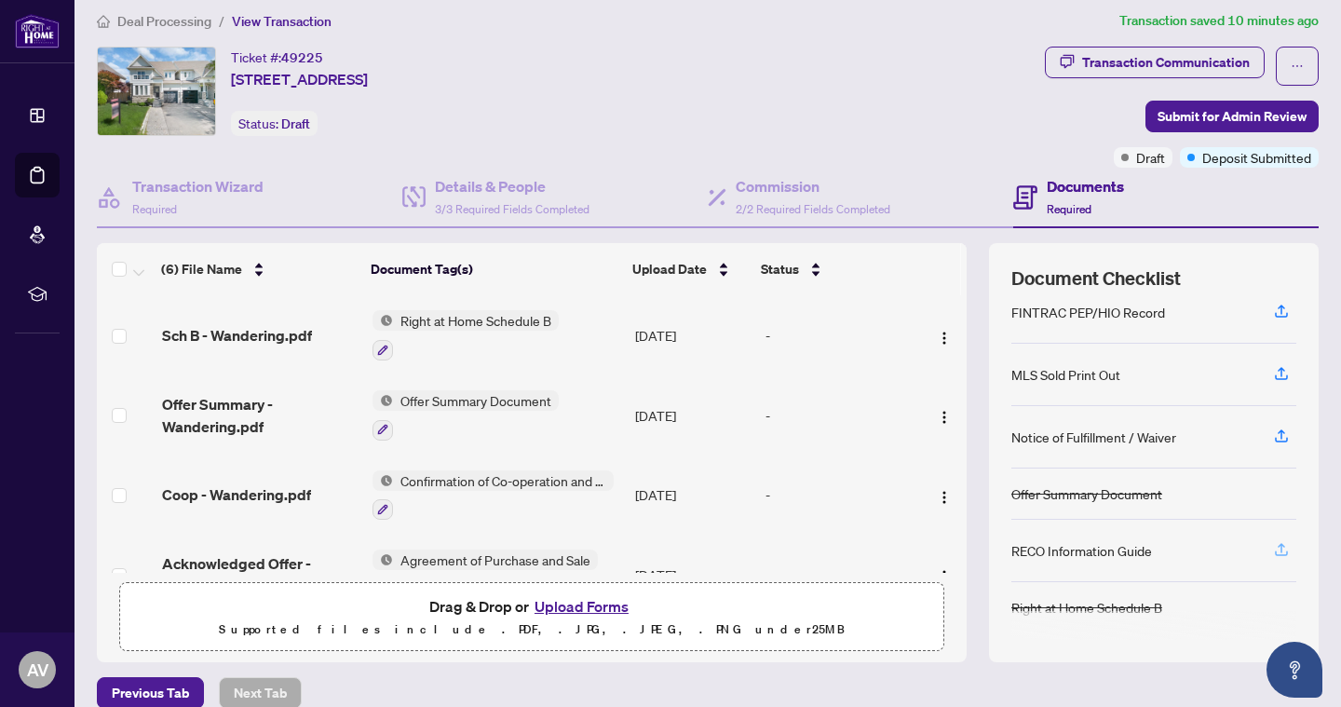
click at [1288, 549] on icon "button" at bounding box center [1281, 549] width 17 height 17
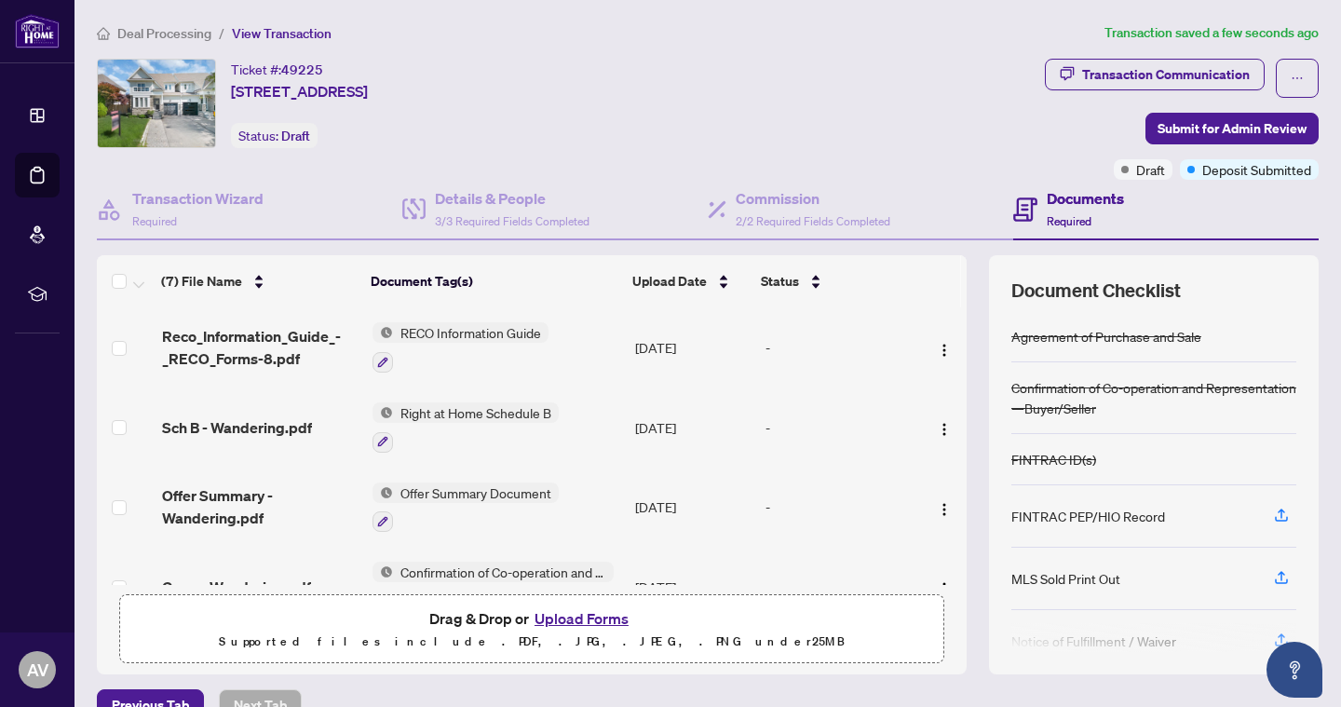
scroll to position [0, 0]
click at [1220, 134] on div "Deposit Submitted" at bounding box center [1219, 132] width 107 height 30
click at [1302, 127] on span "Submit for Admin Review" at bounding box center [1231, 129] width 149 height 30
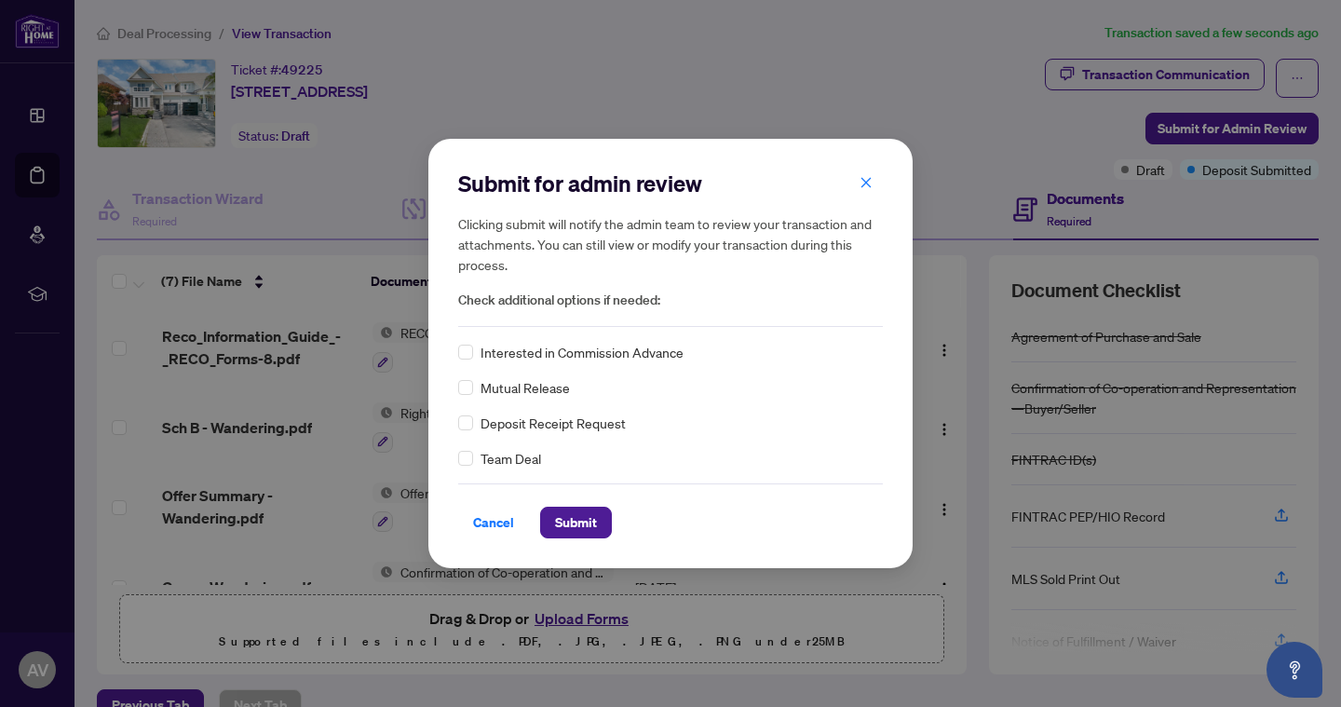
click at [478, 424] on div "Deposit Receipt Request" at bounding box center [670, 422] width 425 height 20
click at [473, 424] on div "Deposit Receipt Request" at bounding box center [670, 422] width 425 height 20
click at [557, 527] on span "Submit" at bounding box center [576, 522] width 42 height 30
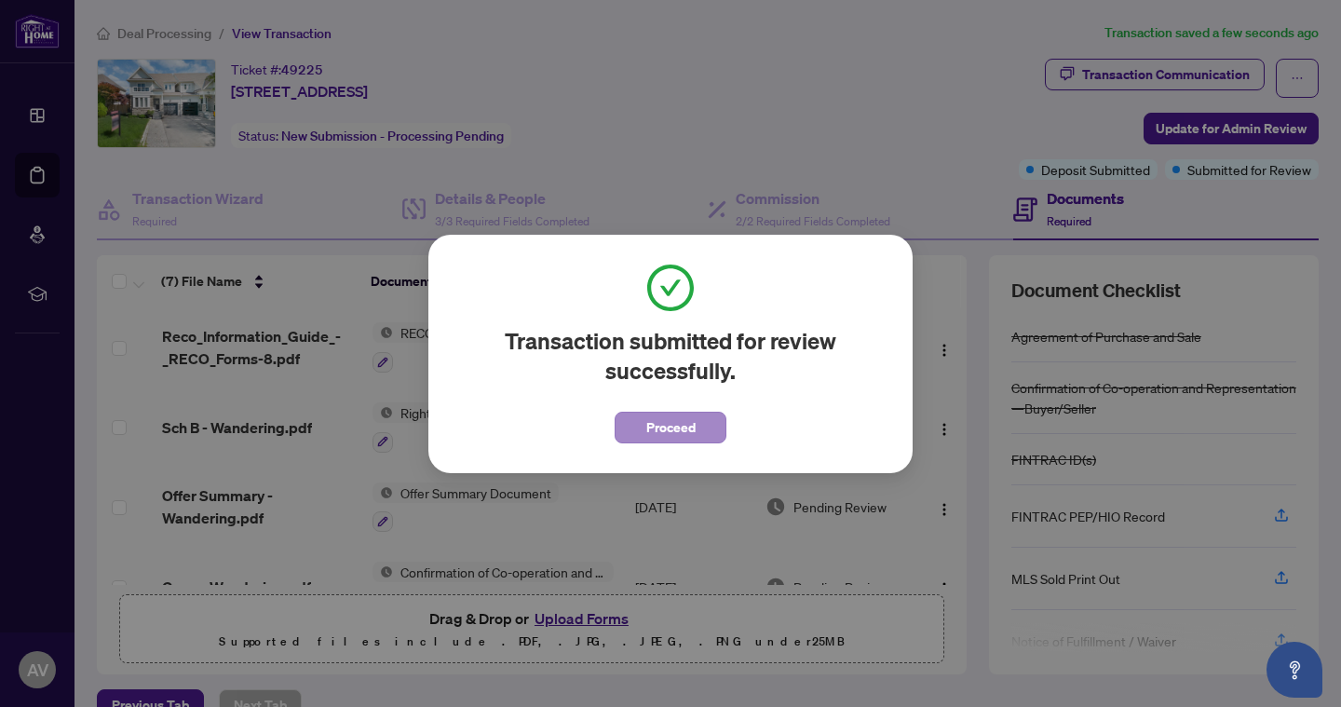
click at [662, 427] on span "Proceed" at bounding box center [670, 427] width 49 height 30
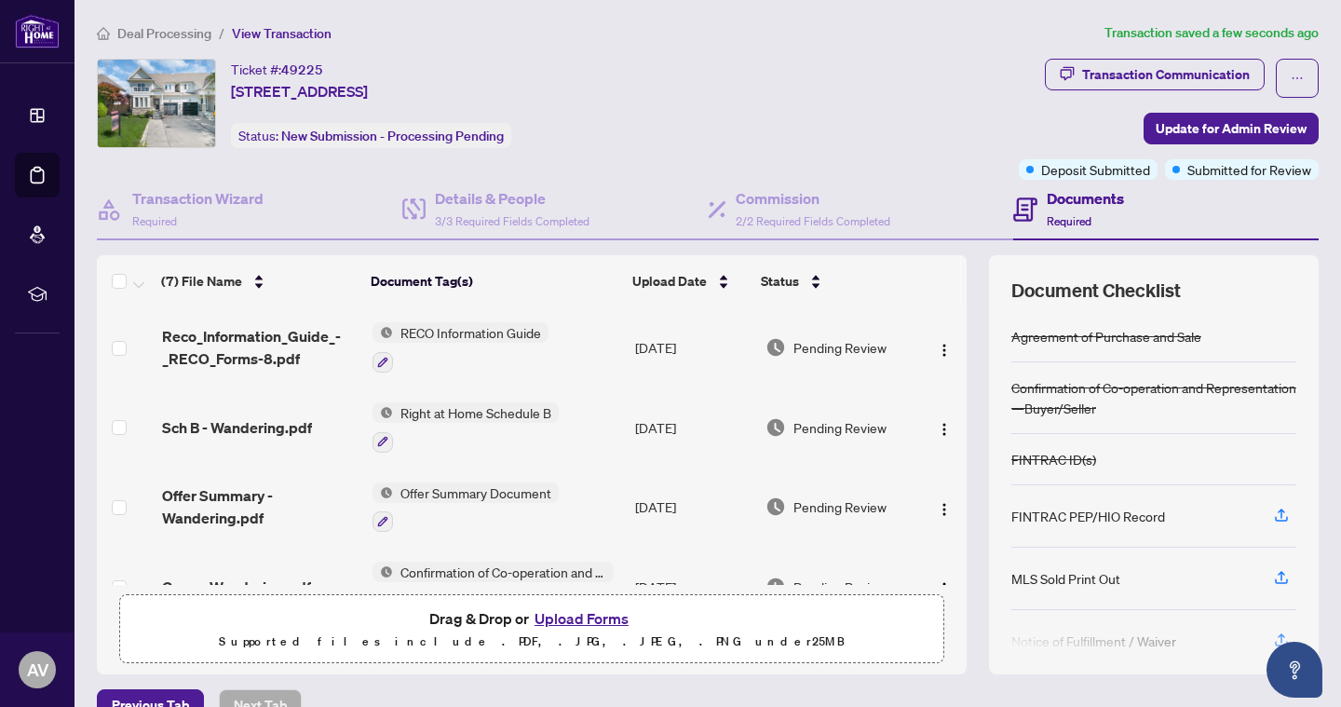
click at [174, 25] on span "Deal Processing" at bounding box center [164, 33] width 94 height 17
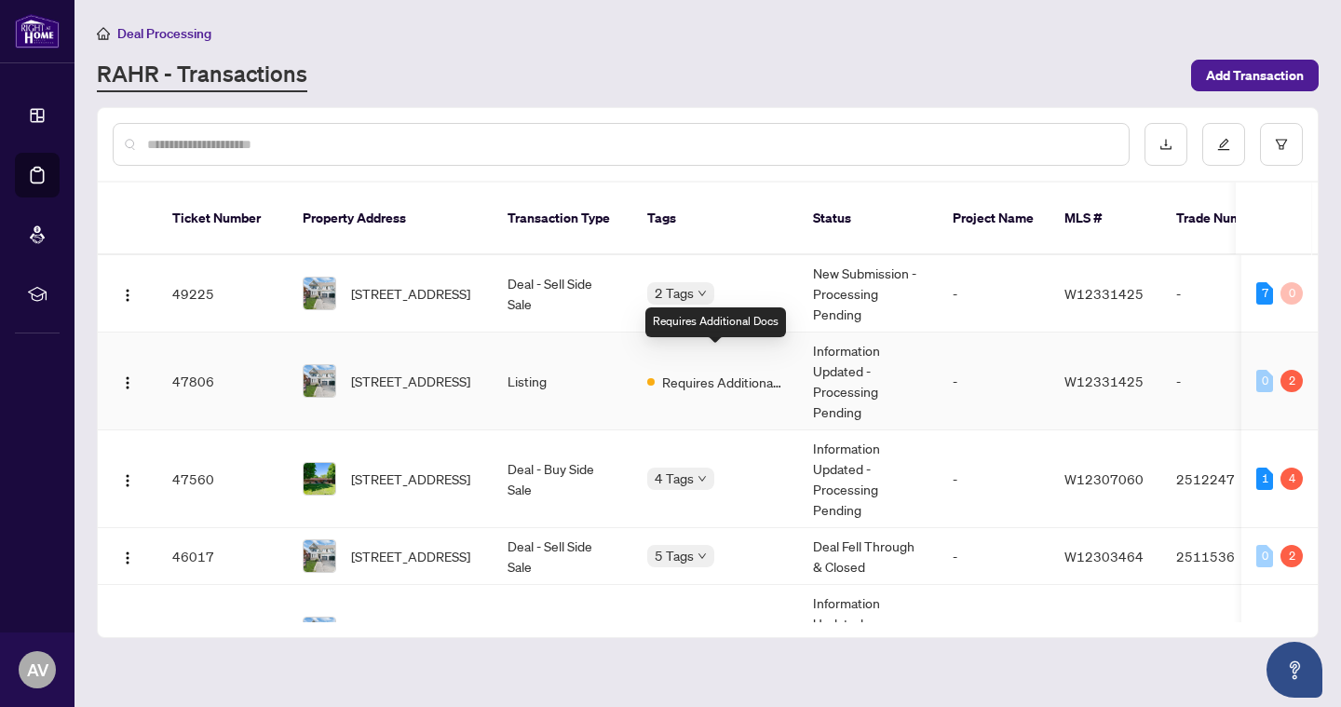
click at [744, 371] on span "Requires Additional Docs" at bounding box center [722, 381] width 121 height 20
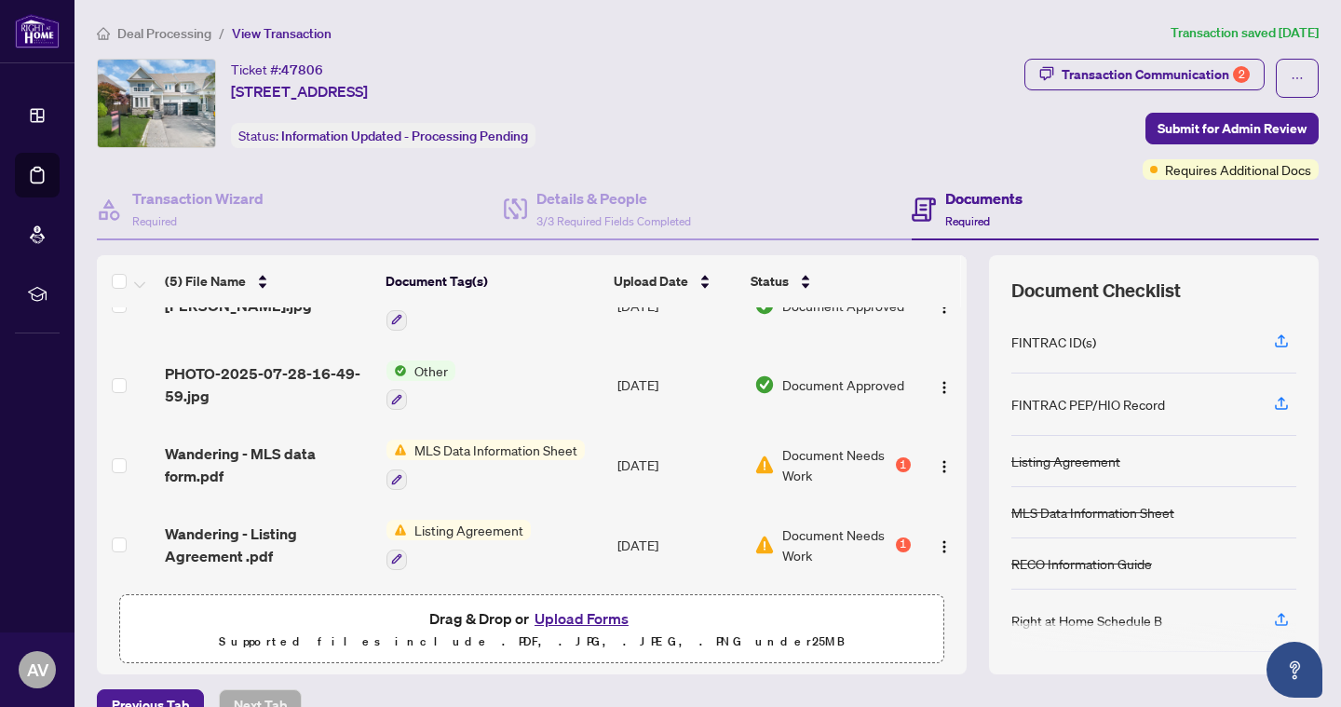
scroll to position [125, 0]
click at [937, 460] on img "button" at bounding box center [944, 466] width 15 height 15
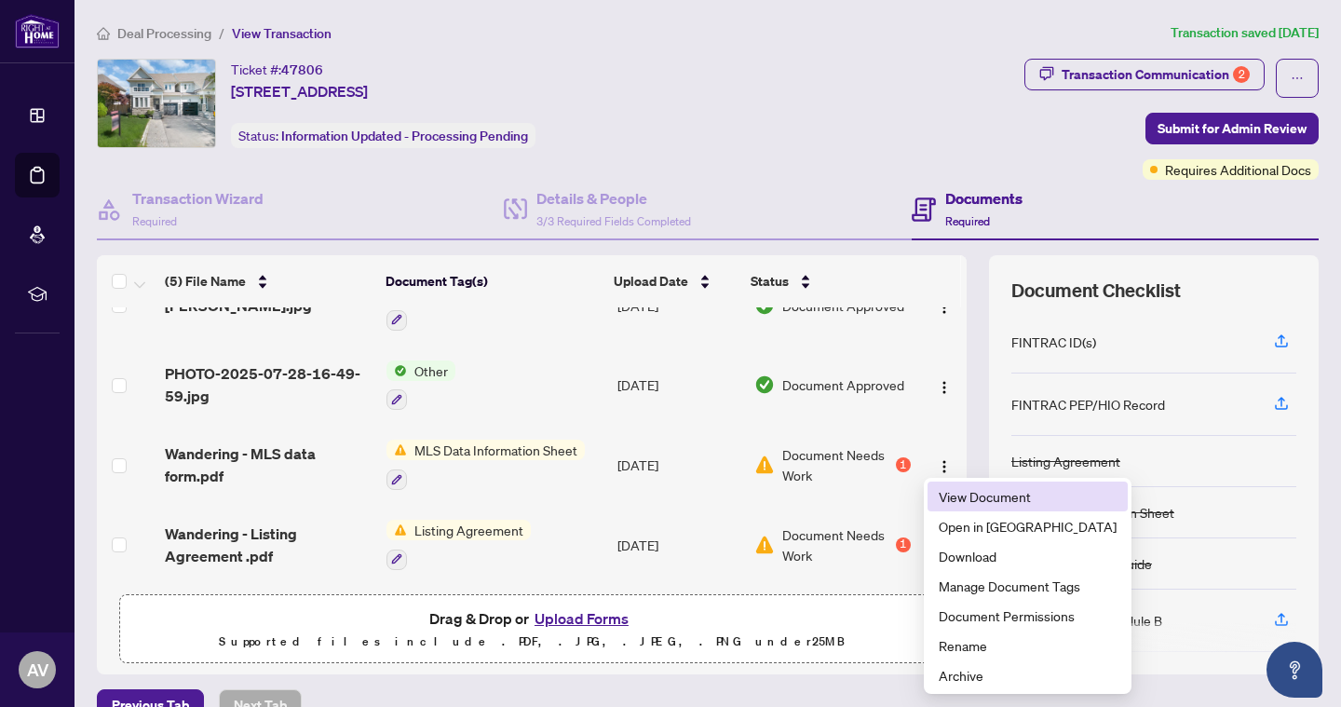
click at [945, 491] on span "View Document" at bounding box center [1027, 496] width 178 height 20
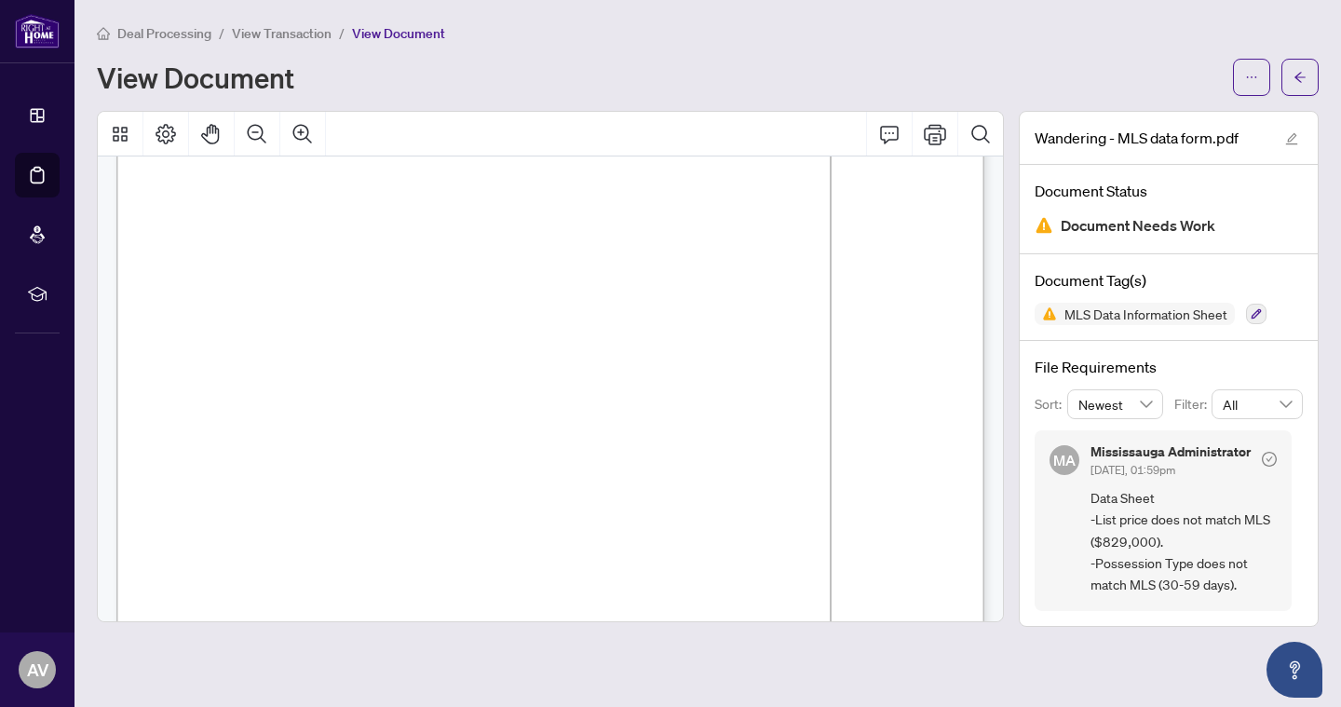
scroll to position [364, 0]
click at [1244, 81] on button "button" at bounding box center [1251, 77] width 37 height 37
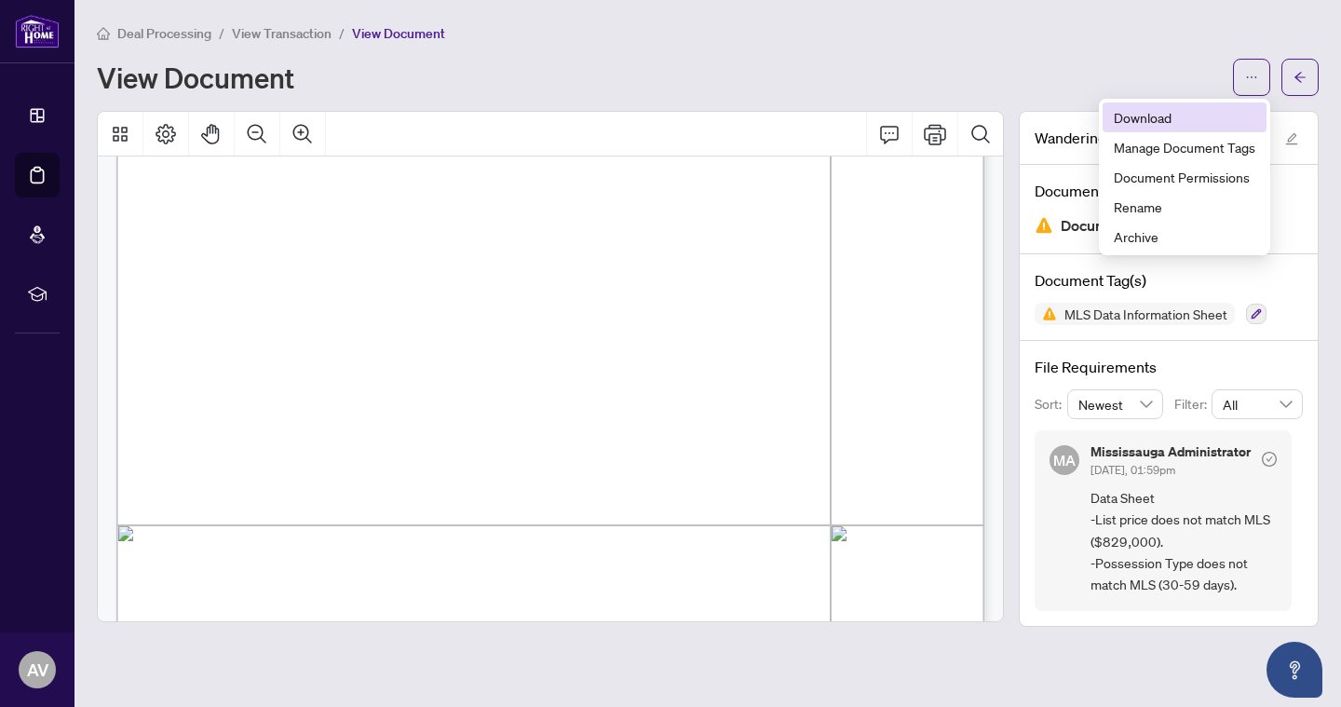
click at [1171, 120] on span "Download" at bounding box center [1184, 117] width 142 height 20
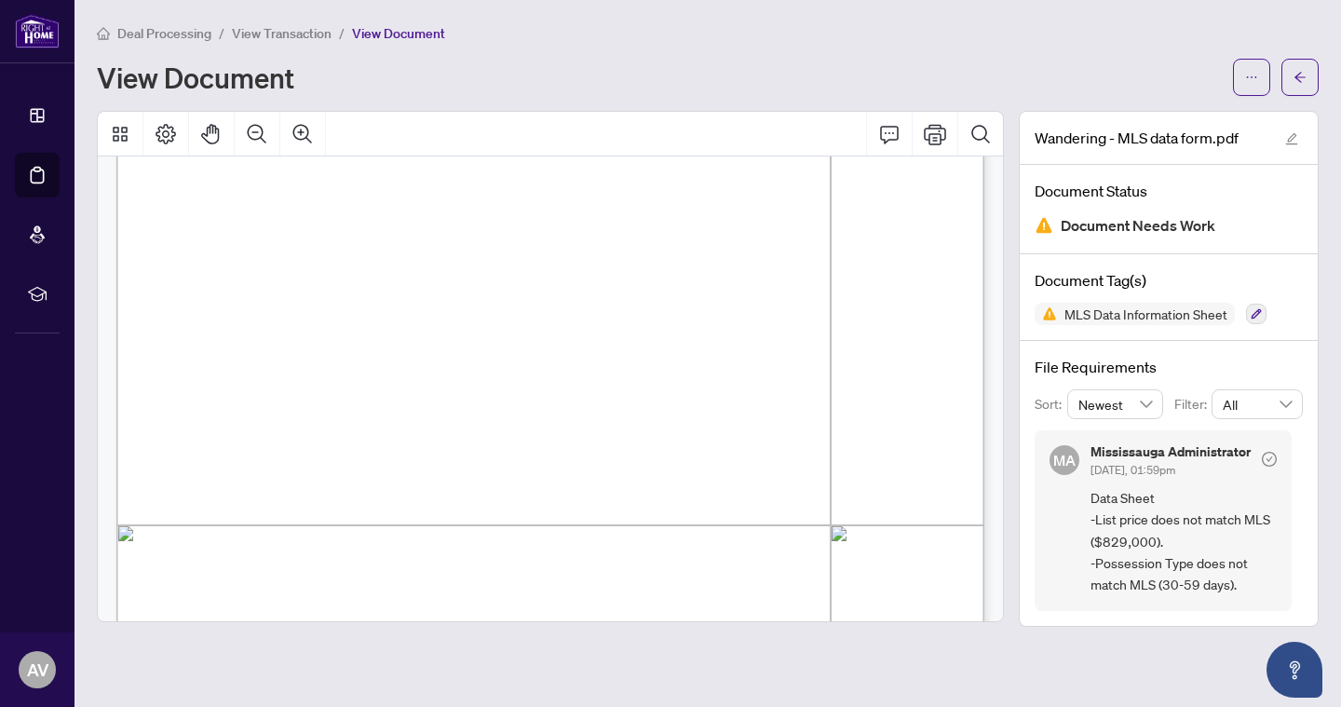
click at [299, 34] on span "View Transaction" at bounding box center [282, 33] width 100 height 17
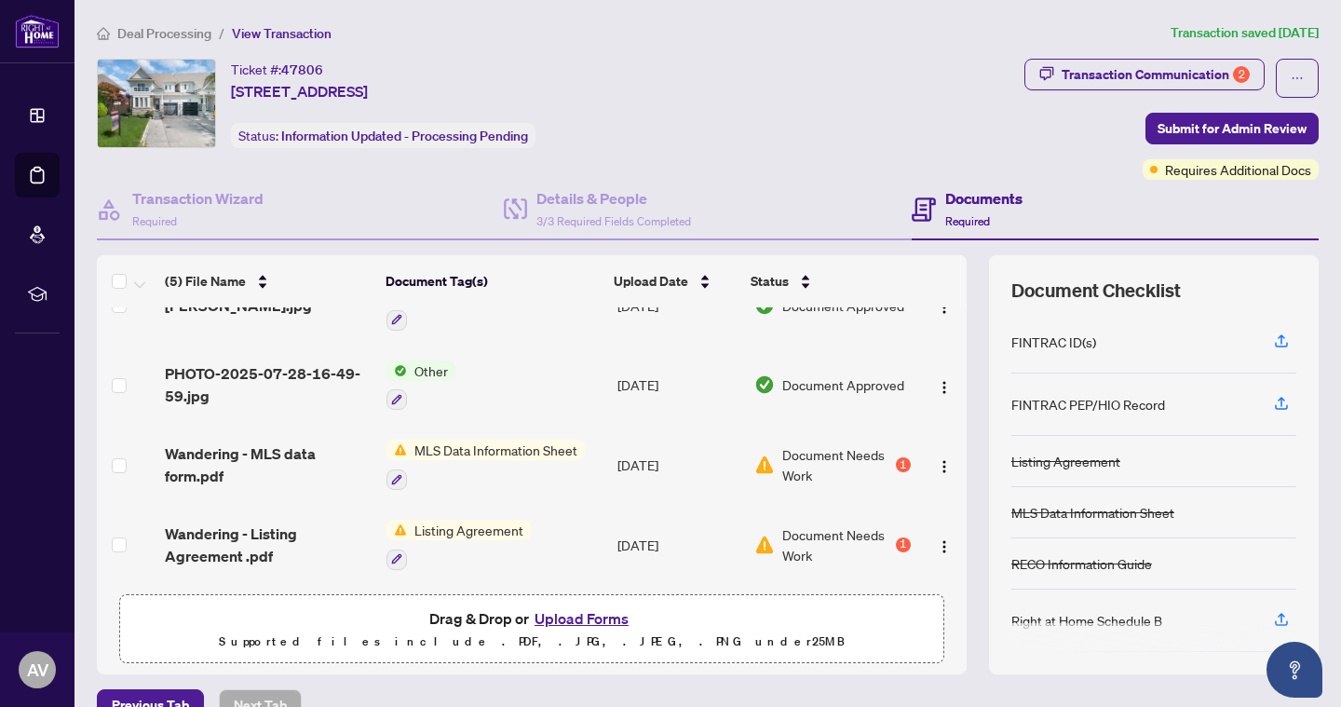
scroll to position [125, 0]
click at [486, 528] on span "Listing Agreement" at bounding box center [469, 529] width 124 height 20
click at [497, 530] on span "Listing Agreement" at bounding box center [469, 529] width 124 height 20
click at [473, 613] on span "Listing Agreement" at bounding box center [436, 615] width 124 height 20
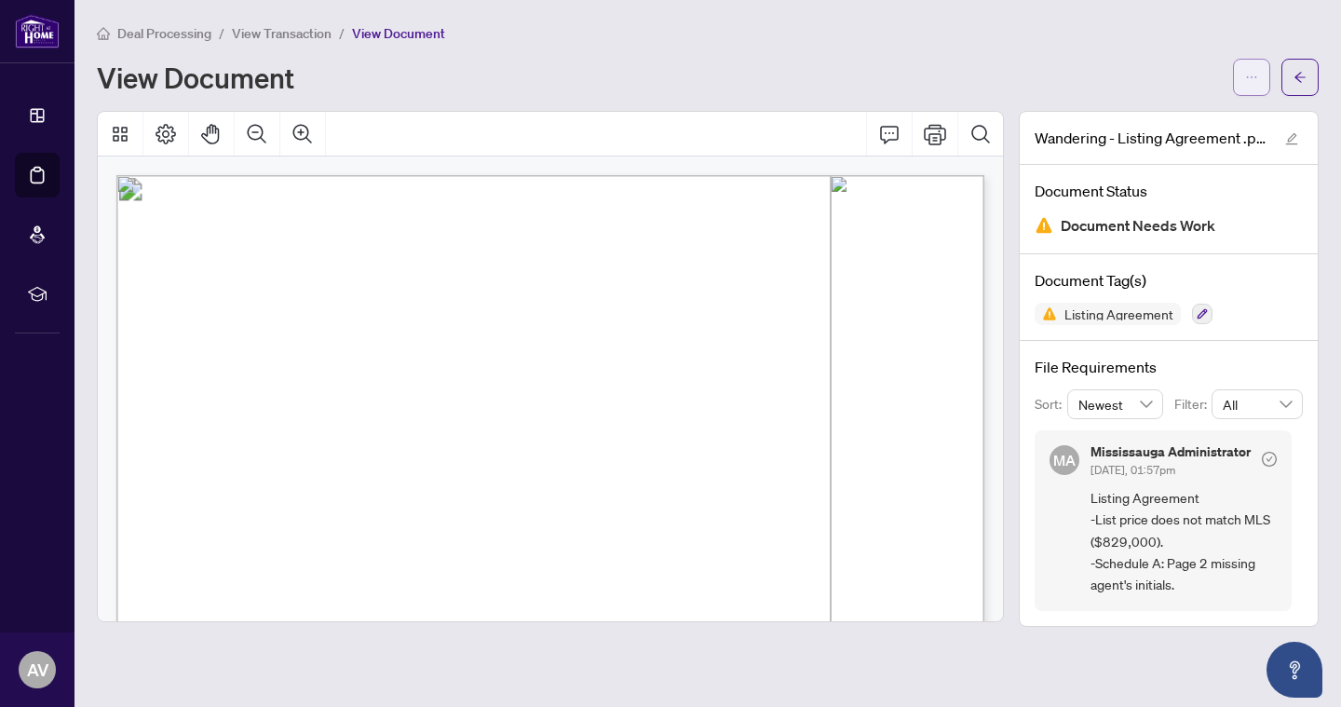
click at [1247, 80] on icon "ellipsis" at bounding box center [1251, 77] width 13 height 13
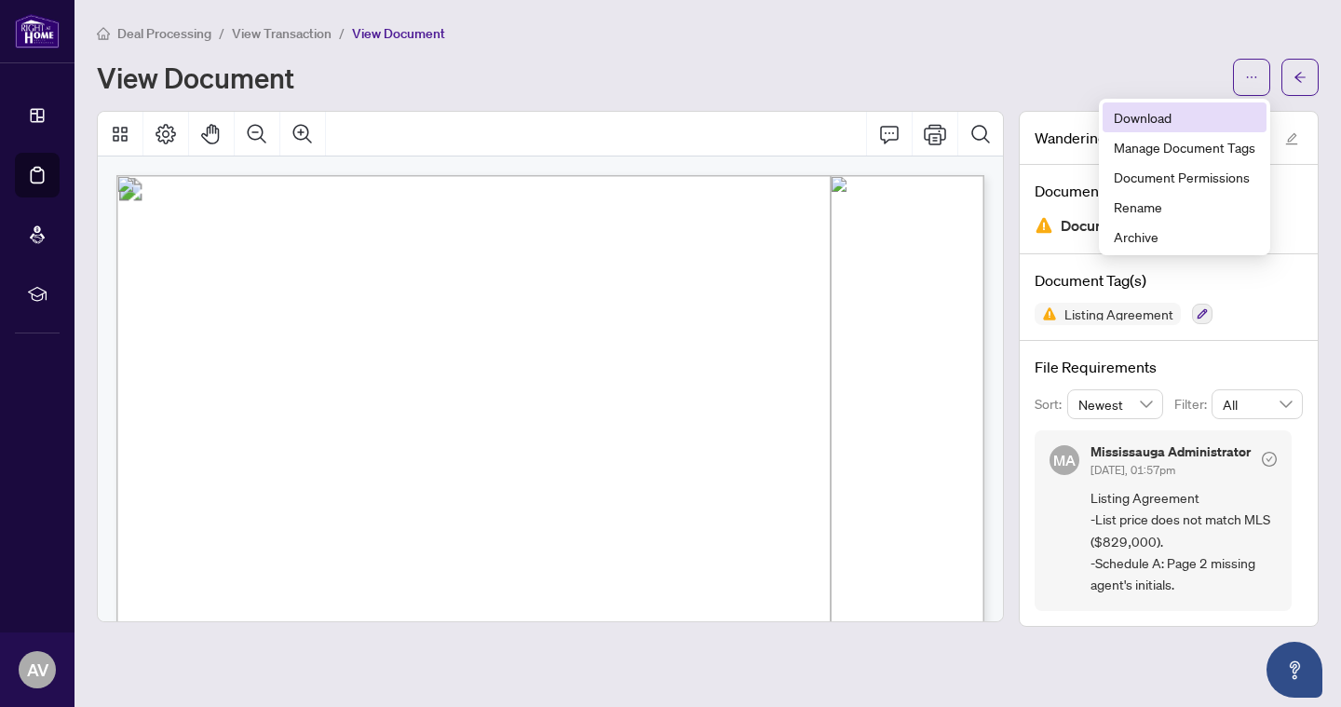
click at [1168, 105] on li "Download" at bounding box center [1184, 117] width 164 height 30
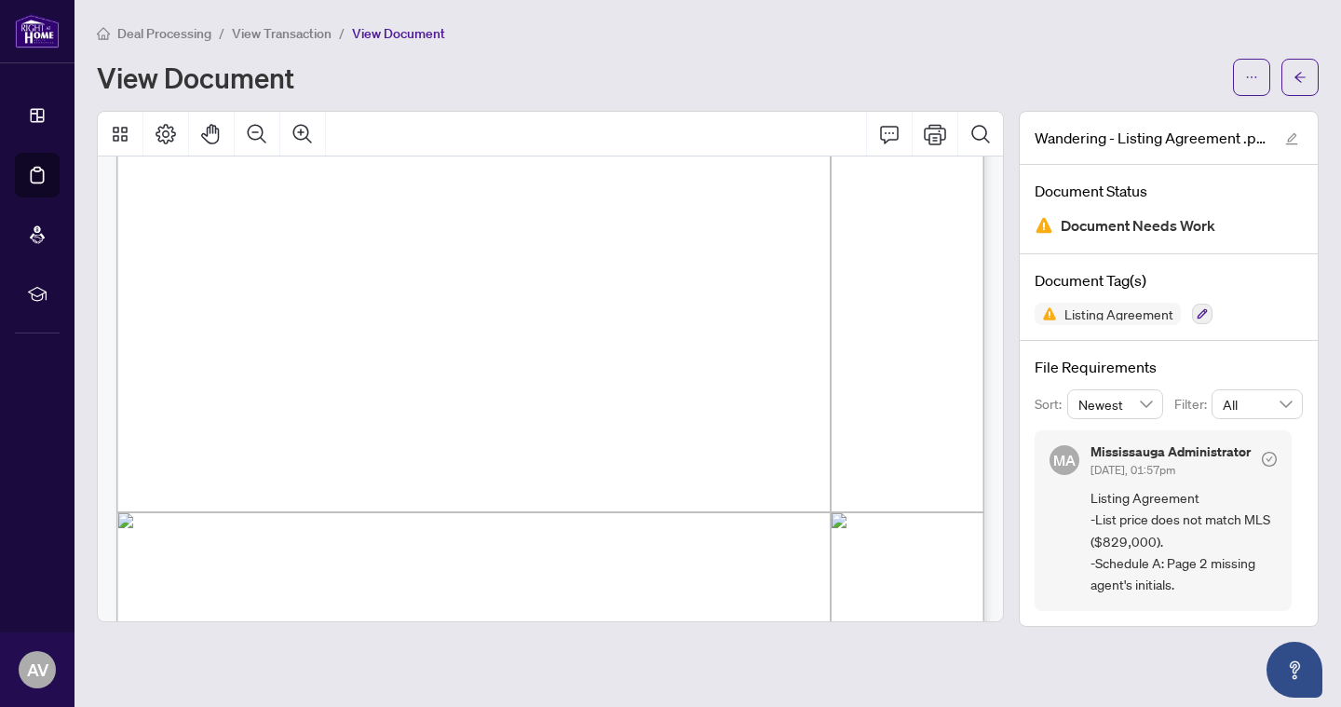
scroll to position [379, 0]
click at [263, 34] on span "View Transaction" at bounding box center [282, 33] width 100 height 17
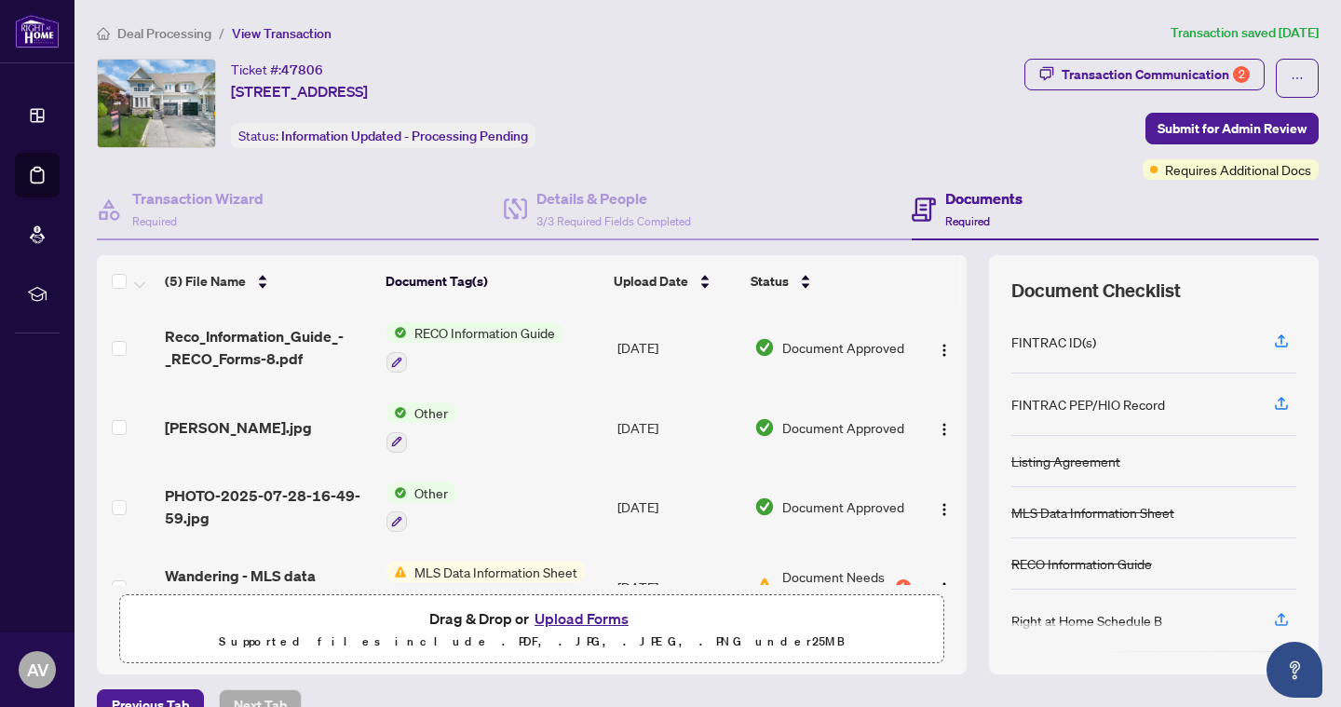
click at [192, 34] on span "Deal Processing" at bounding box center [164, 33] width 94 height 17
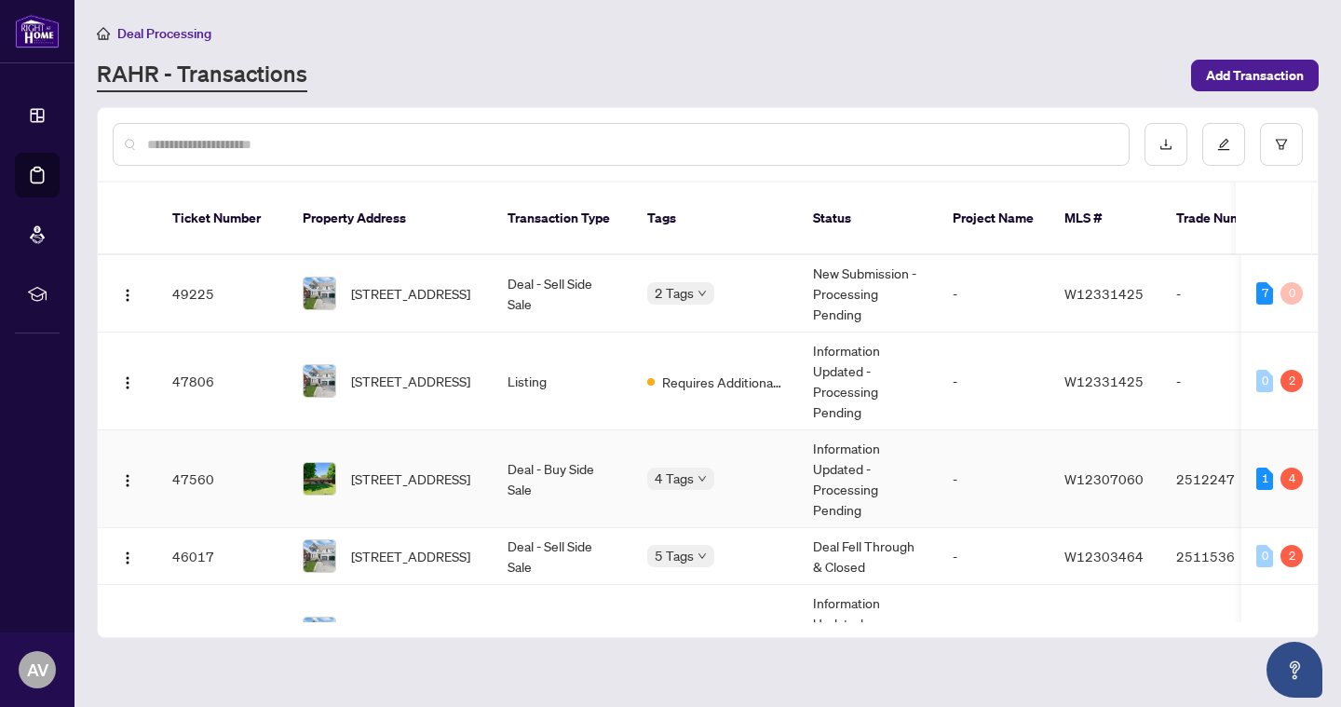
click at [468, 468] on span "10158 Old Pine Crest Rd, Halton Hills, Ontario L0P 1K0, Canada" at bounding box center [410, 478] width 119 height 20
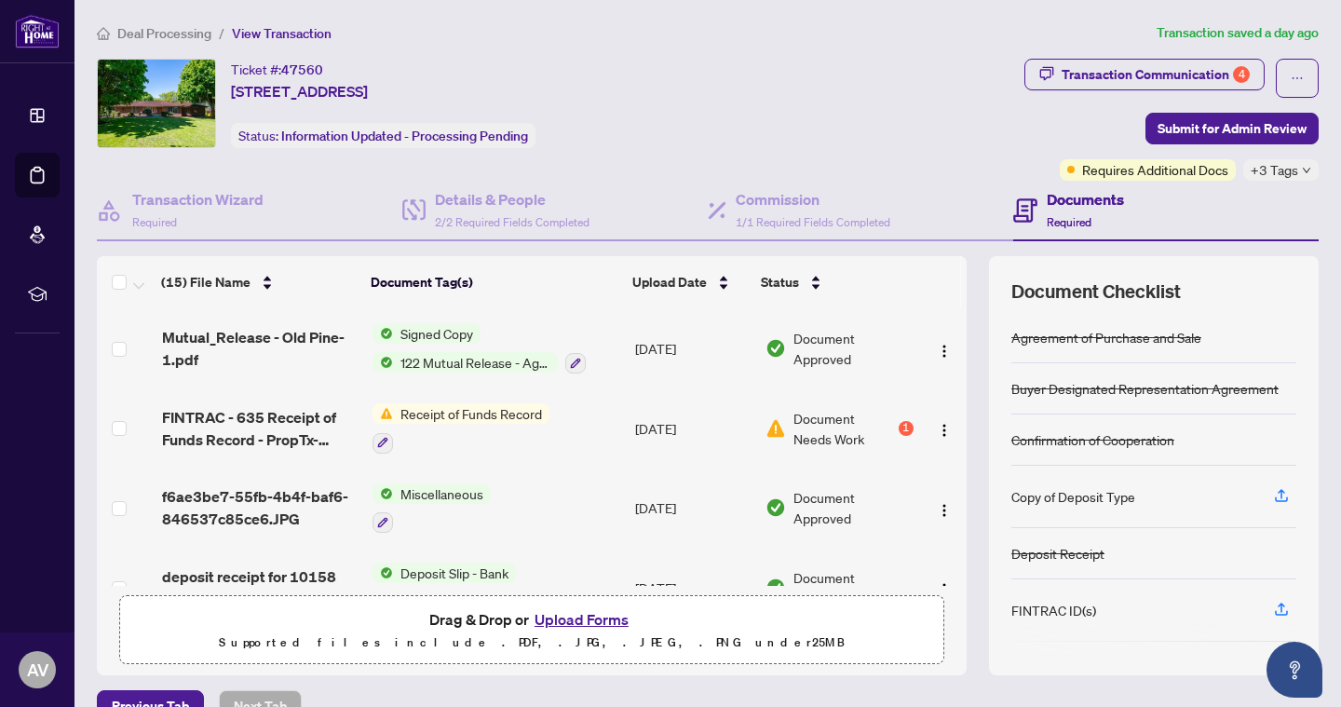
click at [478, 411] on span "Receipt of Funds Record" at bounding box center [471, 413] width 156 height 20
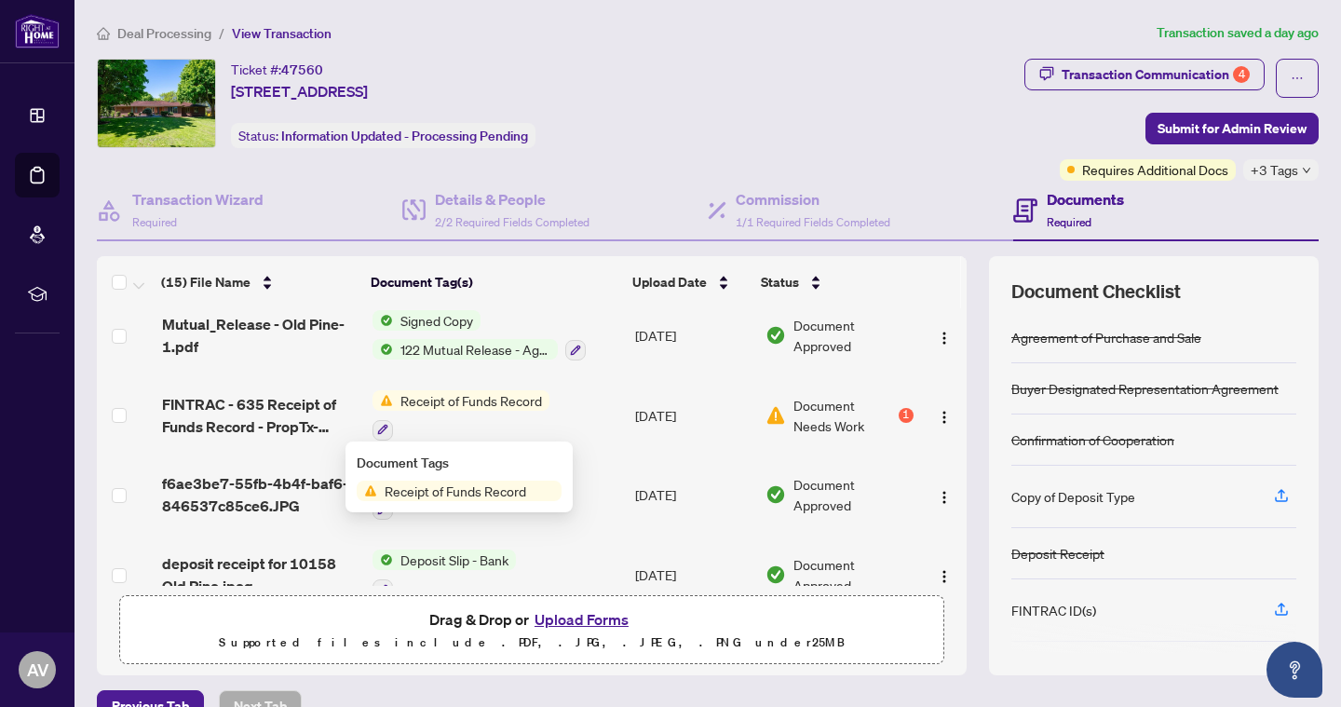
scroll to position [10, 0]
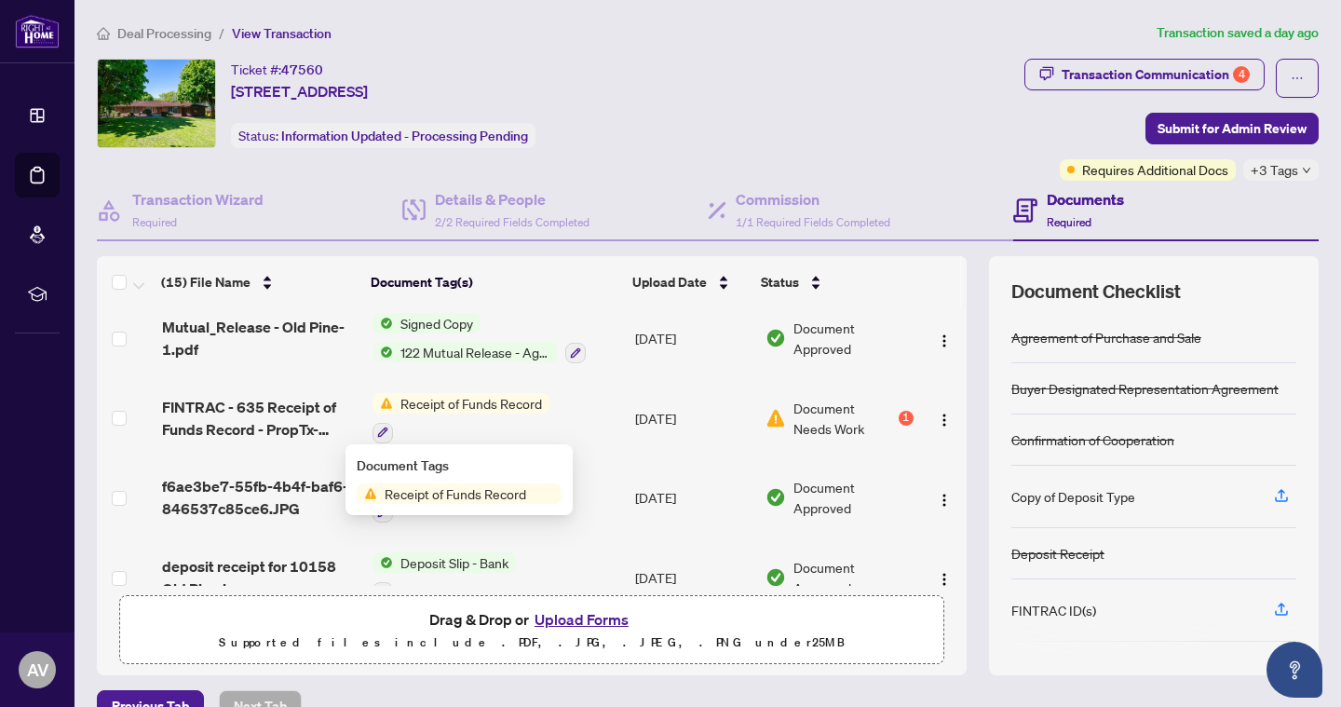
click at [525, 401] on span "Receipt of Funds Record" at bounding box center [471, 403] width 156 height 20
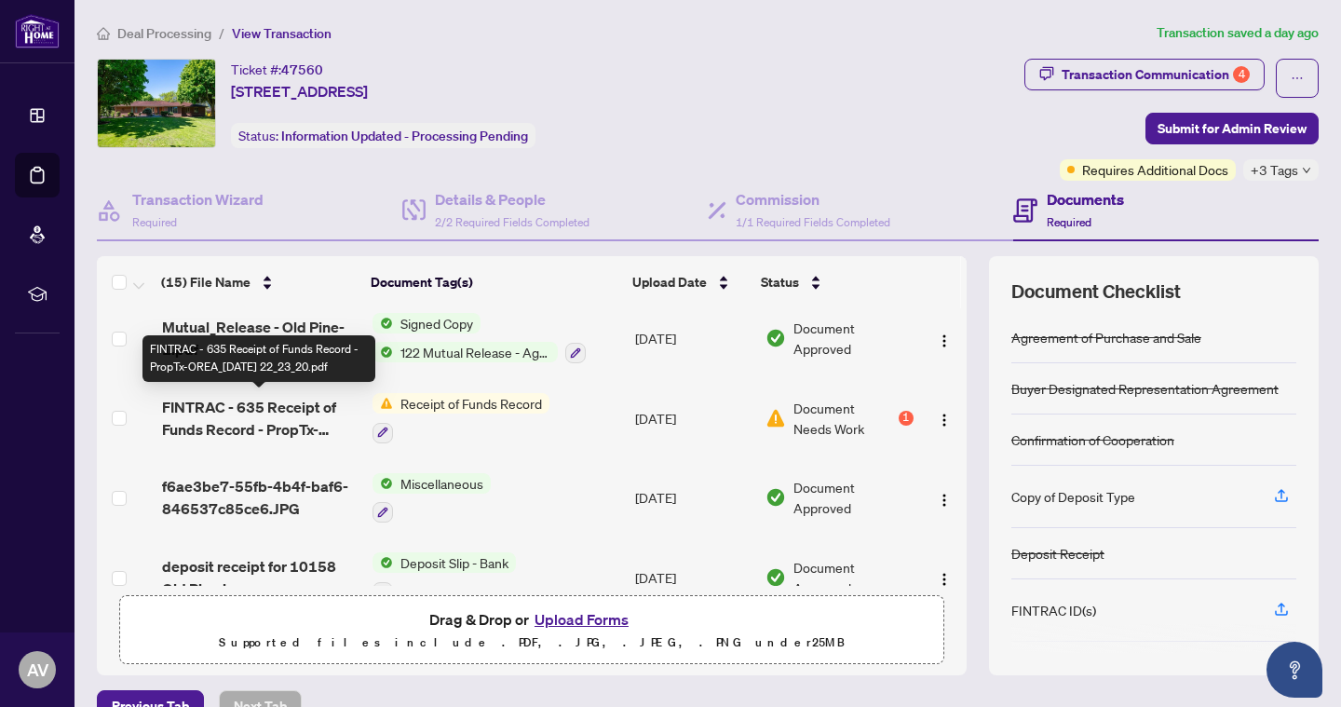
click at [244, 410] on span "FINTRAC - 635 Receipt of Funds Record - PropTx-OREA_2025-08-12 22_23_20.pdf" at bounding box center [259, 418] width 195 height 45
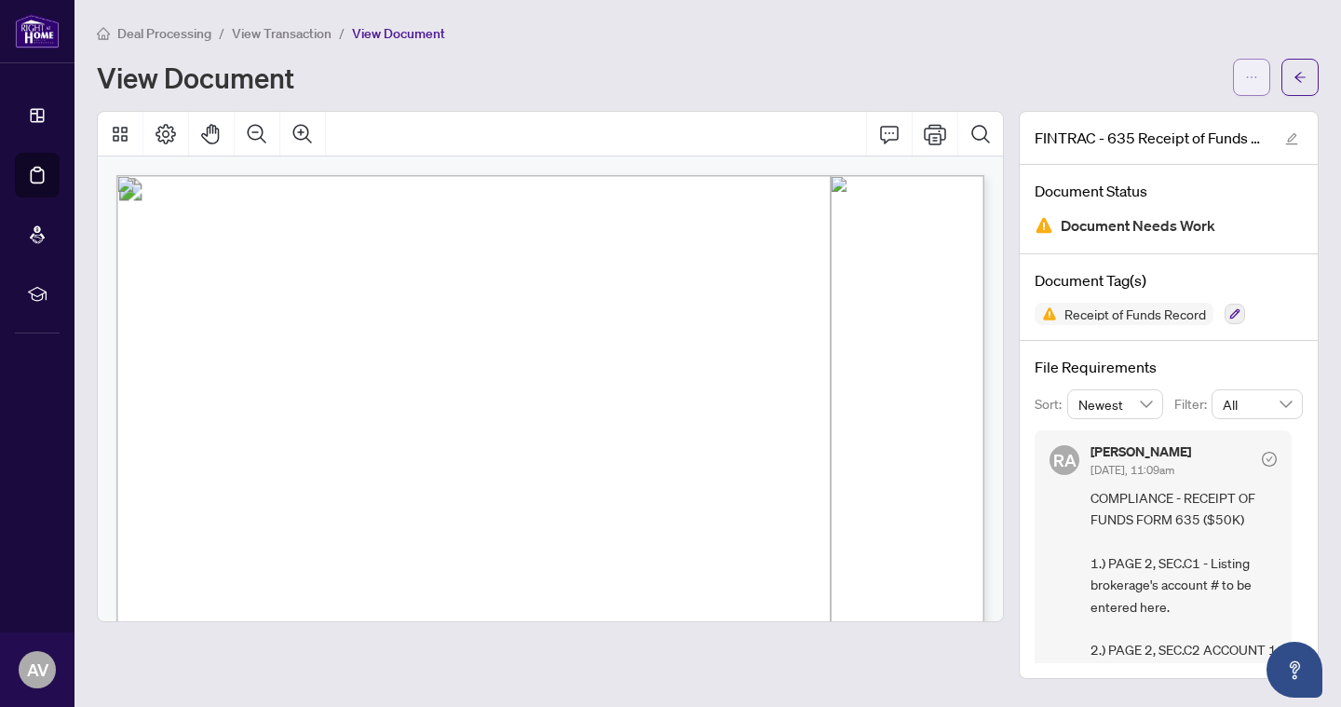
click at [1245, 81] on icon "ellipsis" at bounding box center [1251, 77] width 13 height 13
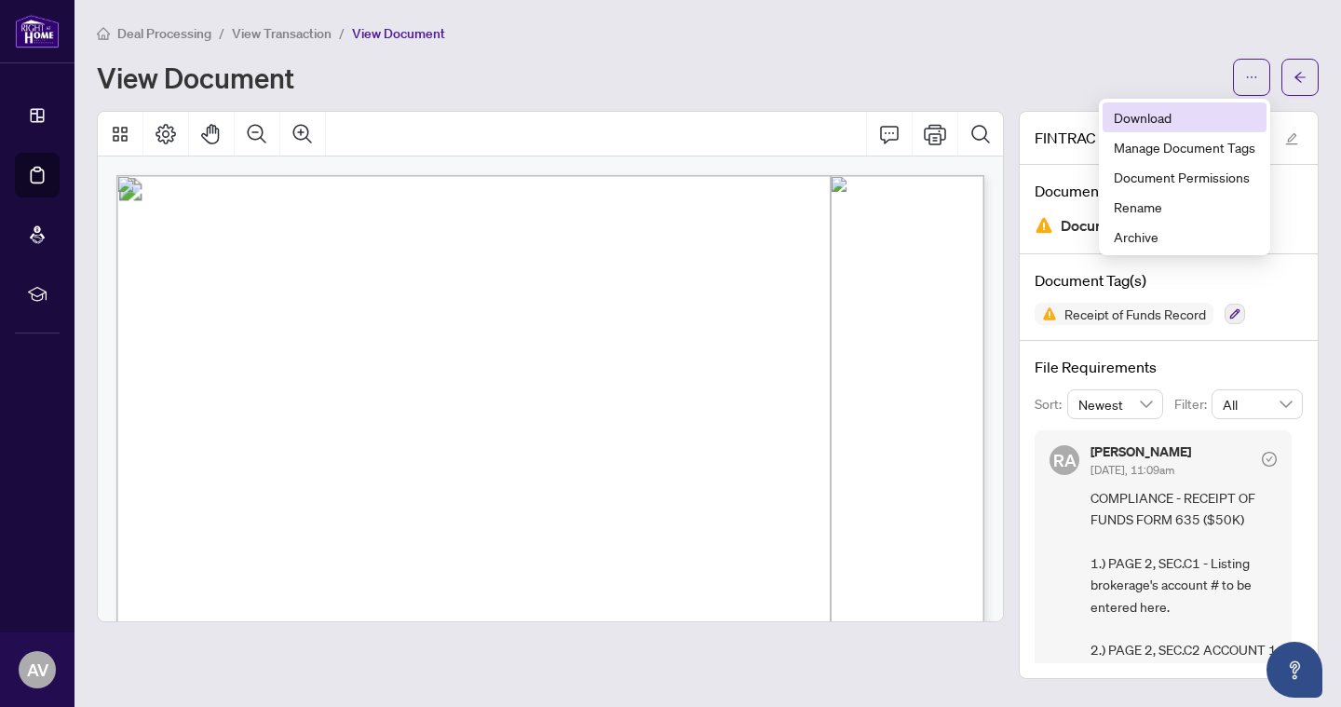
click at [1138, 124] on span "Download" at bounding box center [1184, 117] width 142 height 20
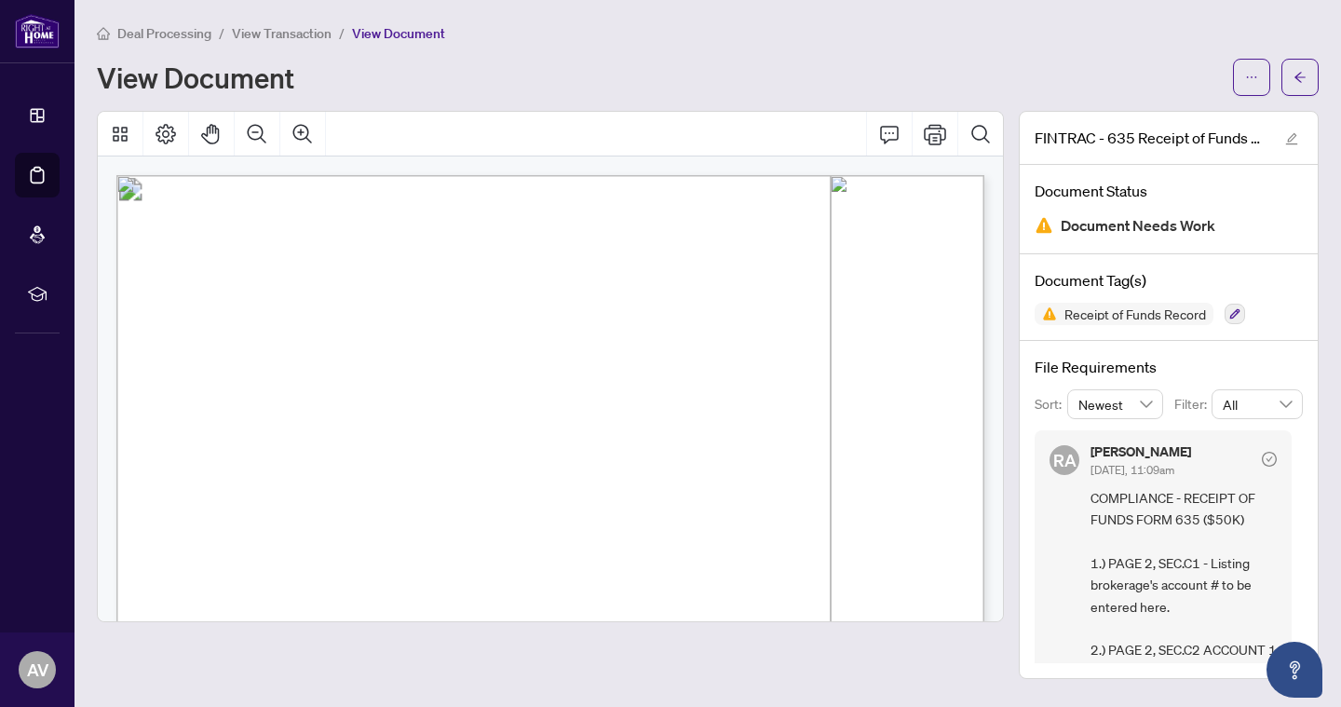
click at [579, 231] on span "Receipt of Funds Record" at bounding box center [501, 234] width 257 height 30
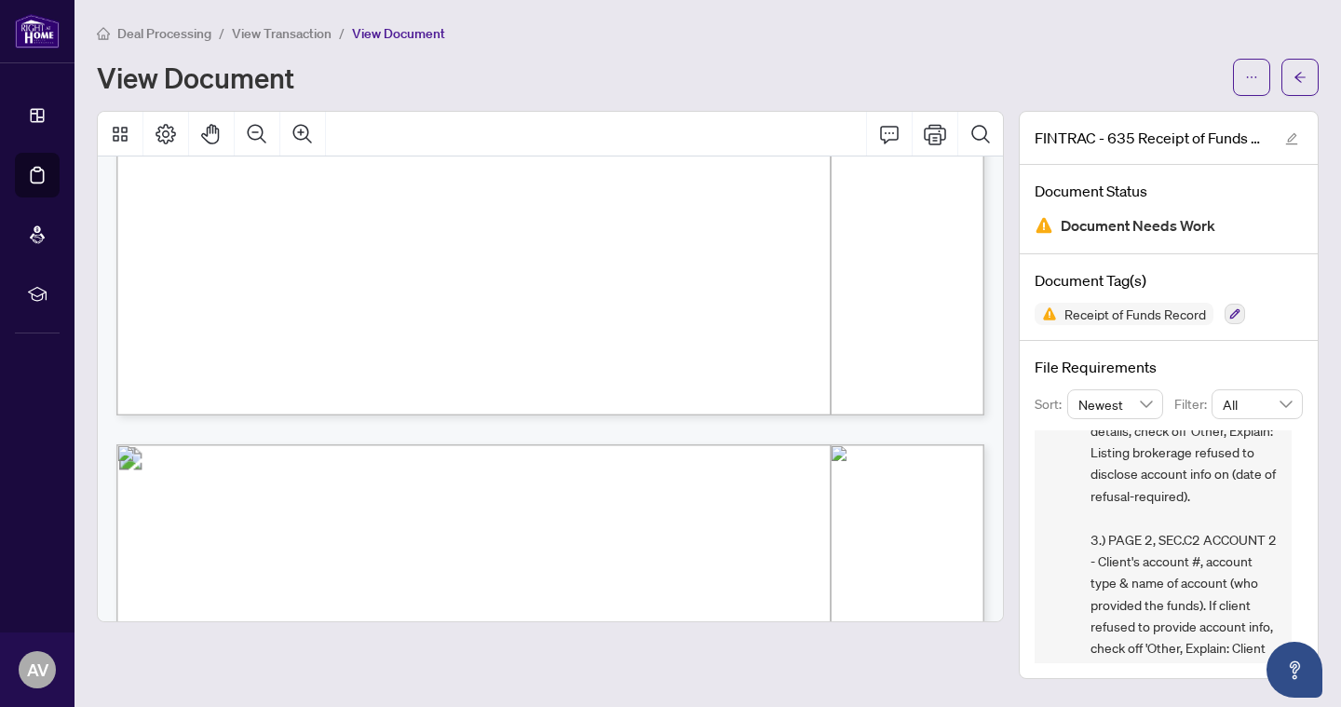
scroll to position [883, 0]
click at [1248, 74] on icon "ellipsis" at bounding box center [1251, 77] width 13 height 13
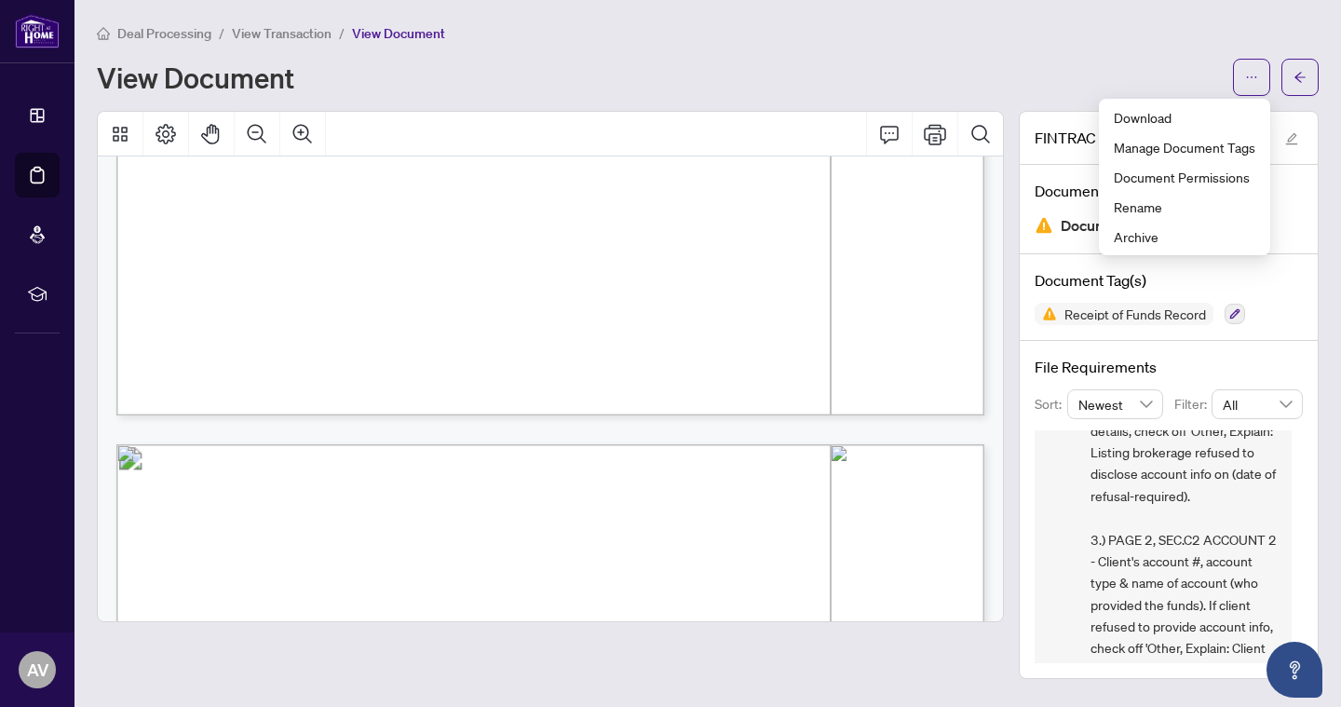
click at [987, 32] on div "Deal Processing / View Transaction / View Document" at bounding box center [707, 32] width 1221 height 21
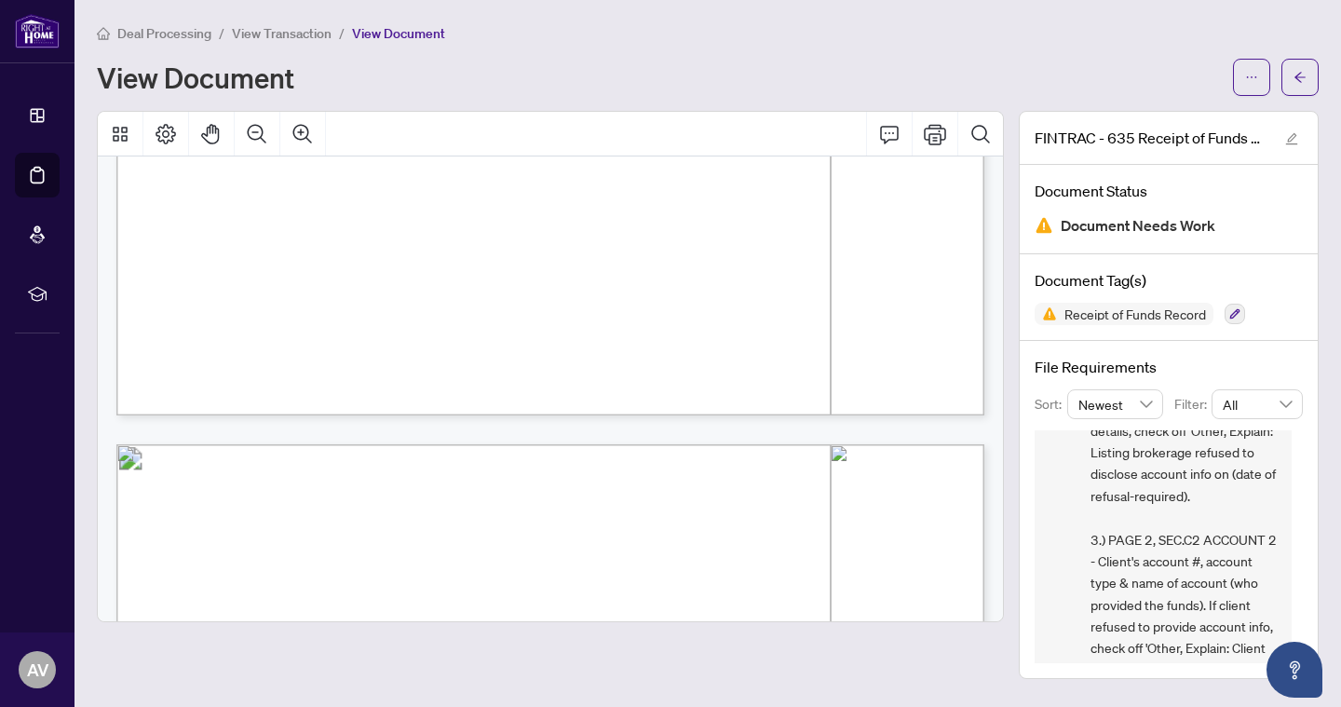
click at [262, 30] on span "View Transaction" at bounding box center [282, 33] width 100 height 17
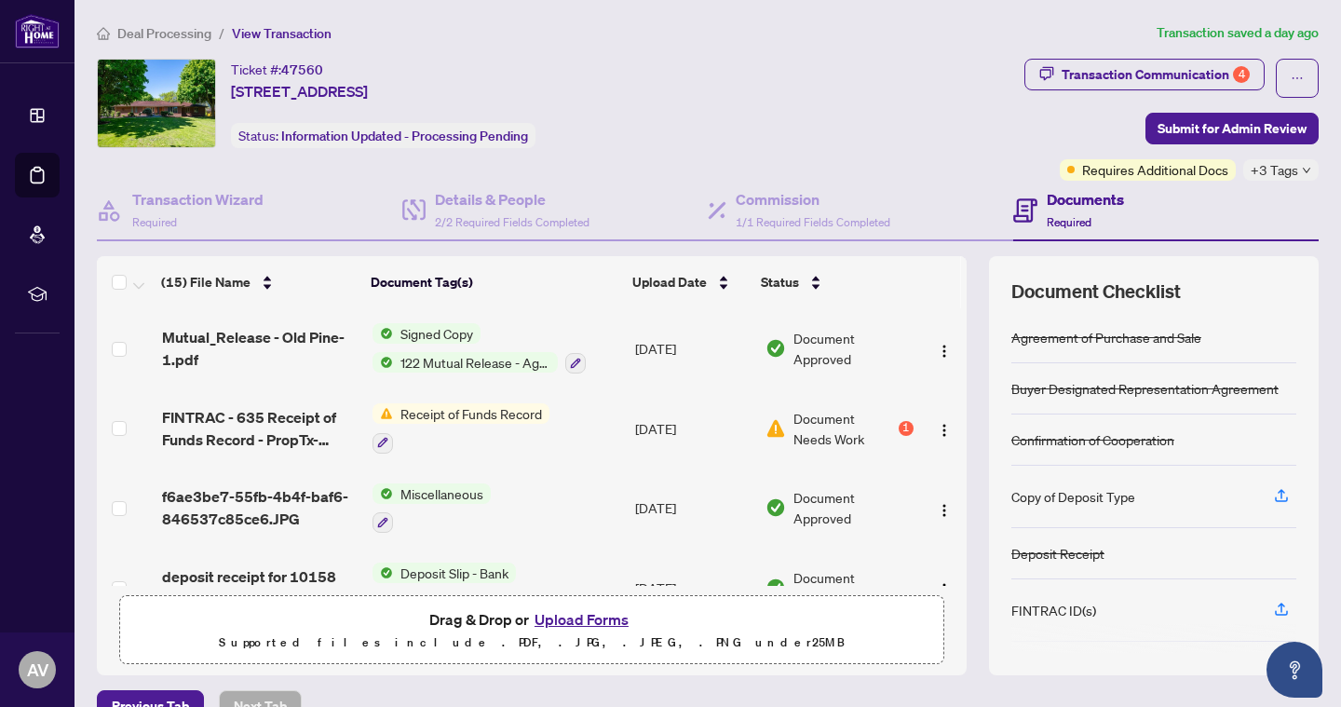
click at [551, 615] on button "Upload Forms" at bounding box center [581, 619] width 105 height 24
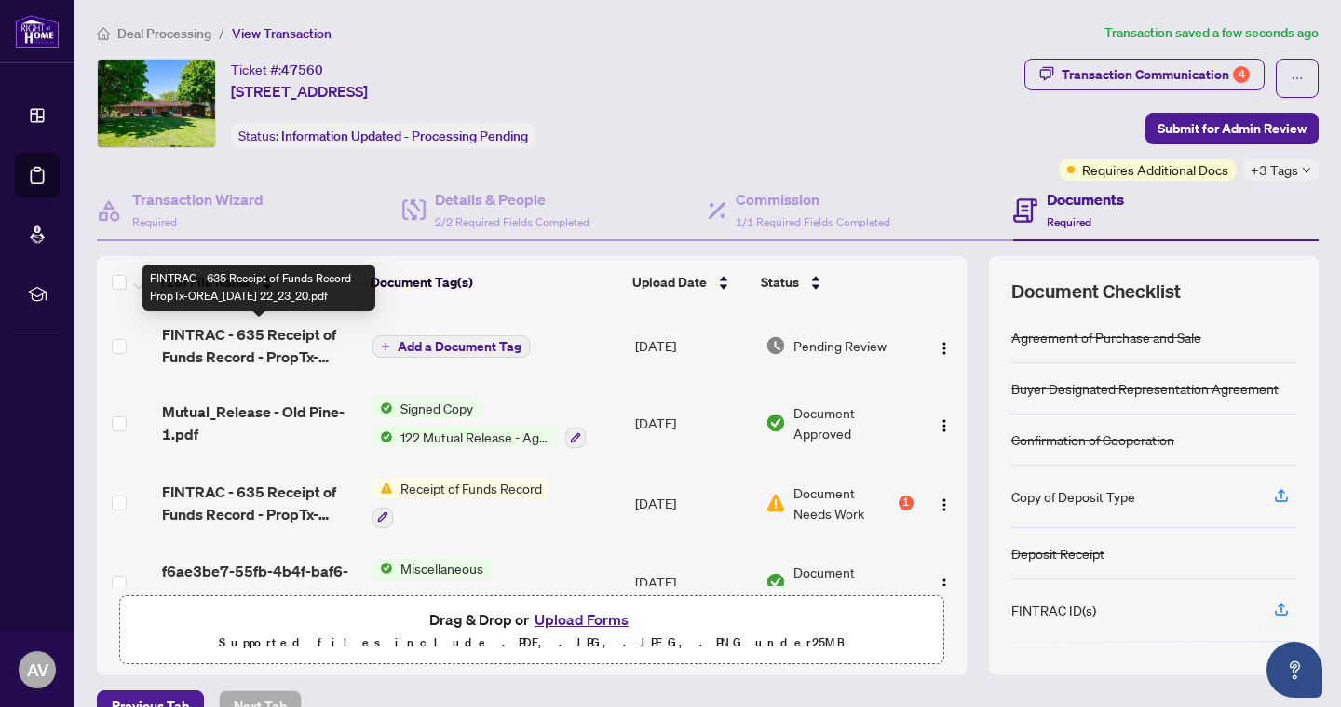
click at [237, 344] on span "FINTRAC - 635 Receipt of Funds Record - PropTx-OREA_2025-08-12 22_23_20.pdf" at bounding box center [259, 345] width 195 height 45
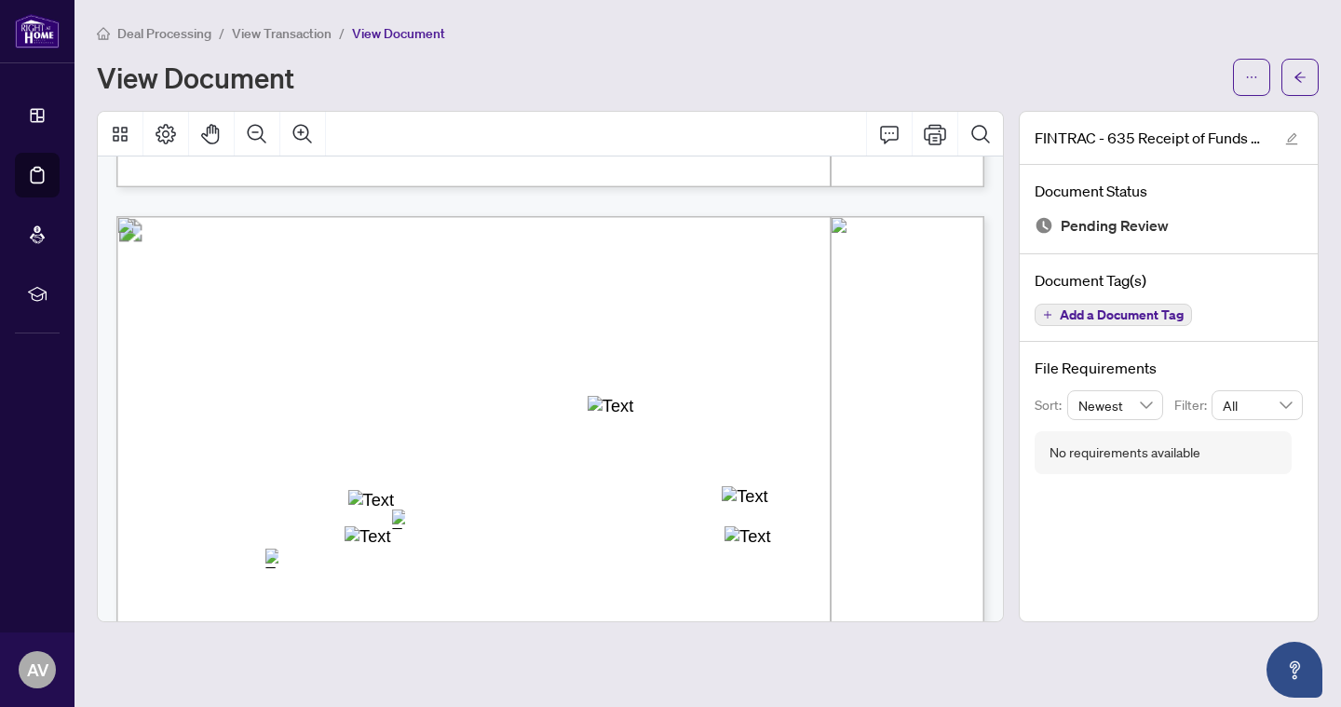
click at [321, 33] on span "View Transaction" at bounding box center [282, 33] width 100 height 17
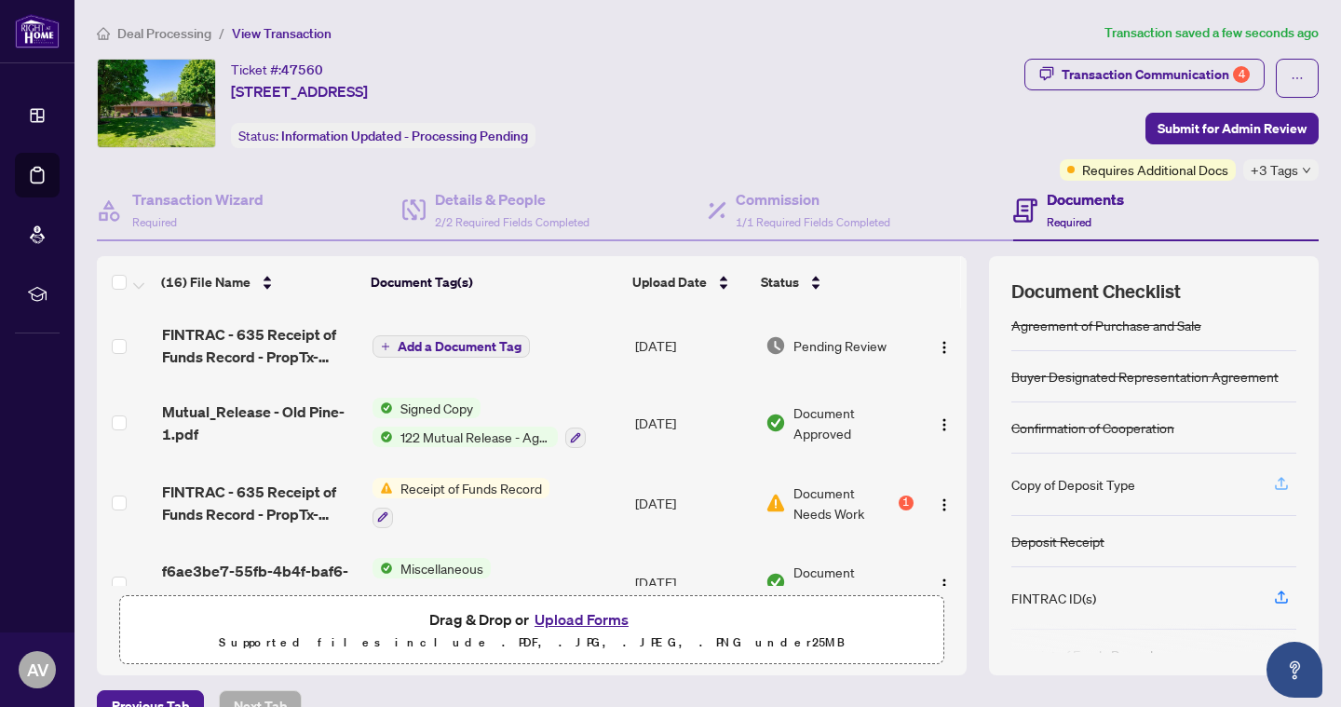
scroll to position [15, 0]
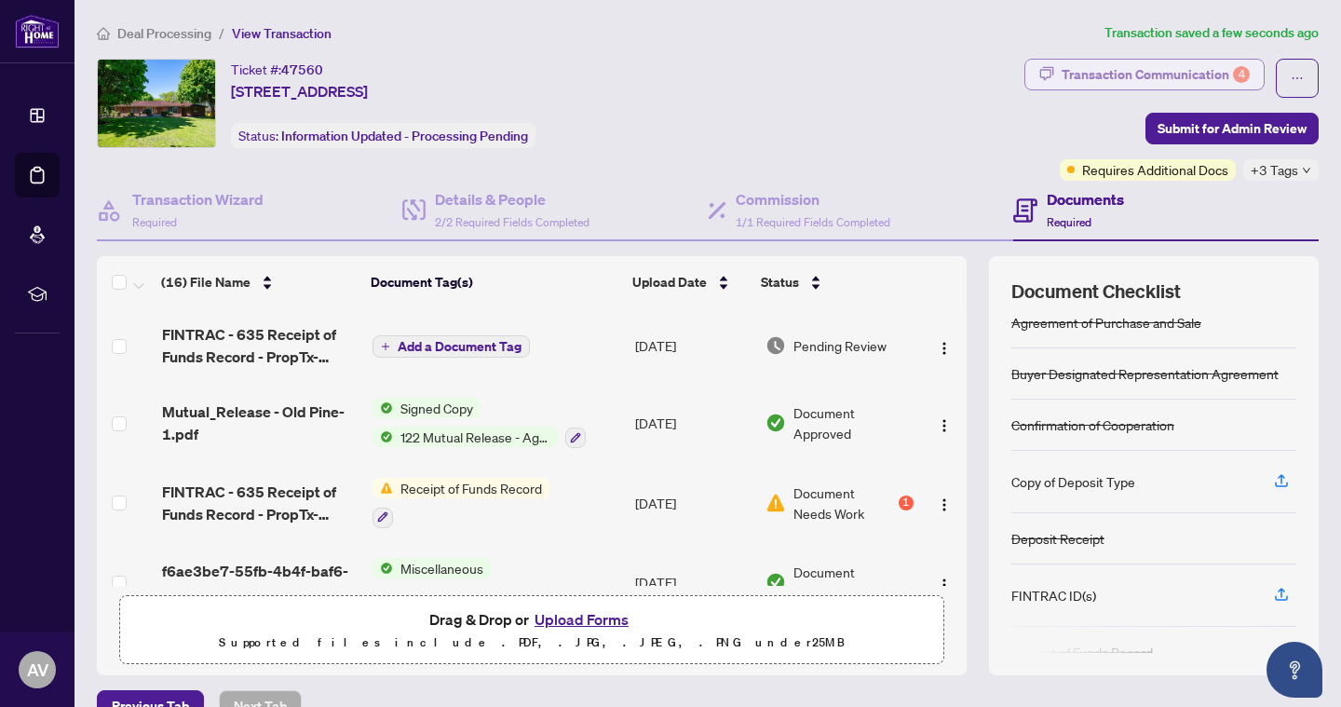
click at [1198, 81] on div "Transaction Communication 4" at bounding box center [1155, 75] width 188 height 30
type textarea "**********"
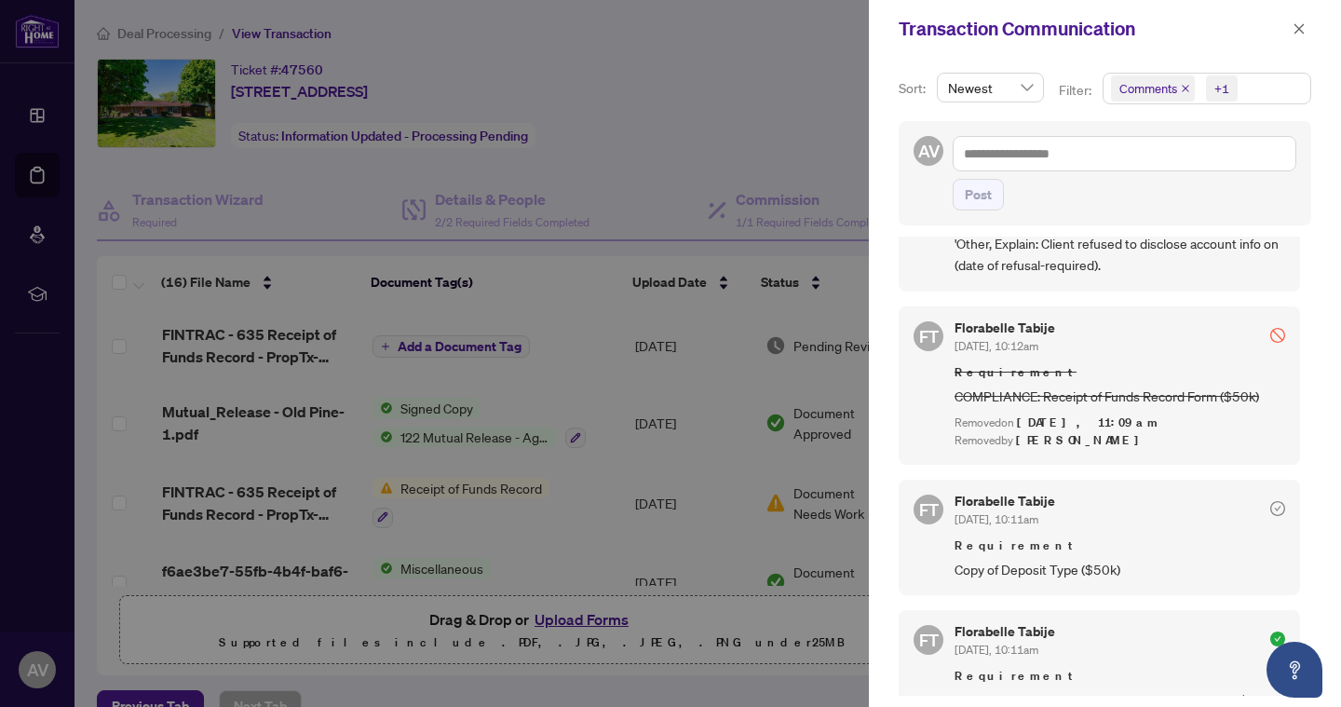
scroll to position [765, 0]
click at [823, 132] on div at bounding box center [670, 353] width 1341 height 707
click at [843, 78] on div at bounding box center [670, 353] width 1341 height 707
click at [1301, 32] on icon "close" at bounding box center [1299, 28] width 10 height 10
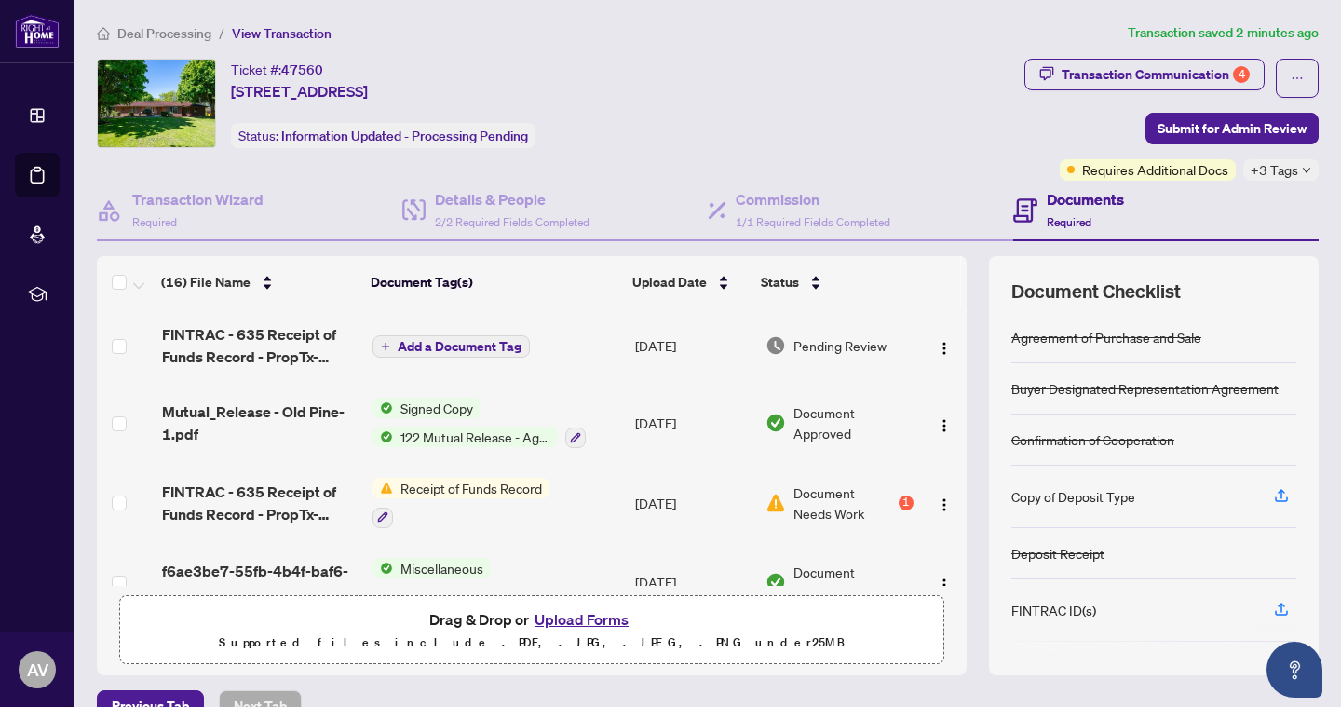
scroll to position [0, 0]
click at [952, 552] on td at bounding box center [944, 583] width 46 height 80
click at [1283, 496] on icon "button" at bounding box center [1281, 495] width 17 height 17
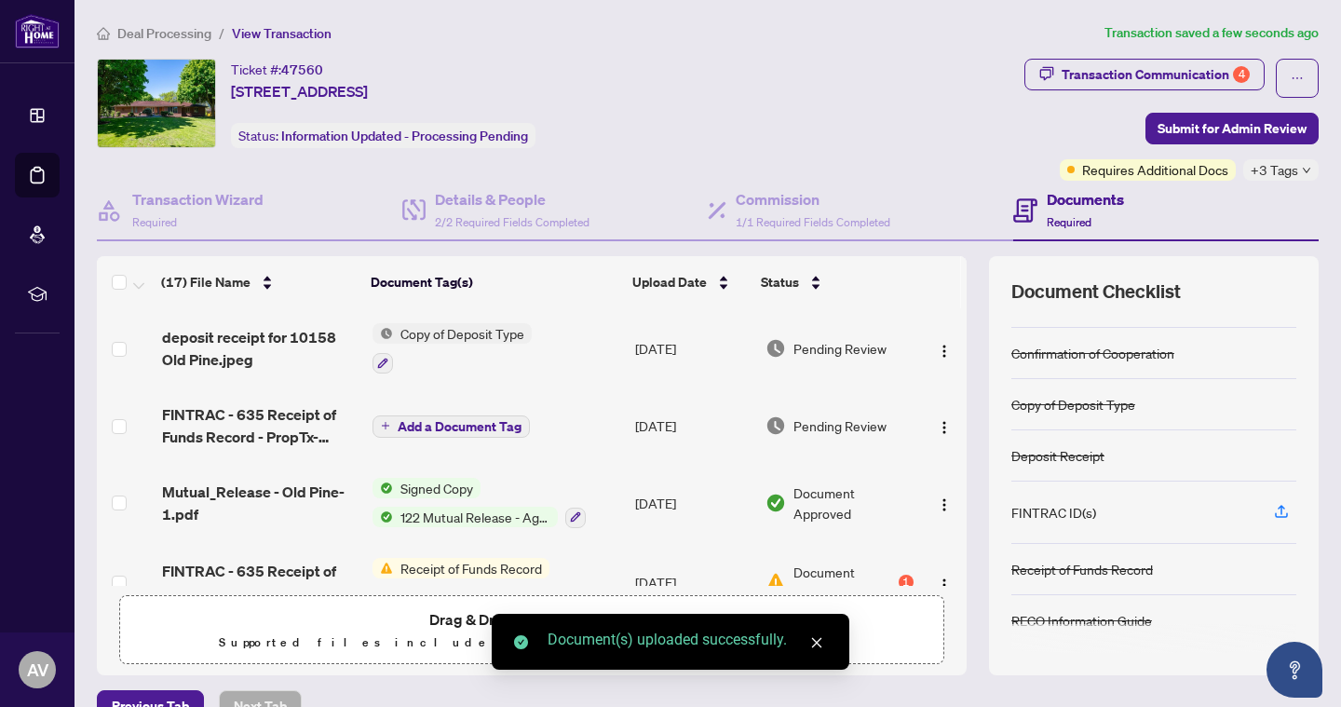
scroll to position [87, 0]
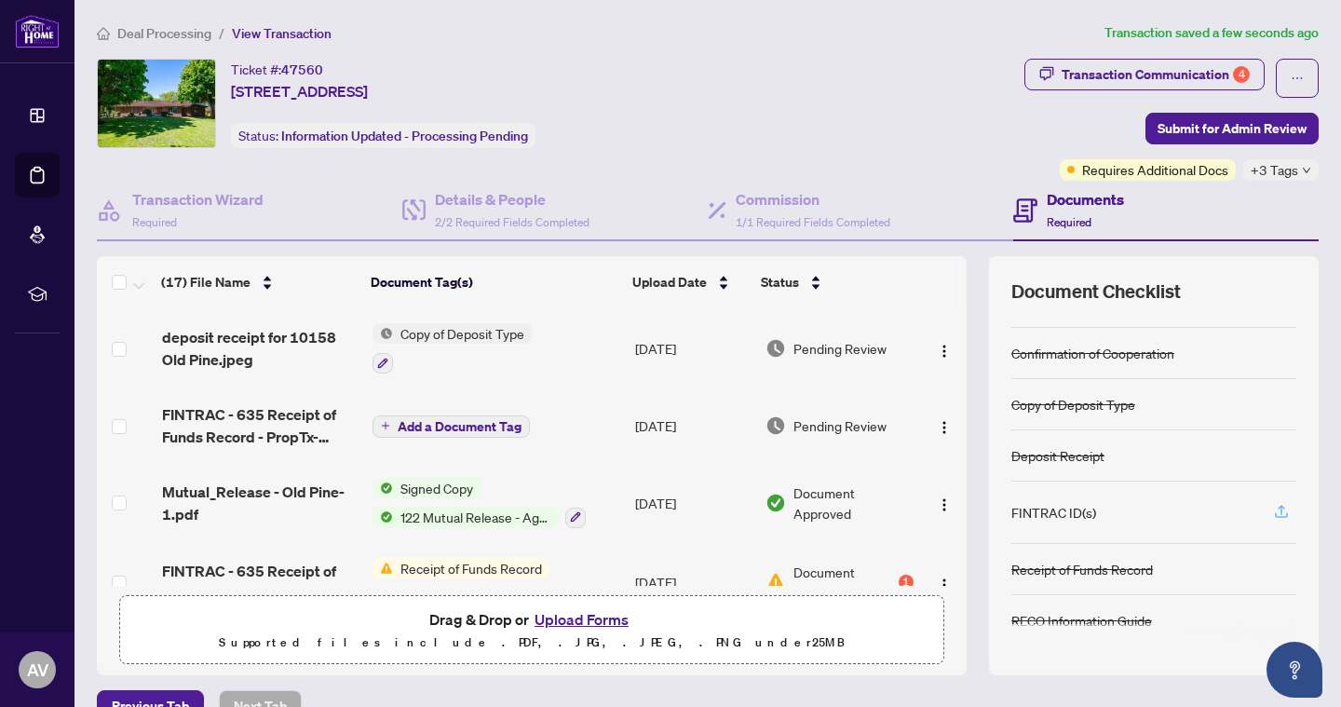
click at [1276, 507] on icon "button" at bounding box center [1281, 511] width 17 height 17
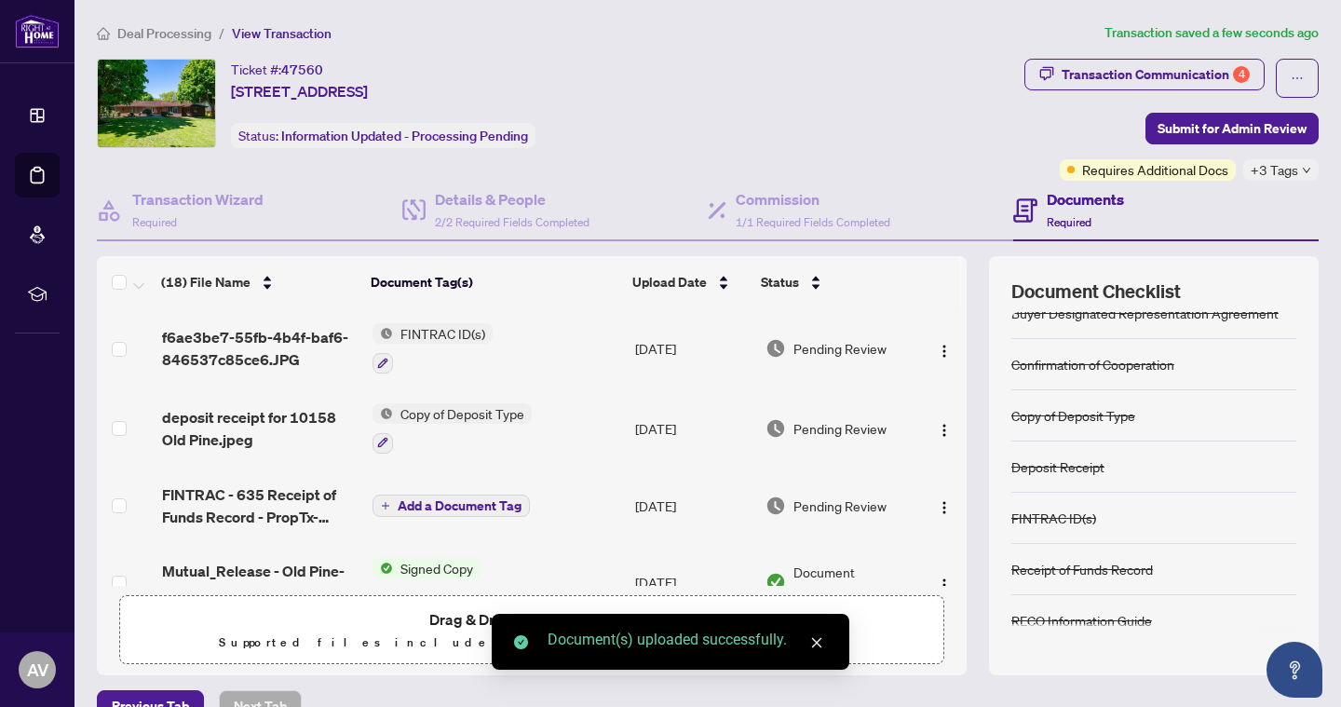
scroll to position [75, 0]
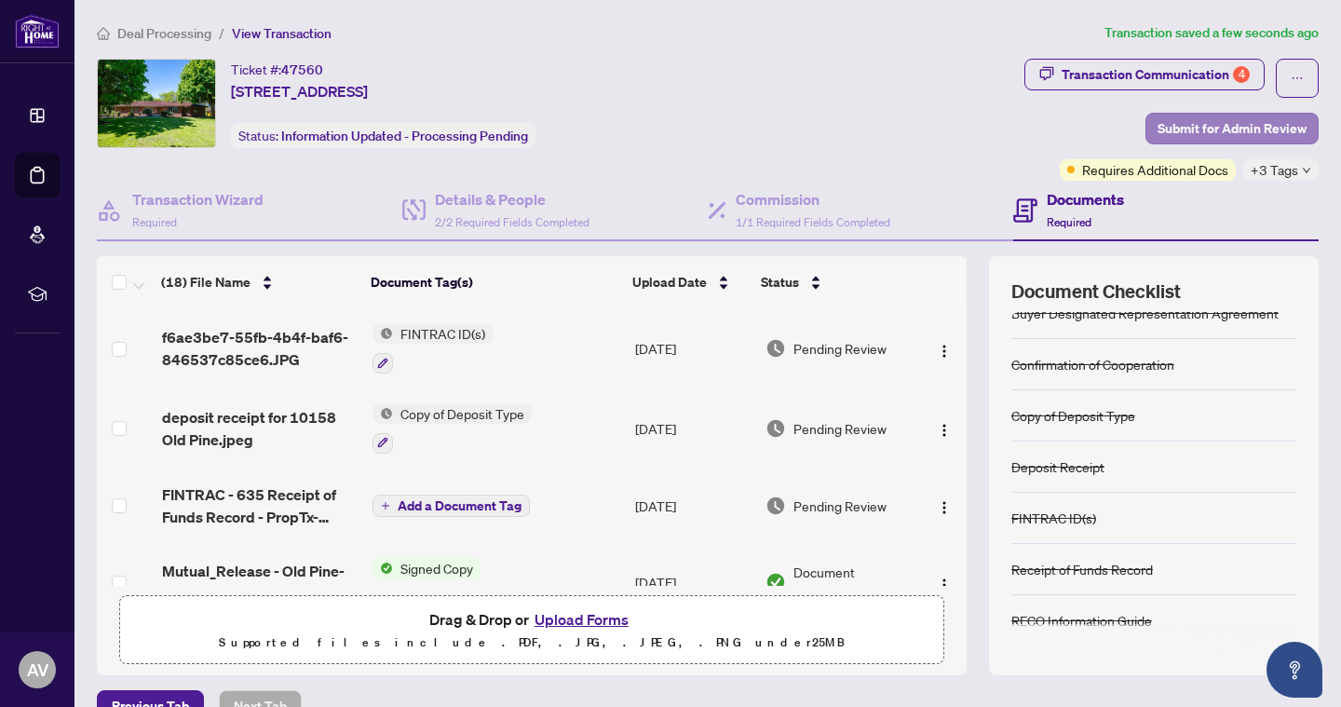
click at [1260, 128] on span "Submit for Admin Review" at bounding box center [1231, 129] width 149 height 30
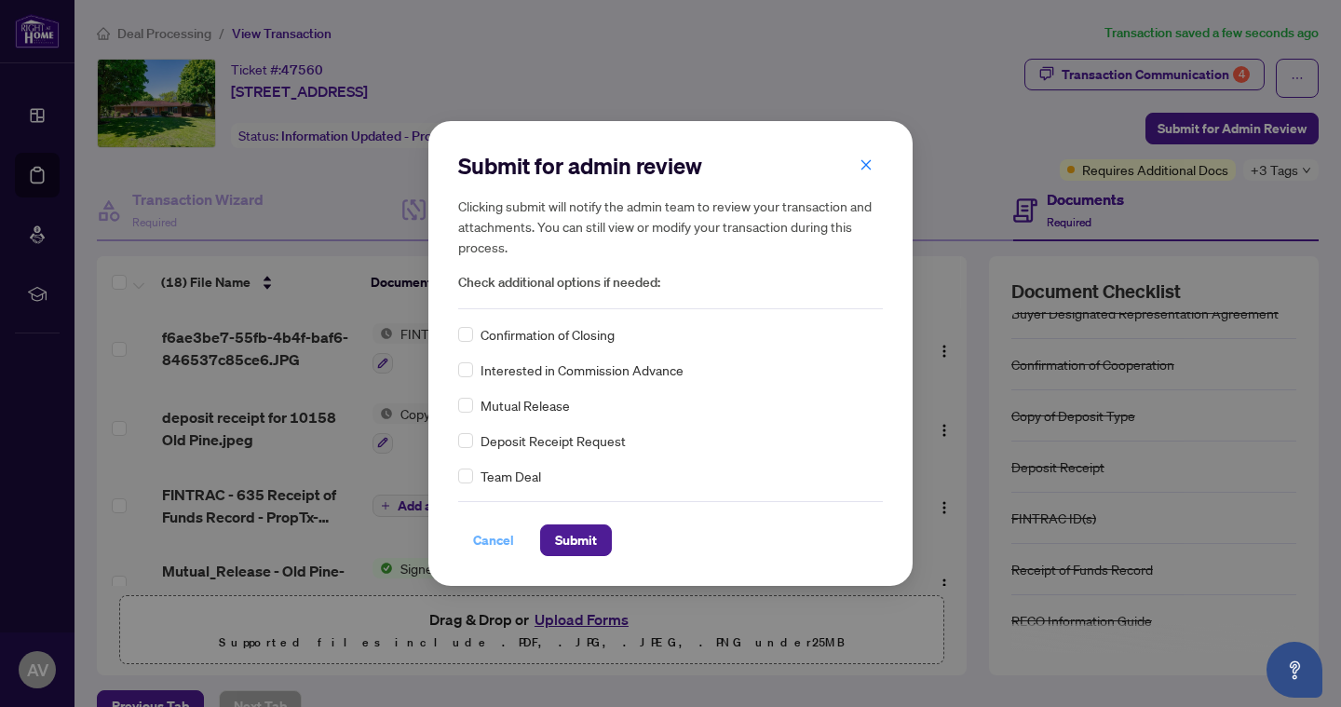
click at [511, 539] on span "Cancel" at bounding box center [493, 540] width 41 height 30
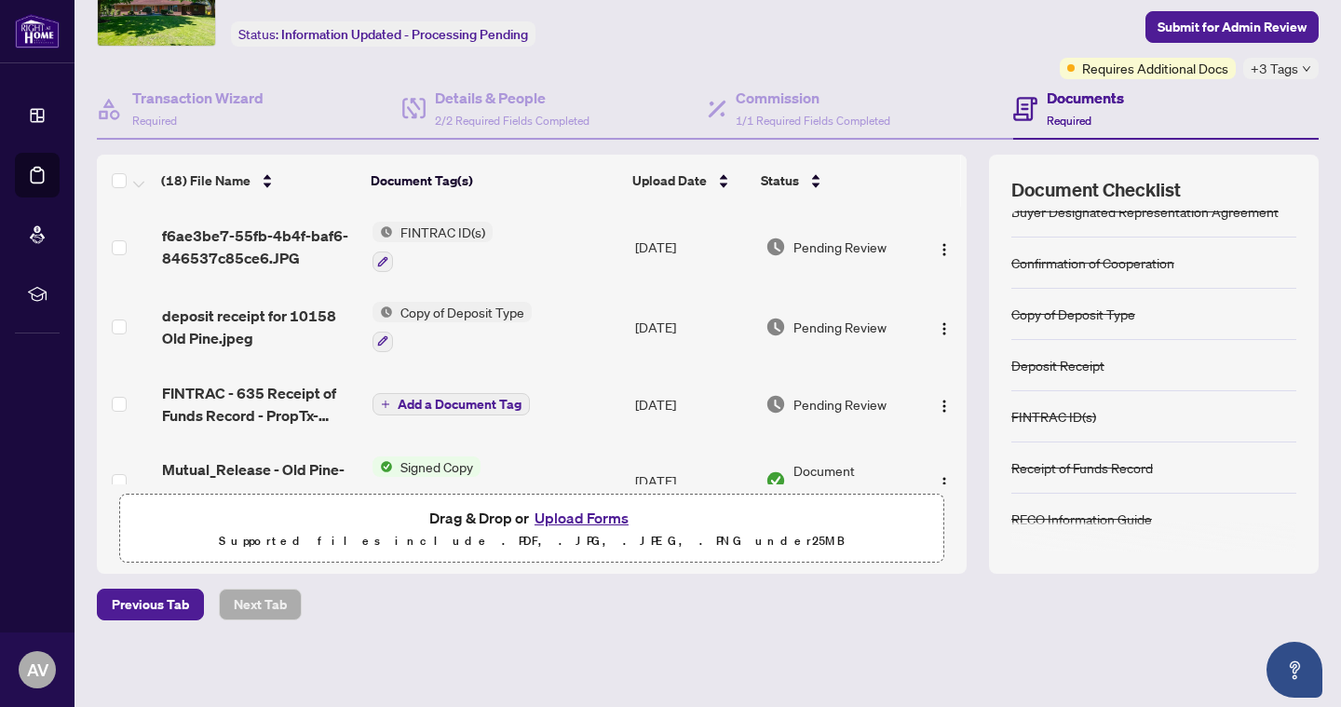
scroll to position [0, 0]
click at [1268, 32] on span "Submit for Admin Review" at bounding box center [1231, 27] width 149 height 30
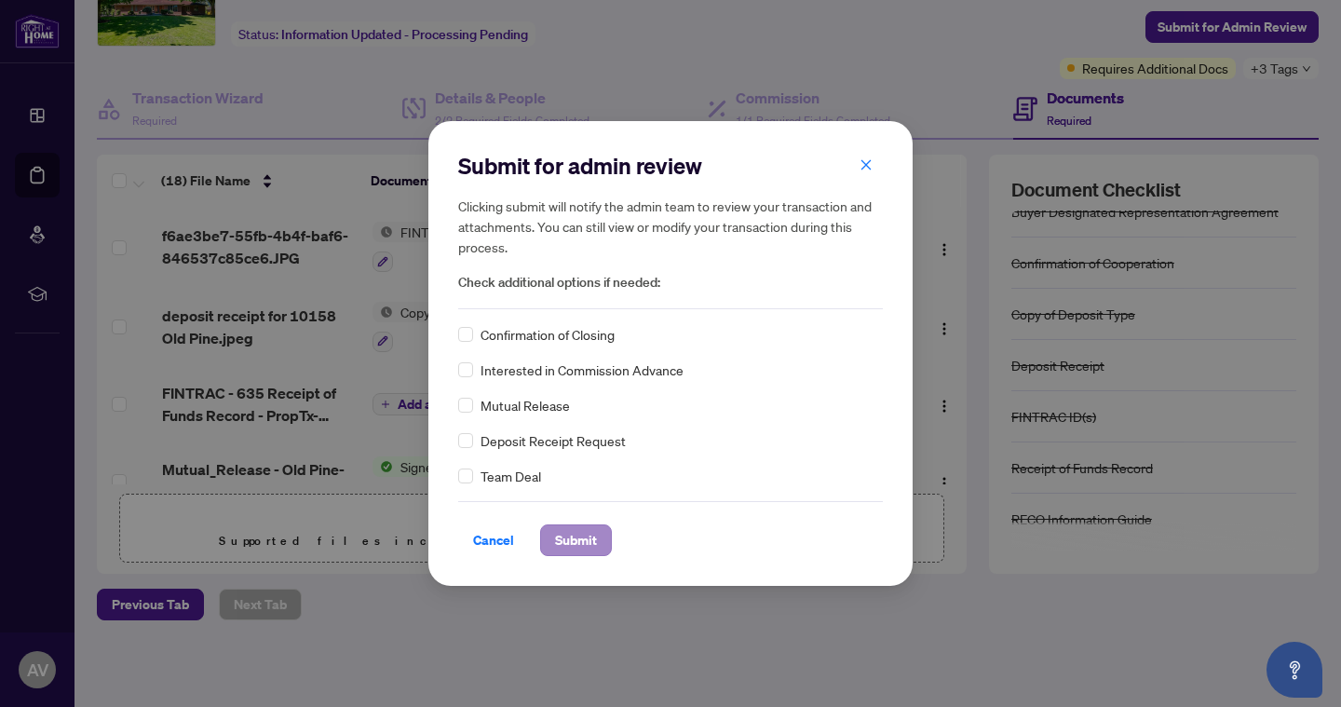
click at [565, 534] on span "Submit" at bounding box center [576, 540] width 42 height 30
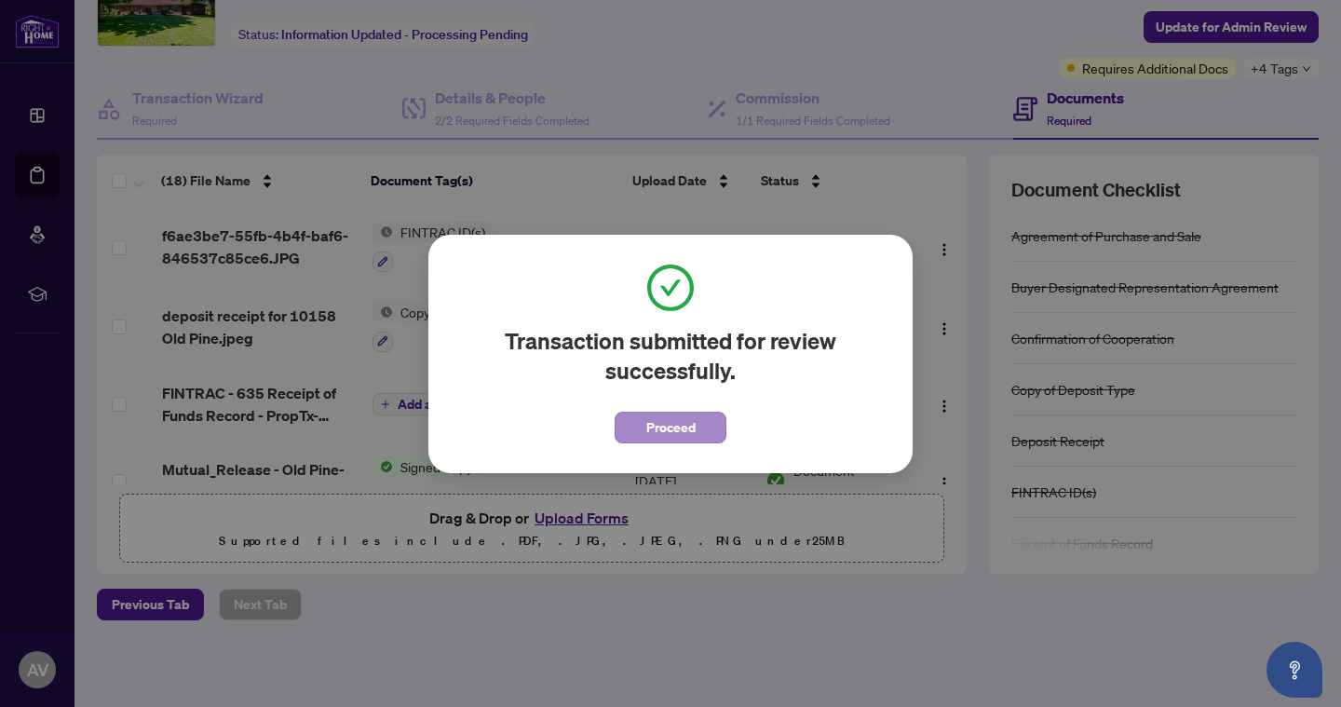
click at [681, 426] on span "Proceed" at bounding box center [670, 427] width 49 height 30
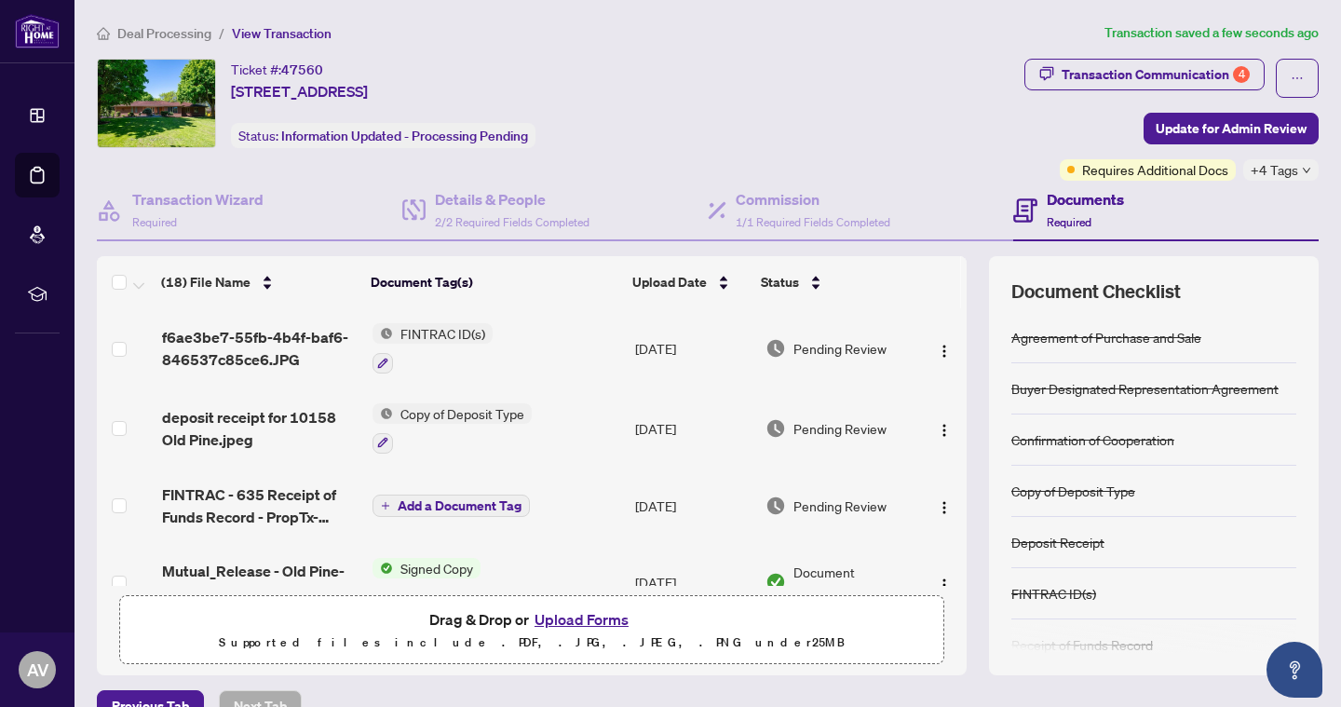
click at [194, 27] on span "Deal Processing" at bounding box center [164, 33] width 94 height 17
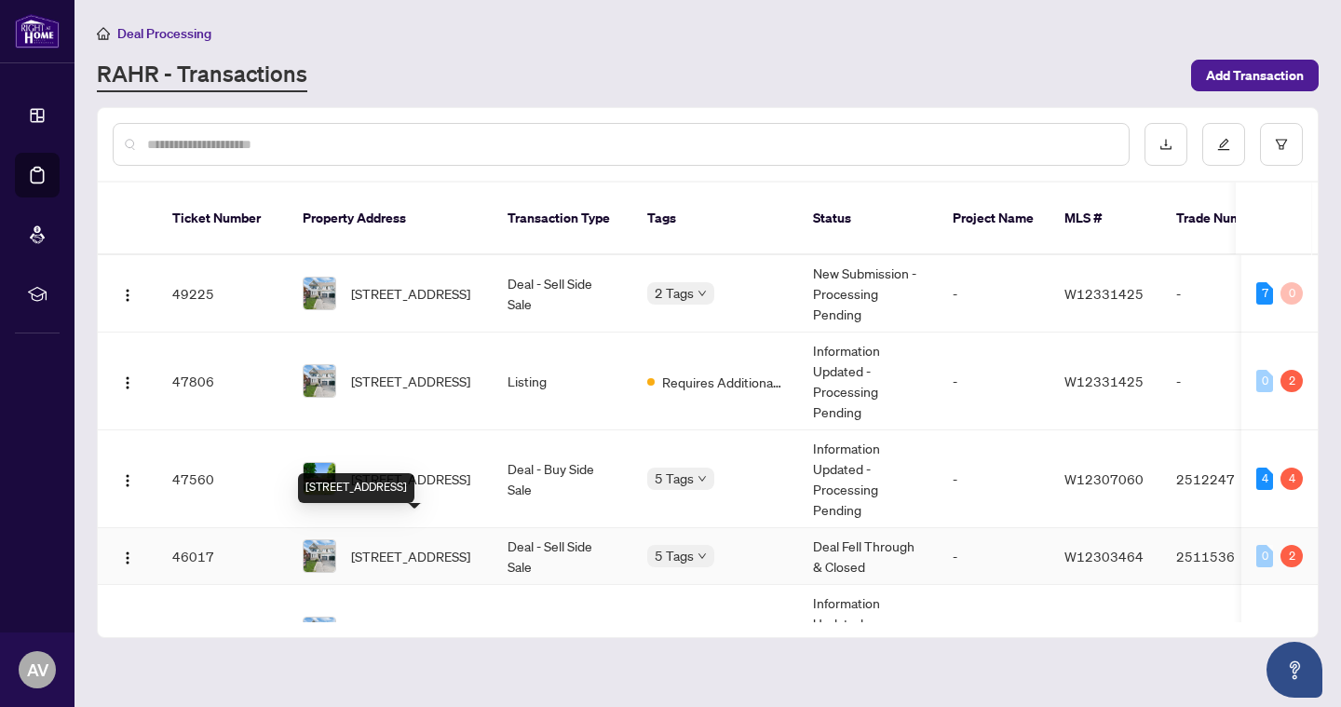
click at [427, 546] on span "59 Wandering Trail Dr, Brampton, Ontario L7A 1T3, Canada" at bounding box center [410, 556] width 119 height 20
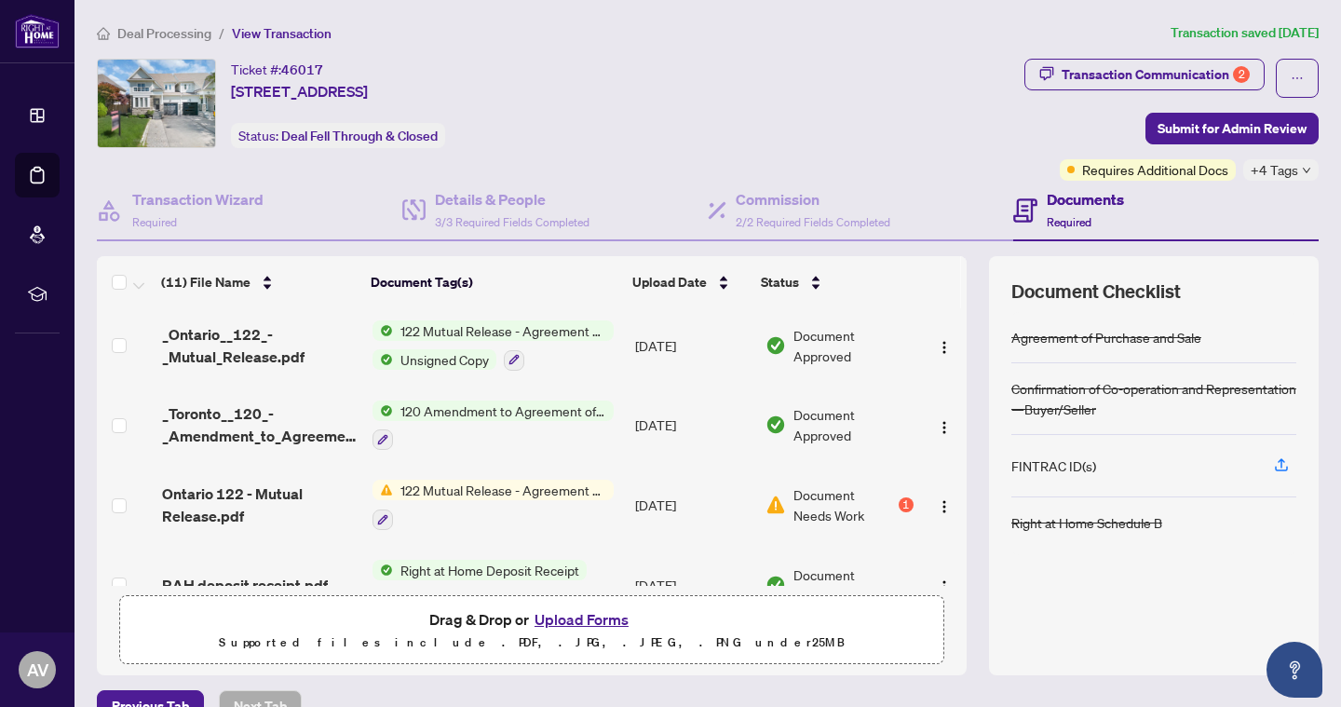
scroll to position [94, 0]
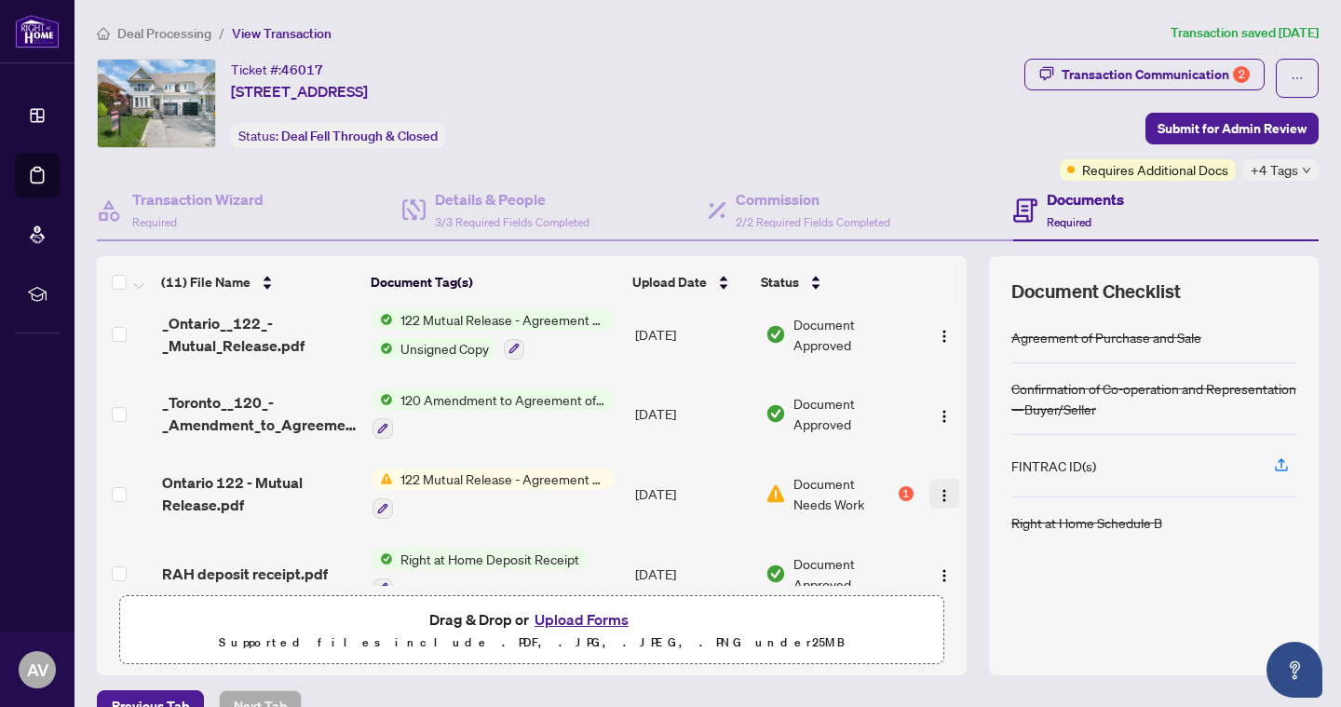
click at [937, 489] on img "button" at bounding box center [944, 495] width 15 height 15
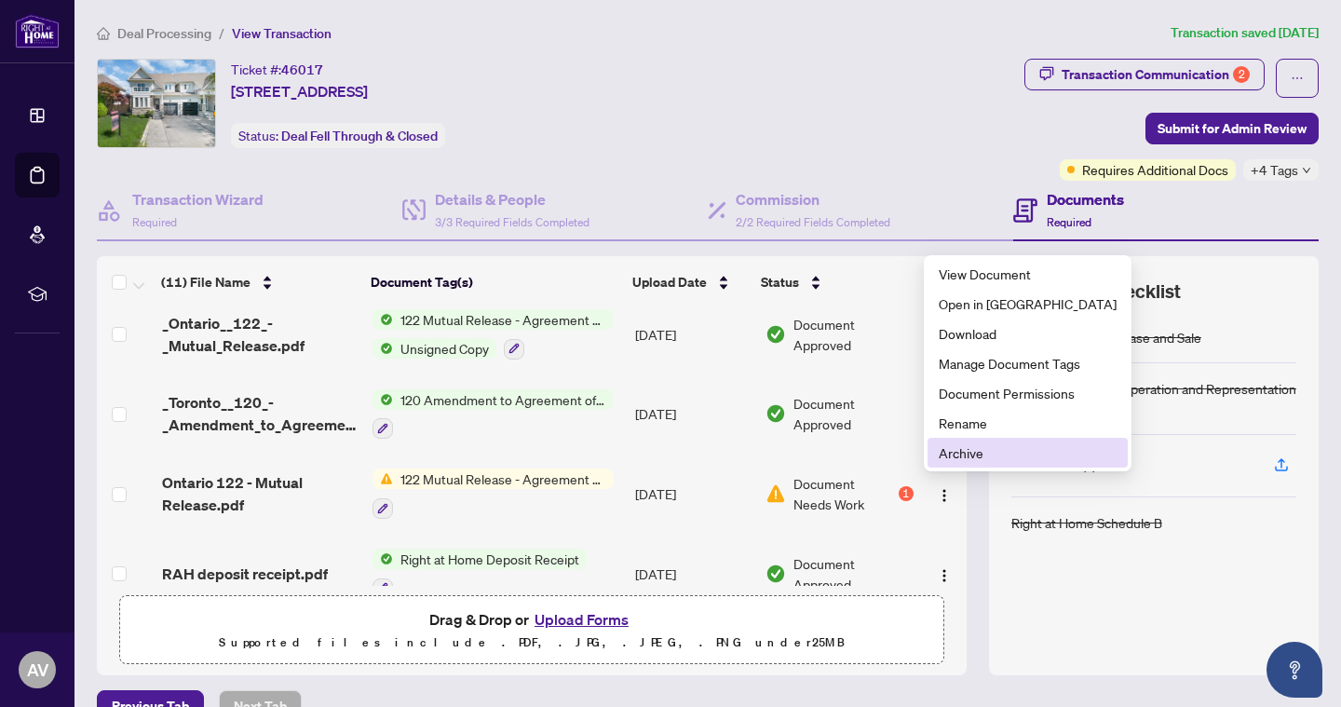
click at [966, 459] on span "Archive" at bounding box center [1027, 452] width 178 height 20
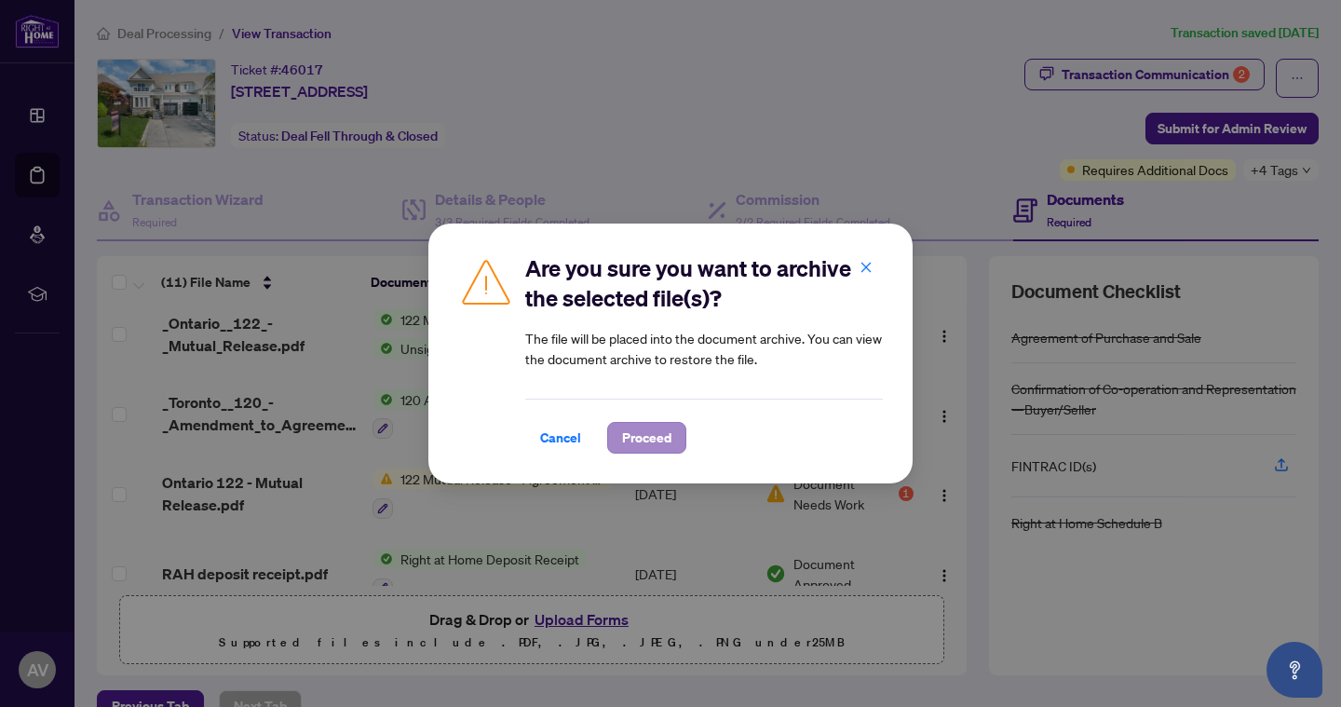
click at [640, 423] on span "Proceed" at bounding box center [646, 438] width 49 height 30
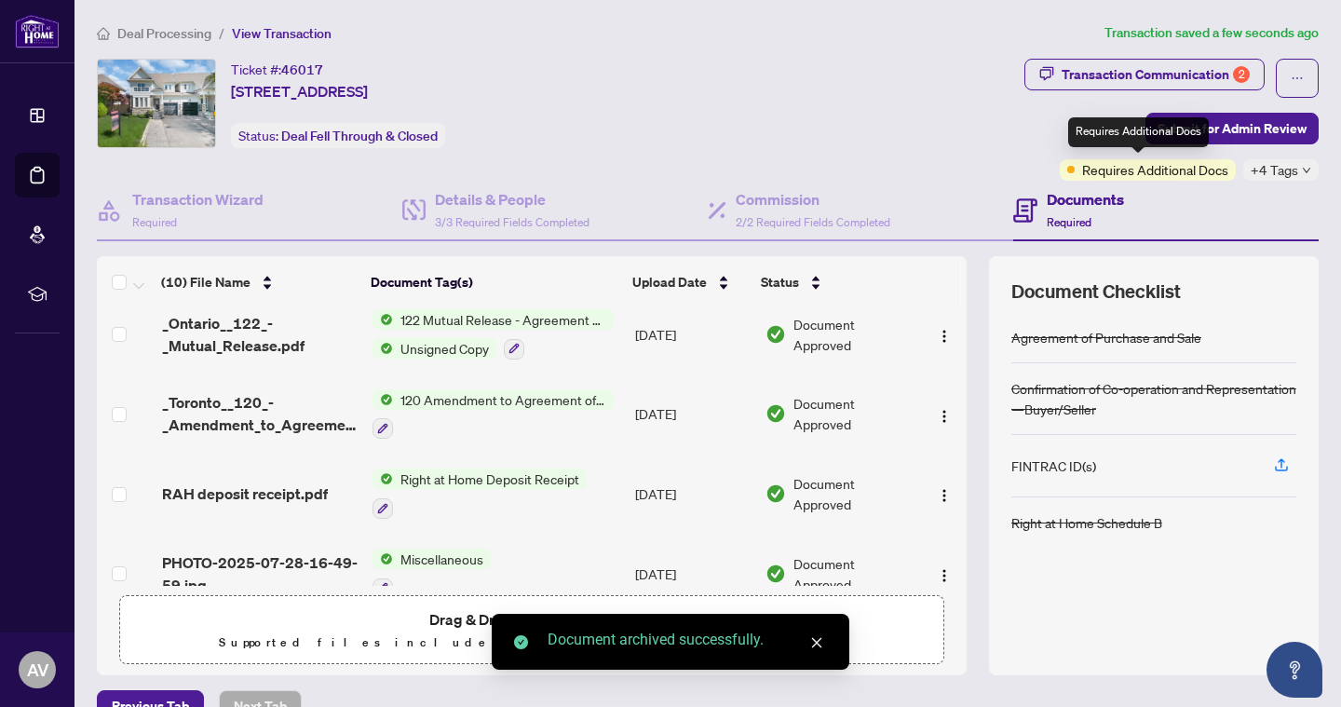
click at [1121, 165] on span "Requires Additional Docs" at bounding box center [1155, 169] width 146 height 20
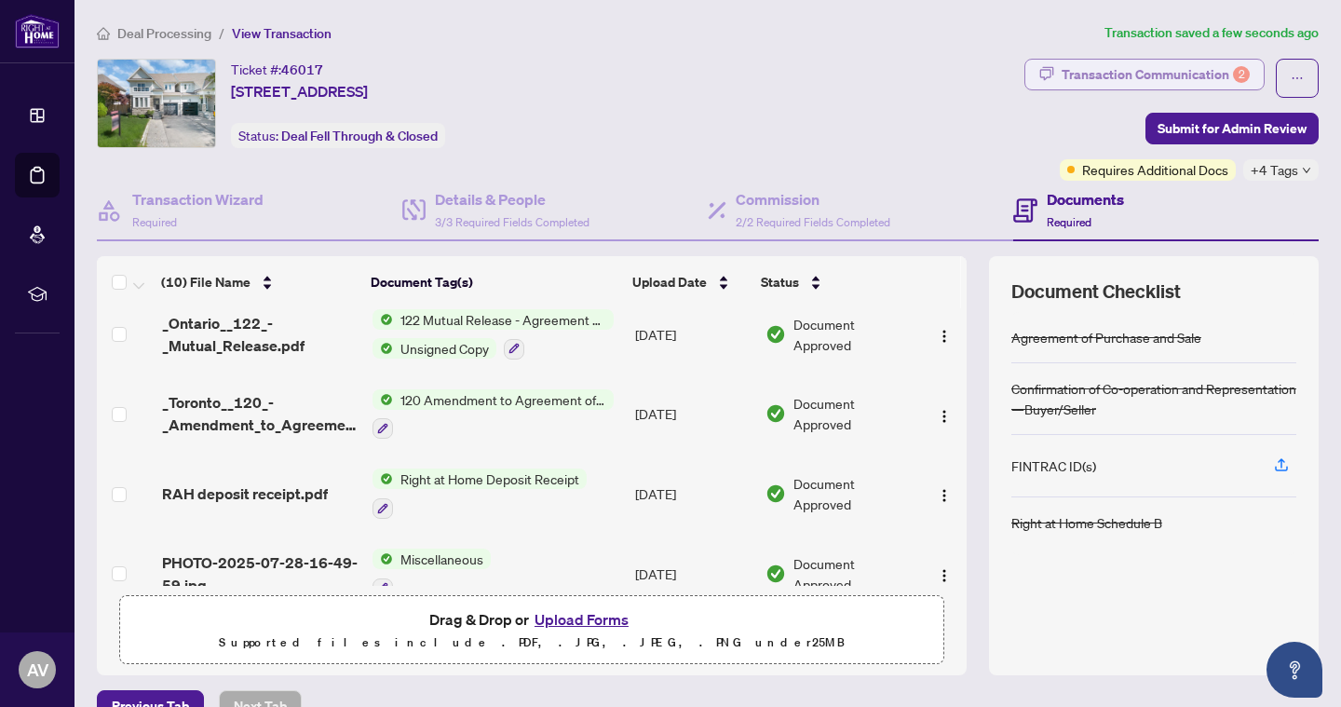
click at [1169, 63] on div "Transaction Communication 2" at bounding box center [1155, 75] width 188 height 30
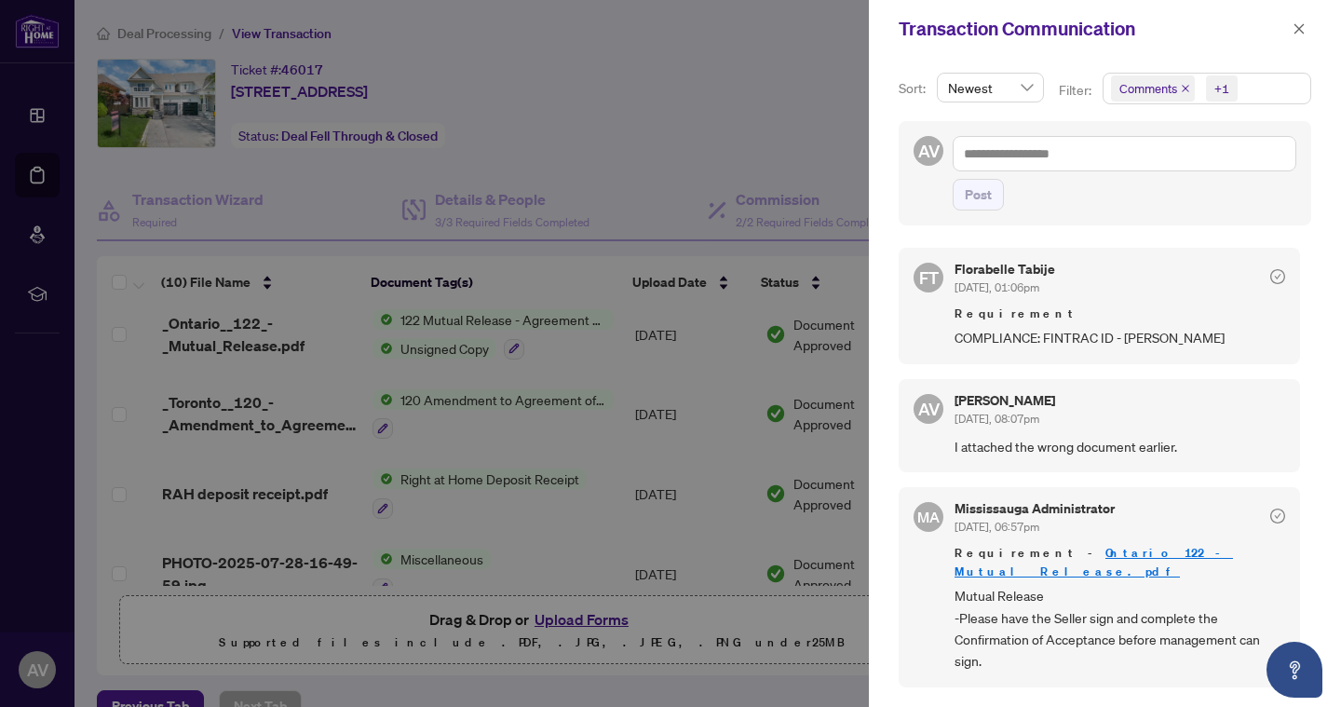
click at [719, 136] on div at bounding box center [670, 353] width 1341 height 707
click at [1301, 25] on icon "close" at bounding box center [1298, 28] width 13 height 13
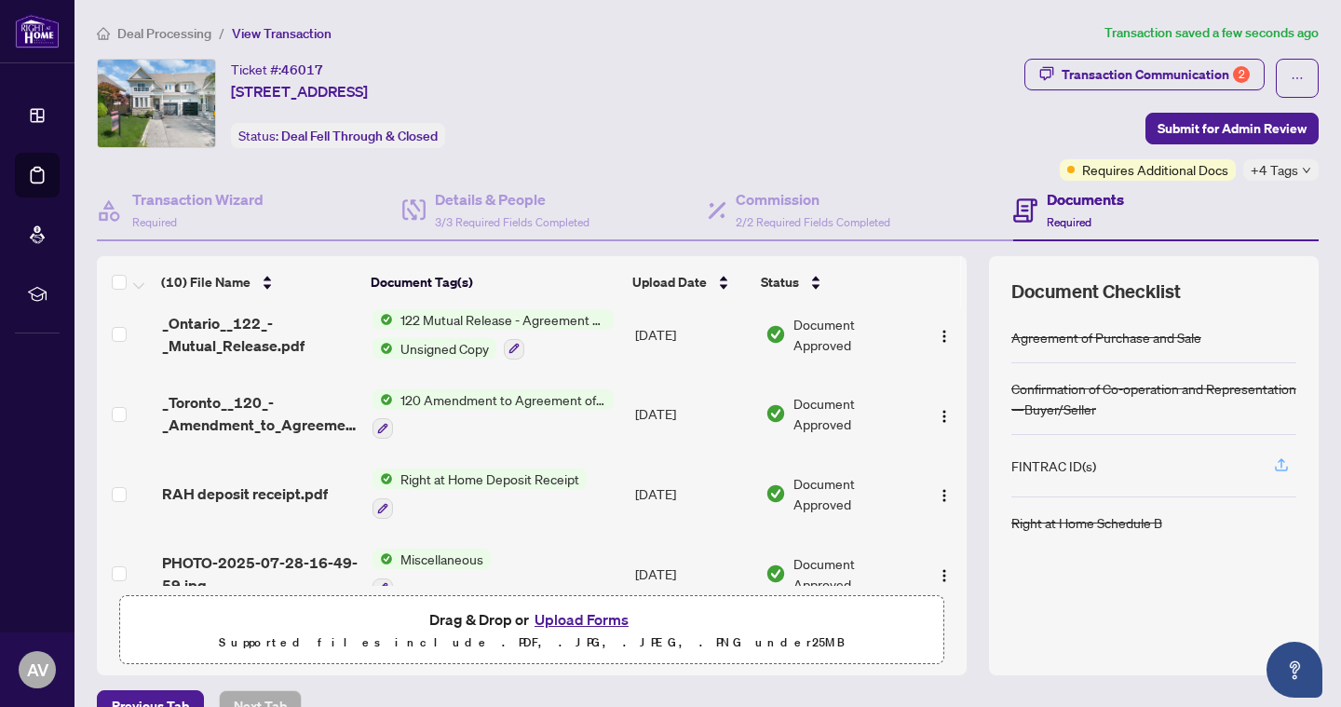
click at [1285, 466] on icon "button" at bounding box center [1281, 464] width 17 height 17
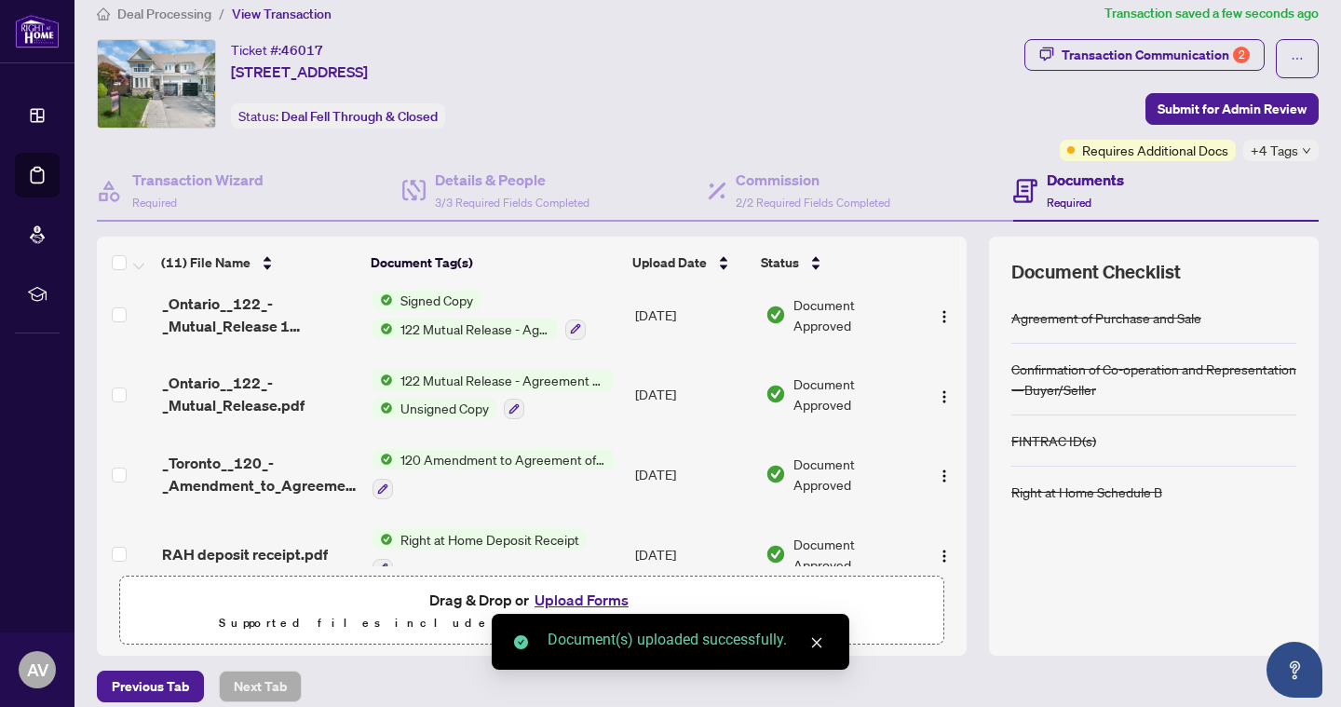
scroll to position [13, 0]
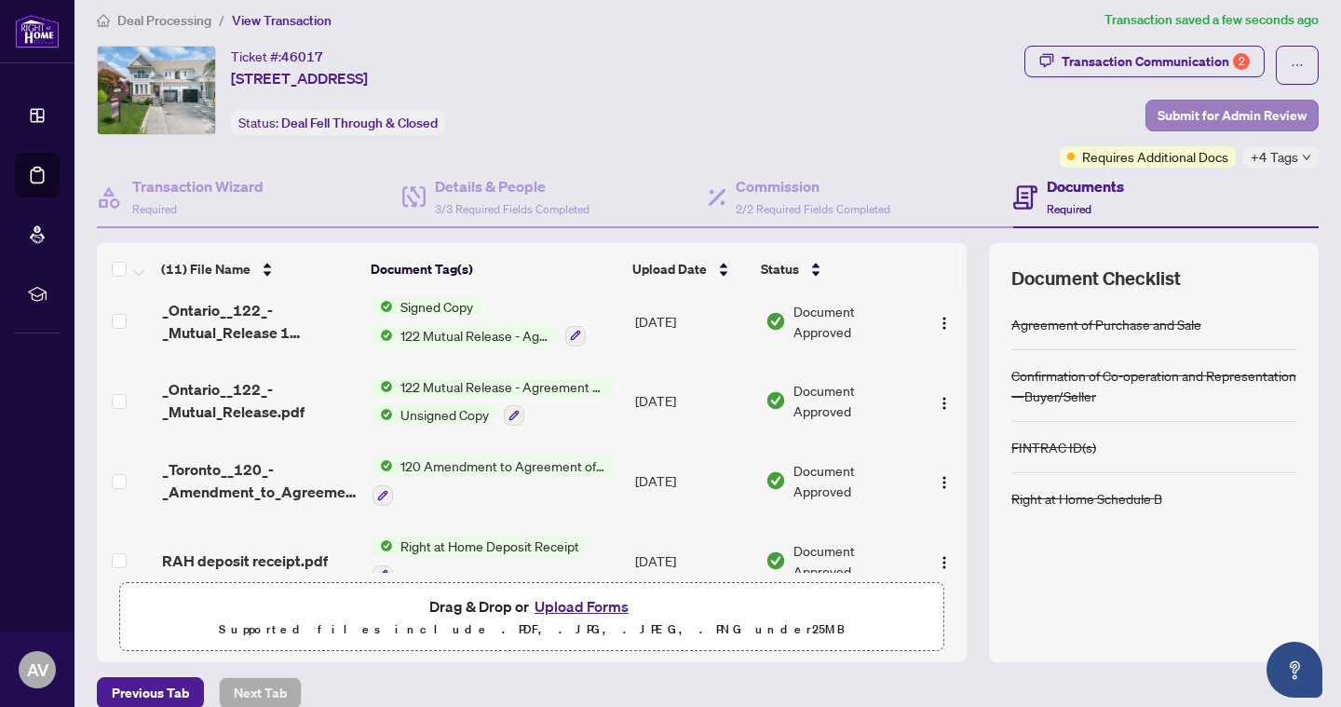
click at [1286, 108] on span "Submit for Admin Review" at bounding box center [1231, 116] width 149 height 30
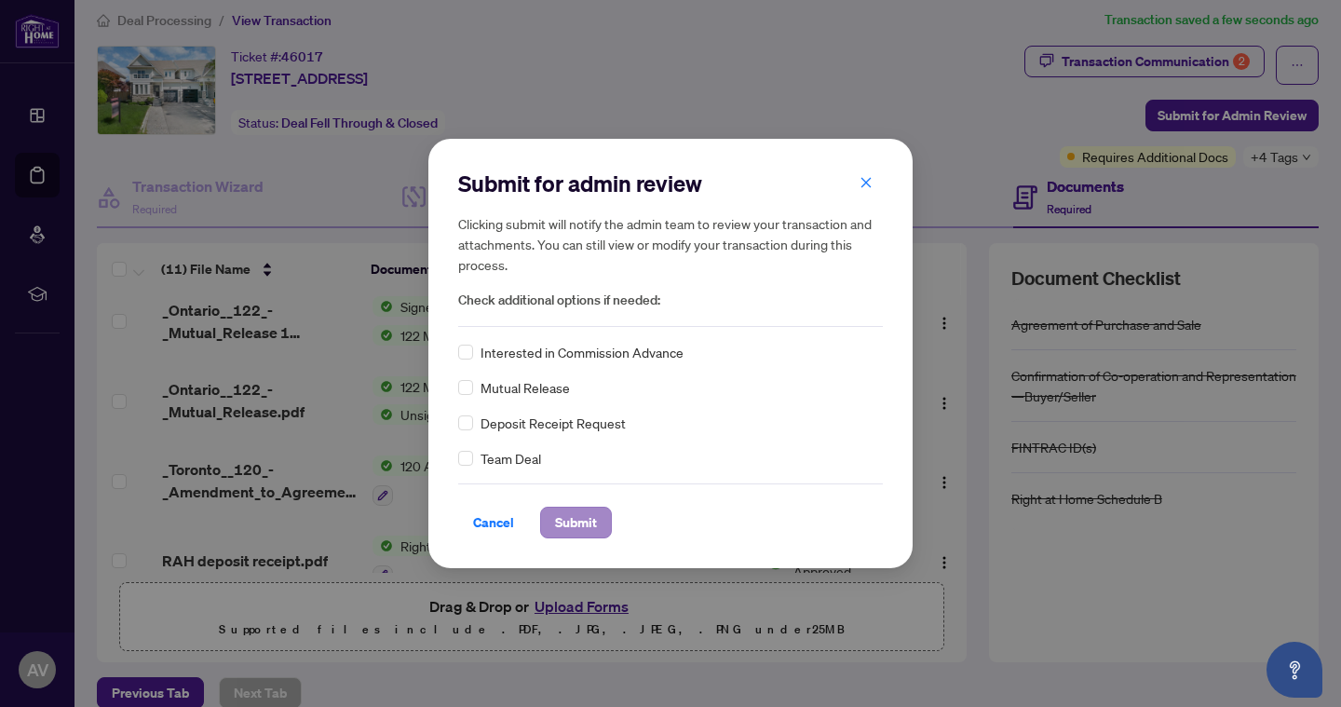
click at [558, 514] on span "Submit" at bounding box center [576, 522] width 42 height 30
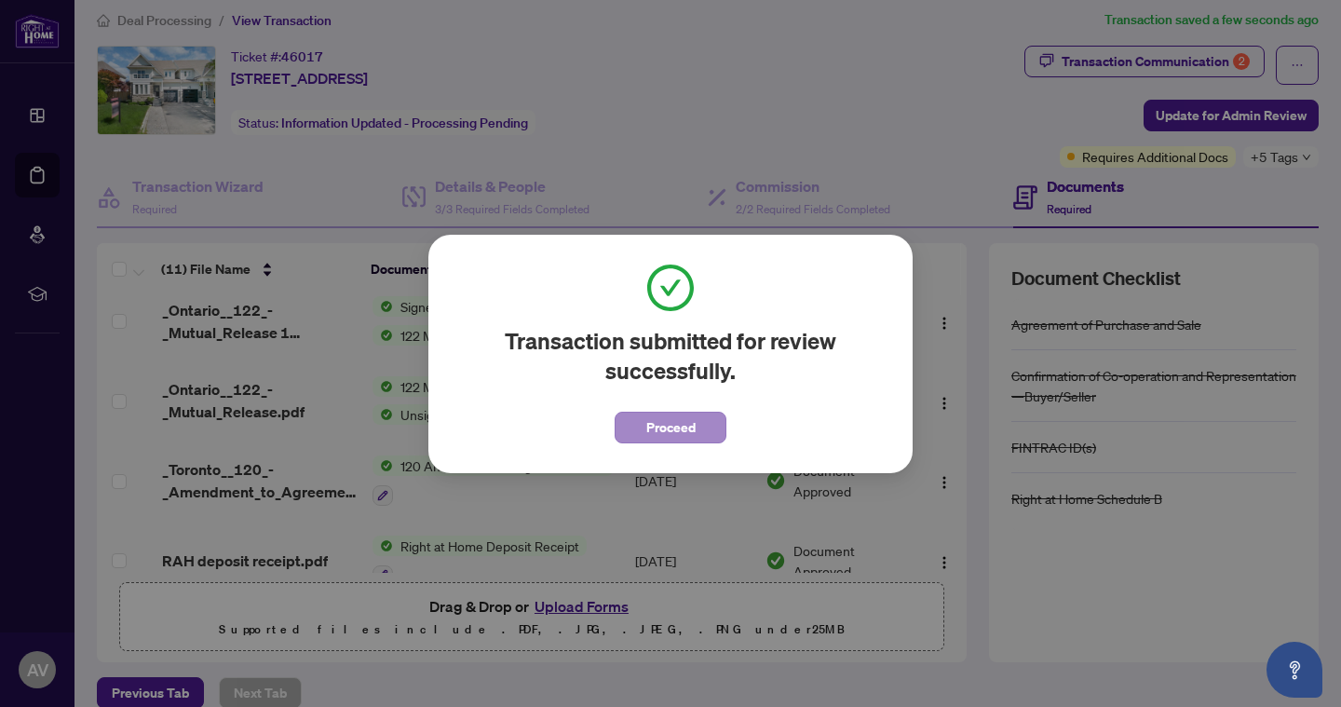
click at [681, 419] on span "Proceed" at bounding box center [670, 427] width 49 height 30
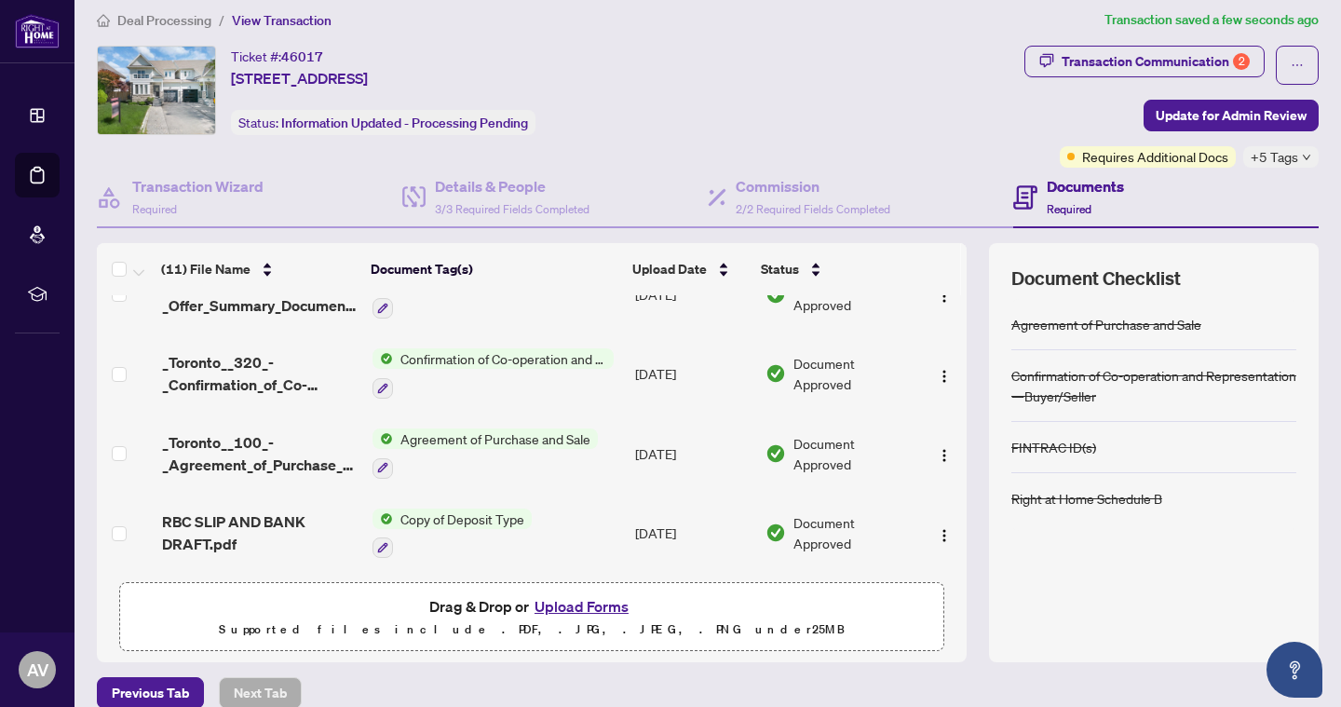
scroll to position [600, 0]
click at [180, 20] on span "Deal Processing" at bounding box center [164, 20] width 94 height 17
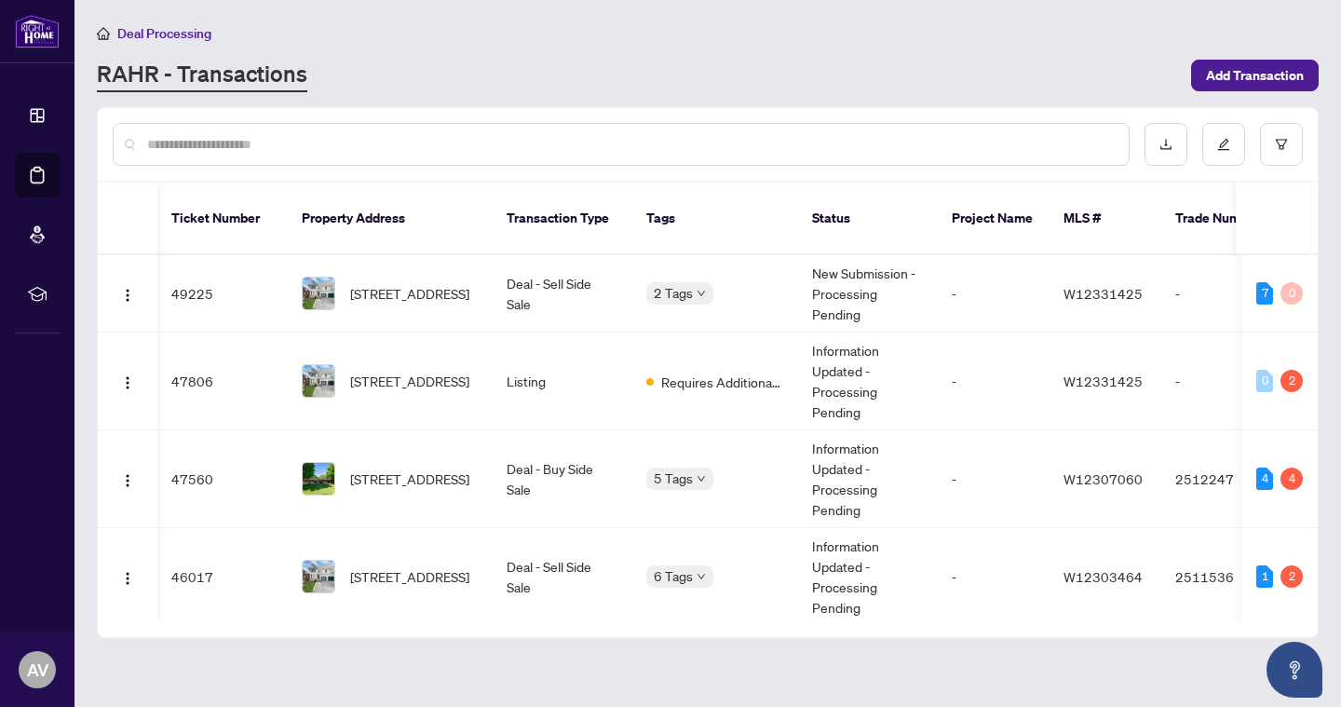
scroll to position [0, 1]
